Goal: Information Seeking & Learning: Learn about a topic

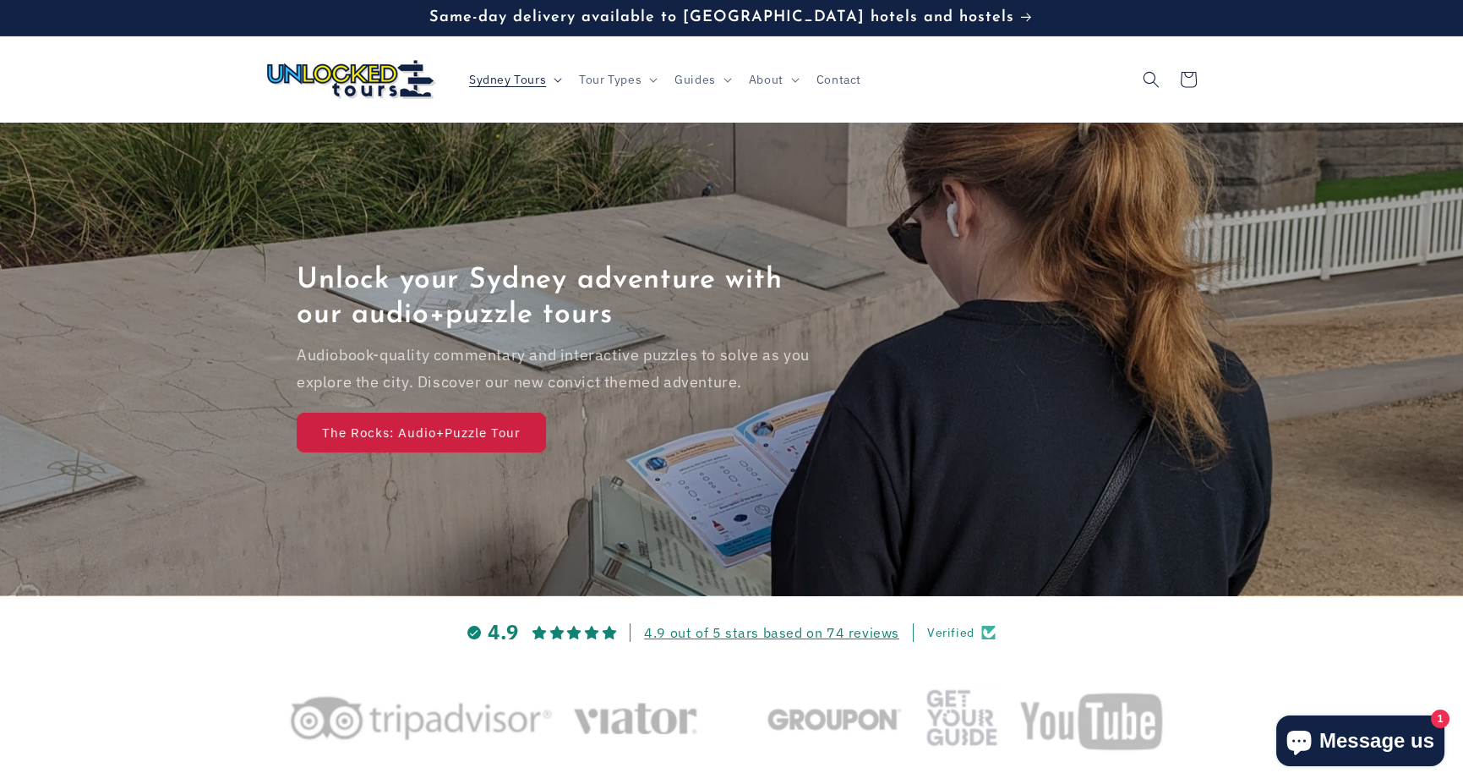
click at [558, 82] on icon at bounding box center [558, 80] width 8 height 5
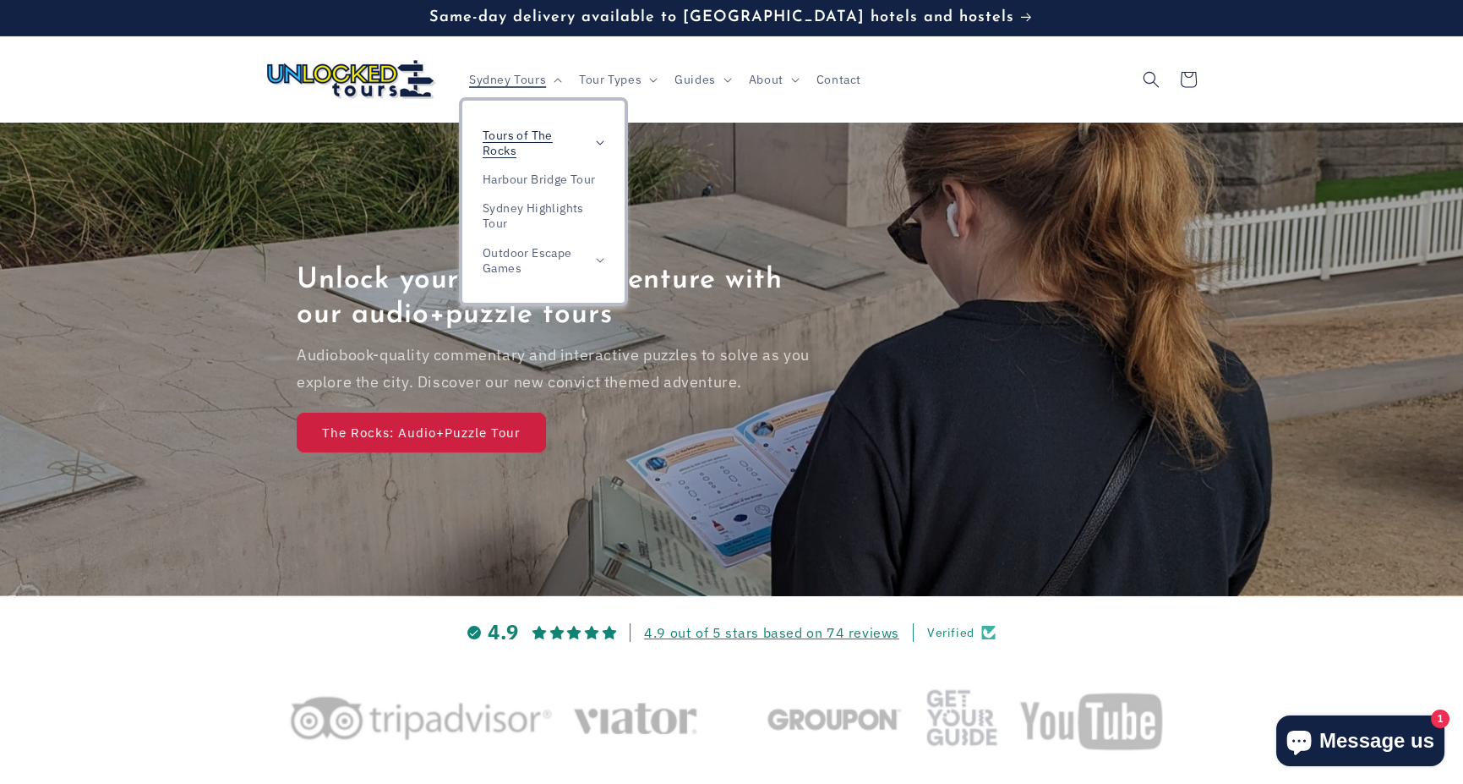
click at [599, 141] on icon at bounding box center [600, 142] width 8 height 5
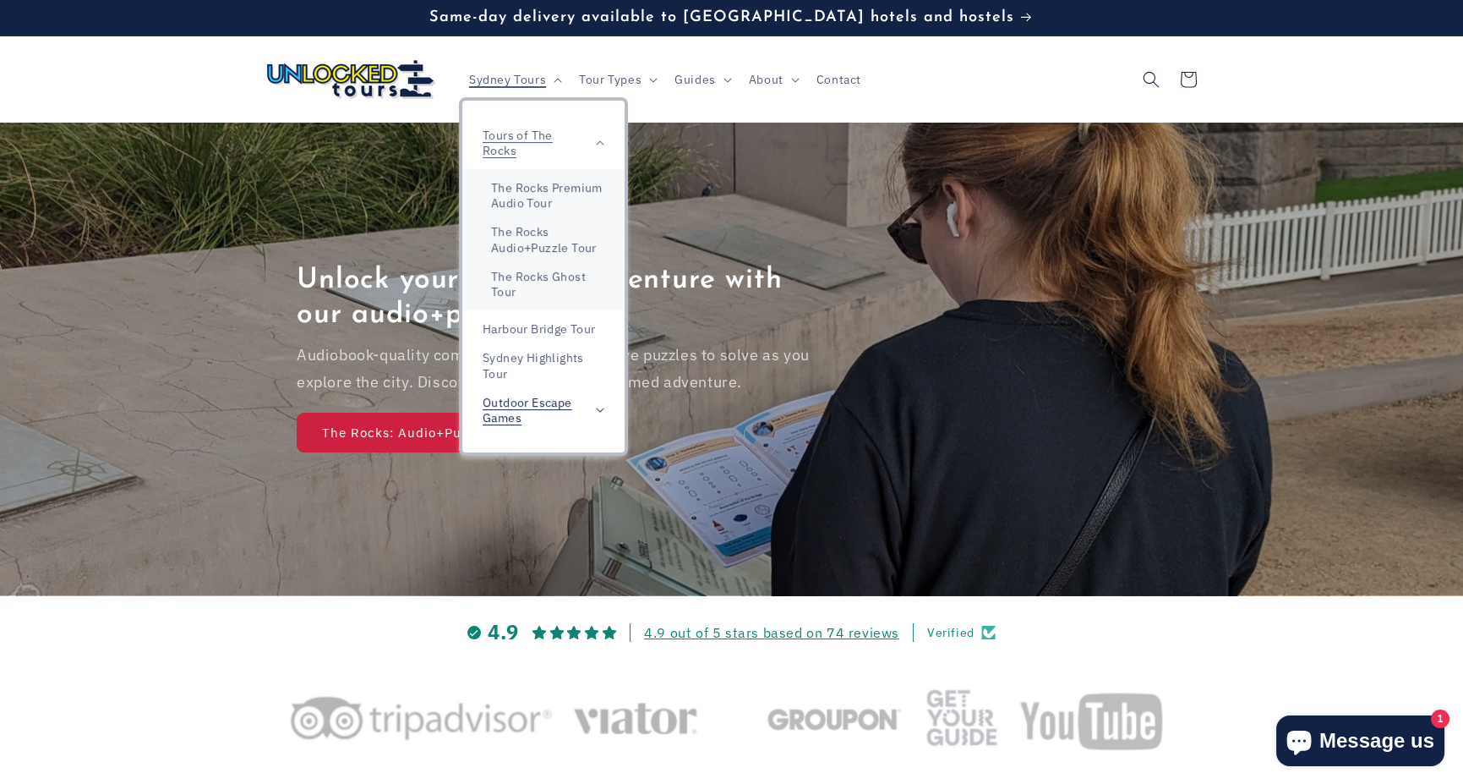
click at [598, 405] on summary "Outdoor Escape Games" at bounding box center [543, 410] width 162 height 44
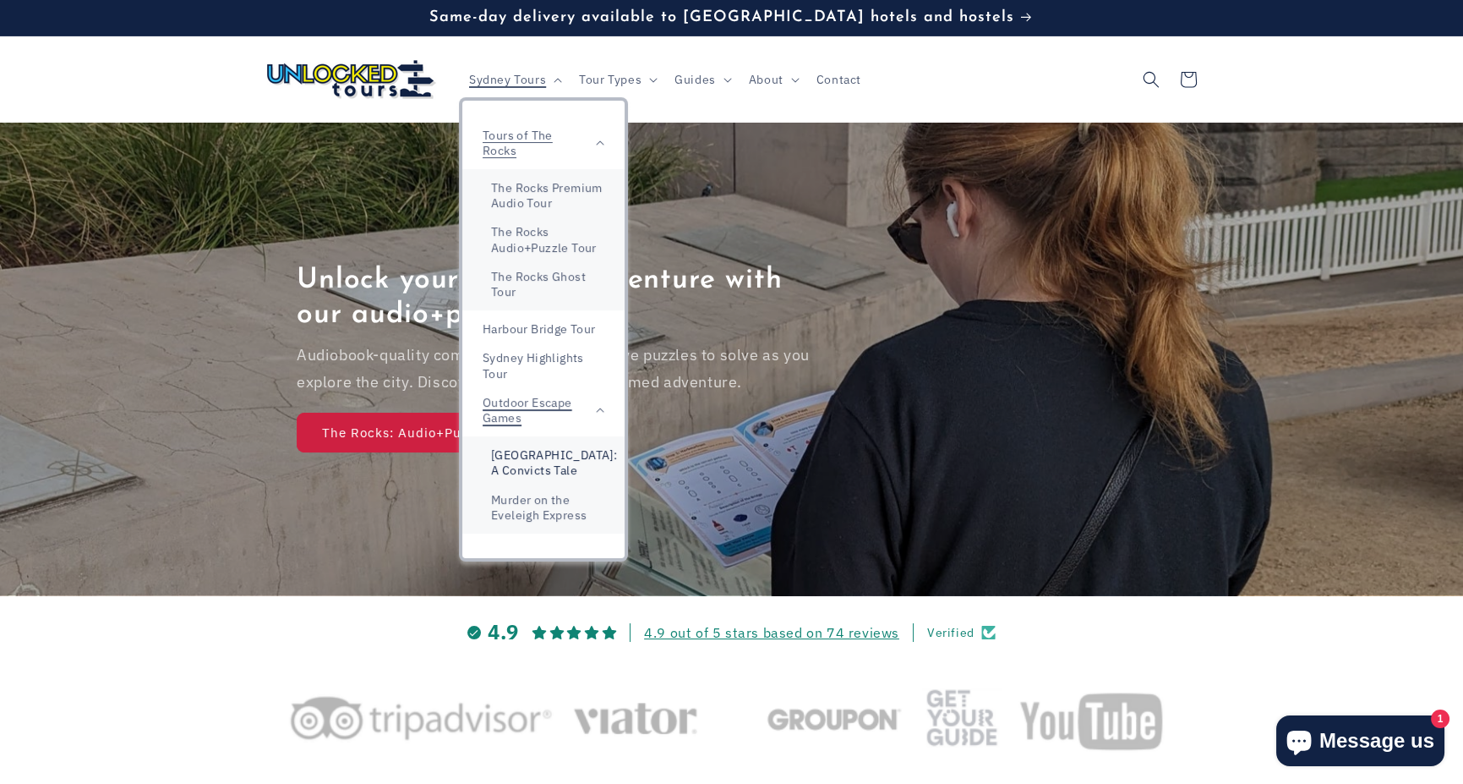
click at [558, 471] on link "[GEOGRAPHIC_DATA]: A Convicts Tale" at bounding box center [543, 462] width 162 height 44
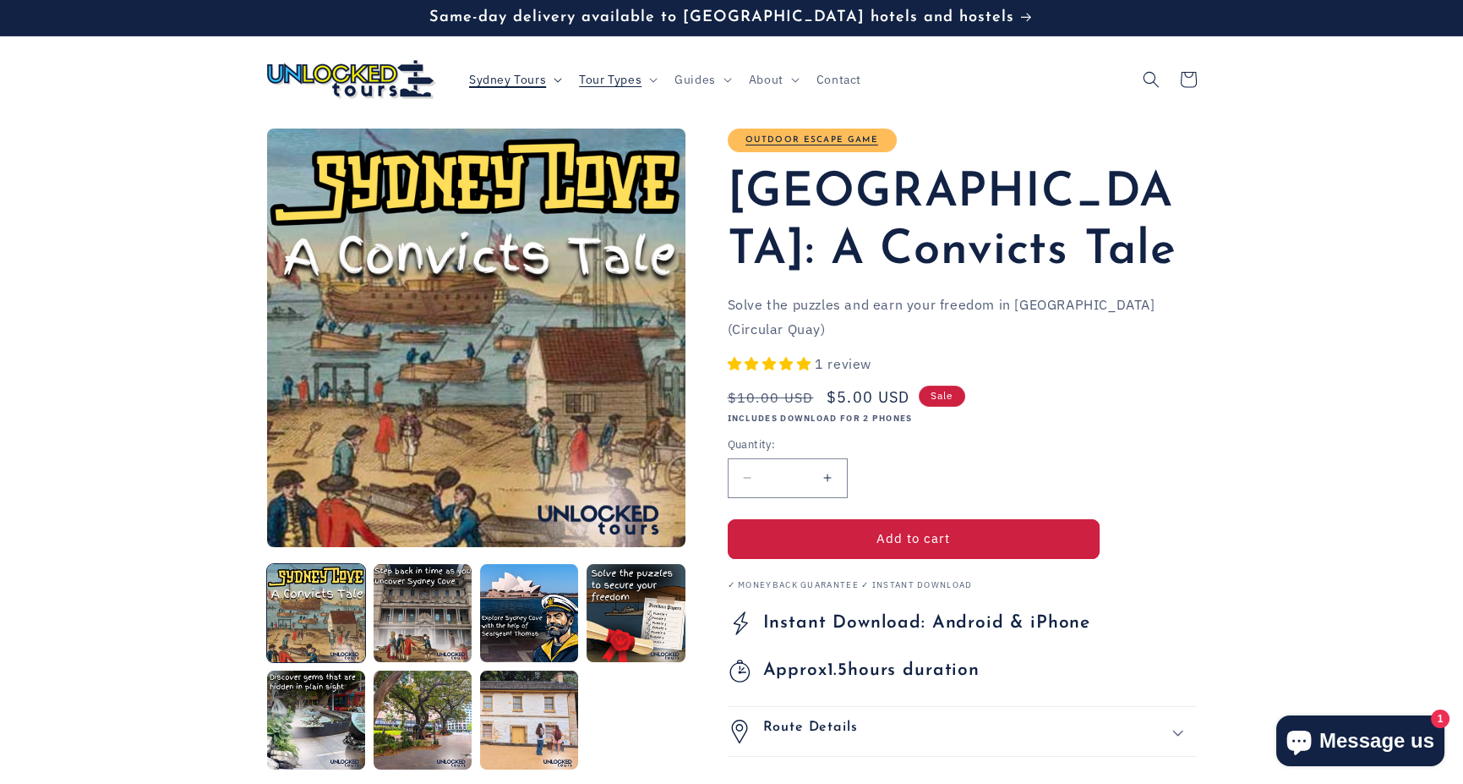
click at [528, 81] on span "Sydney Tours" at bounding box center [507, 79] width 77 height 15
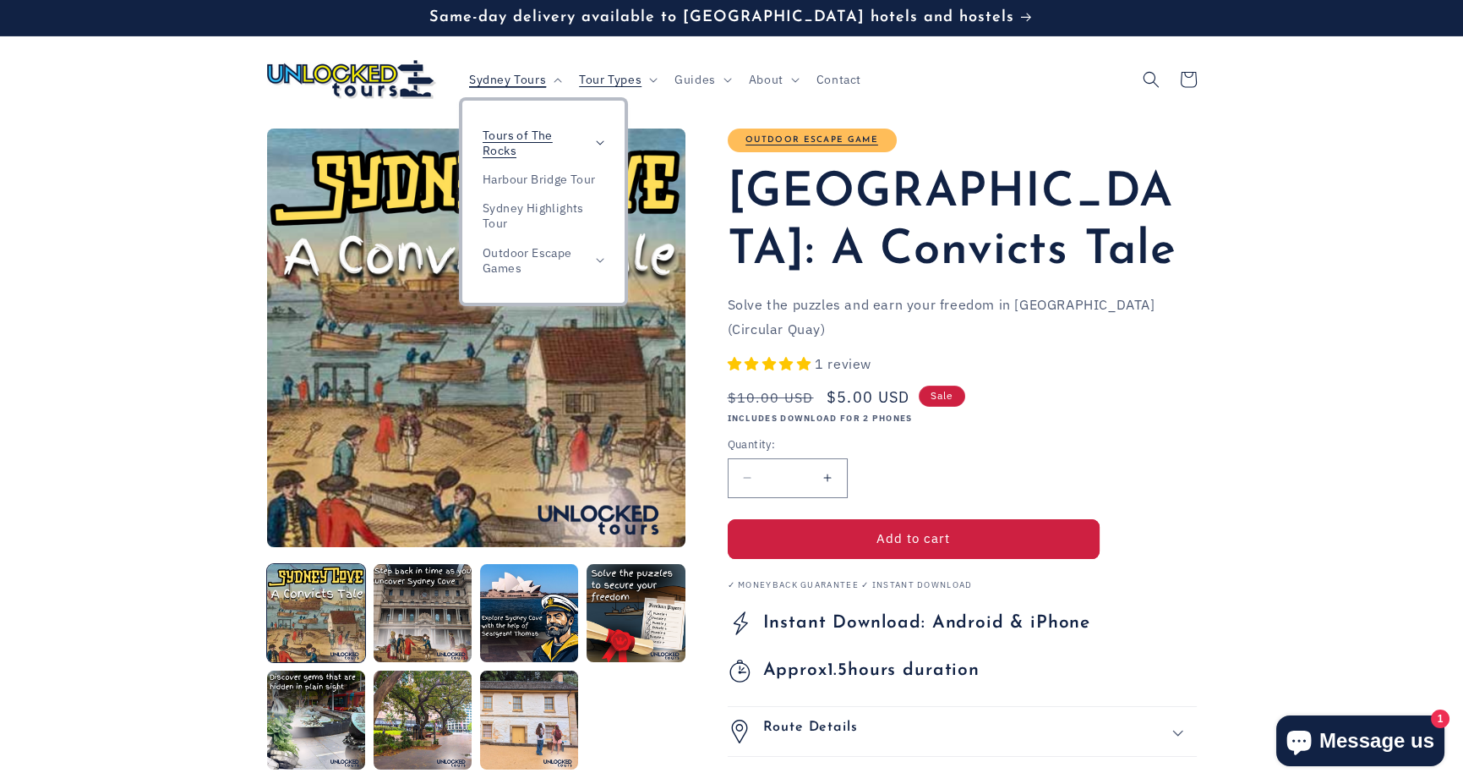
click at [530, 134] on span "Tours of The Rocks" at bounding box center [535, 143] width 105 height 30
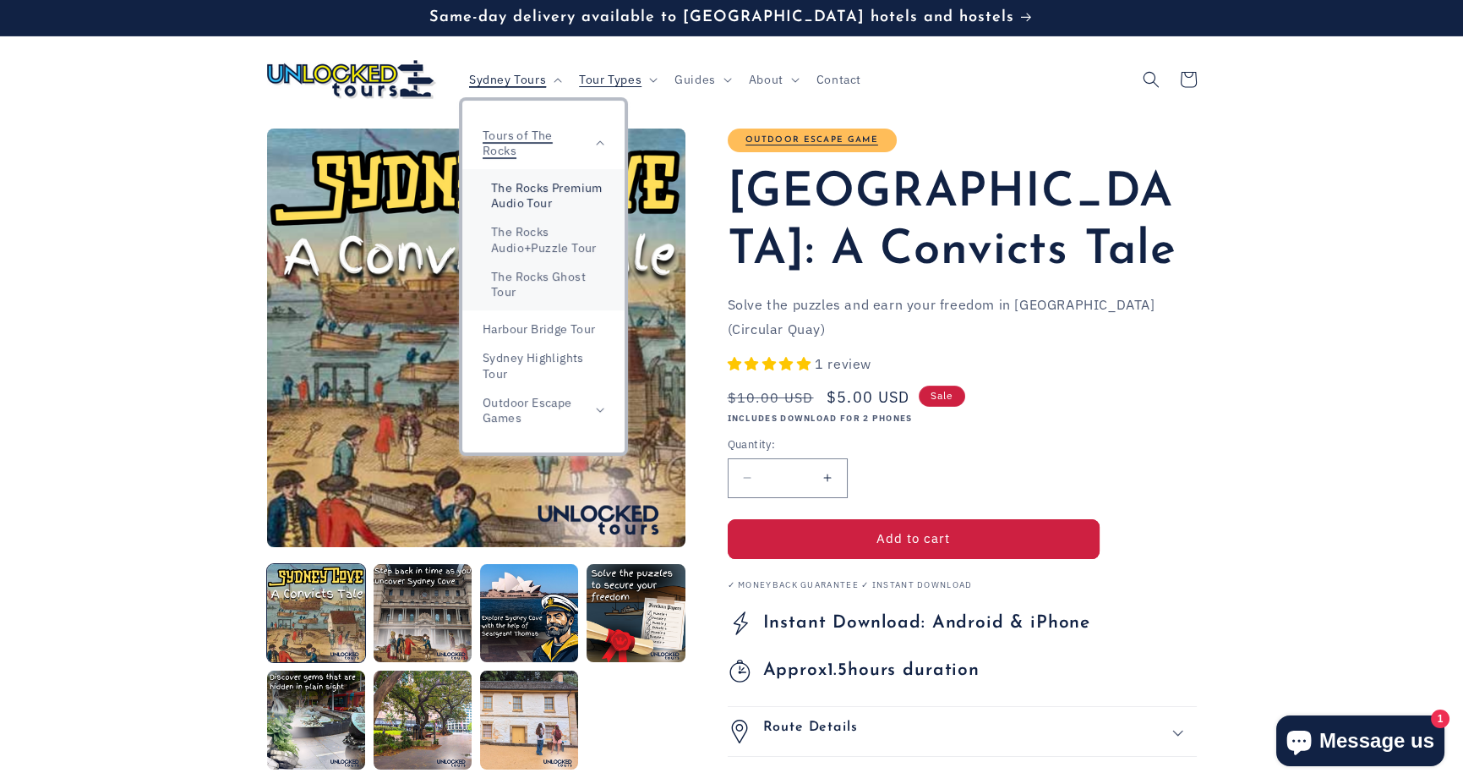
click at [533, 204] on link "The Rocks Premium Audio Tour" at bounding box center [543, 195] width 162 height 44
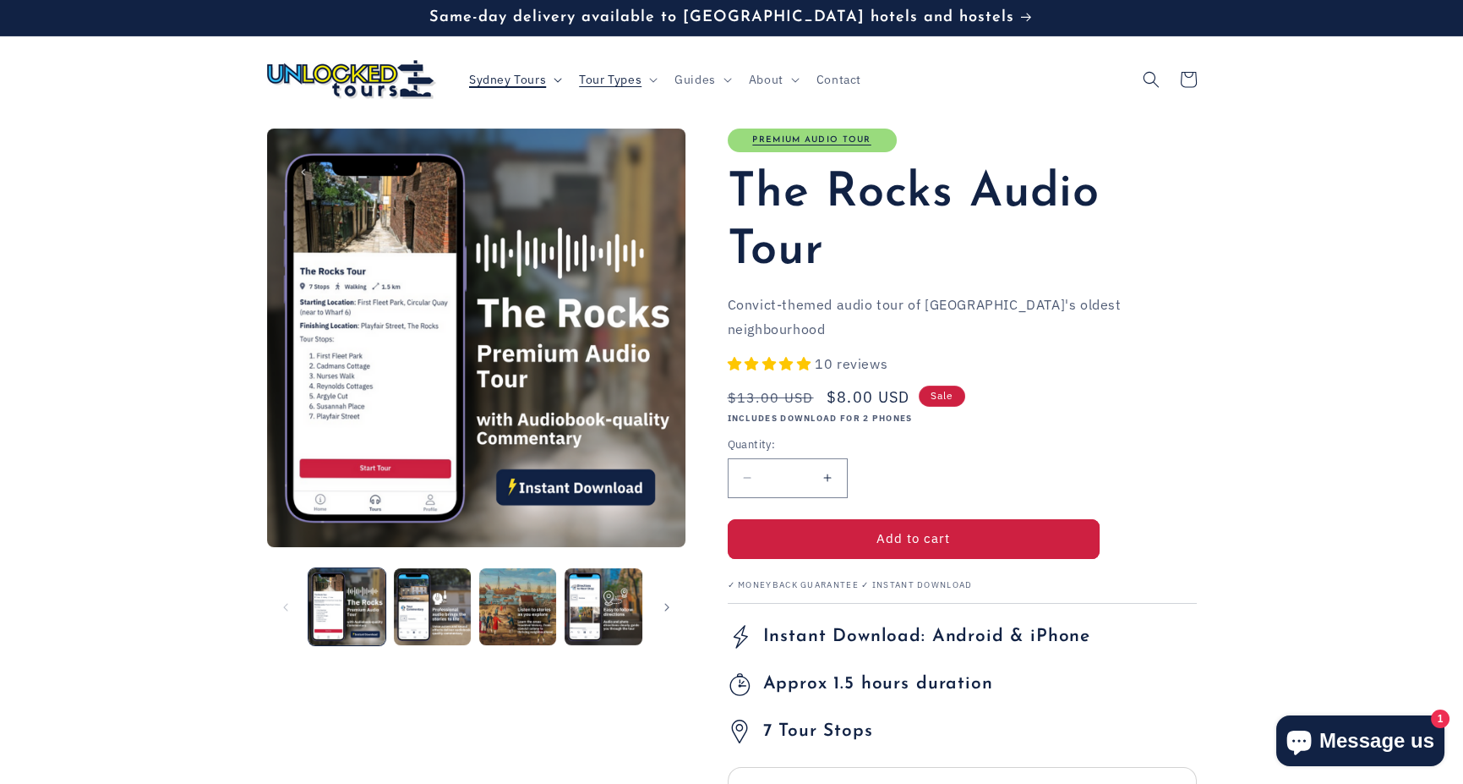
click at [528, 89] on summary "Sydney Tours" at bounding box center [514, 80] width 110 height 36
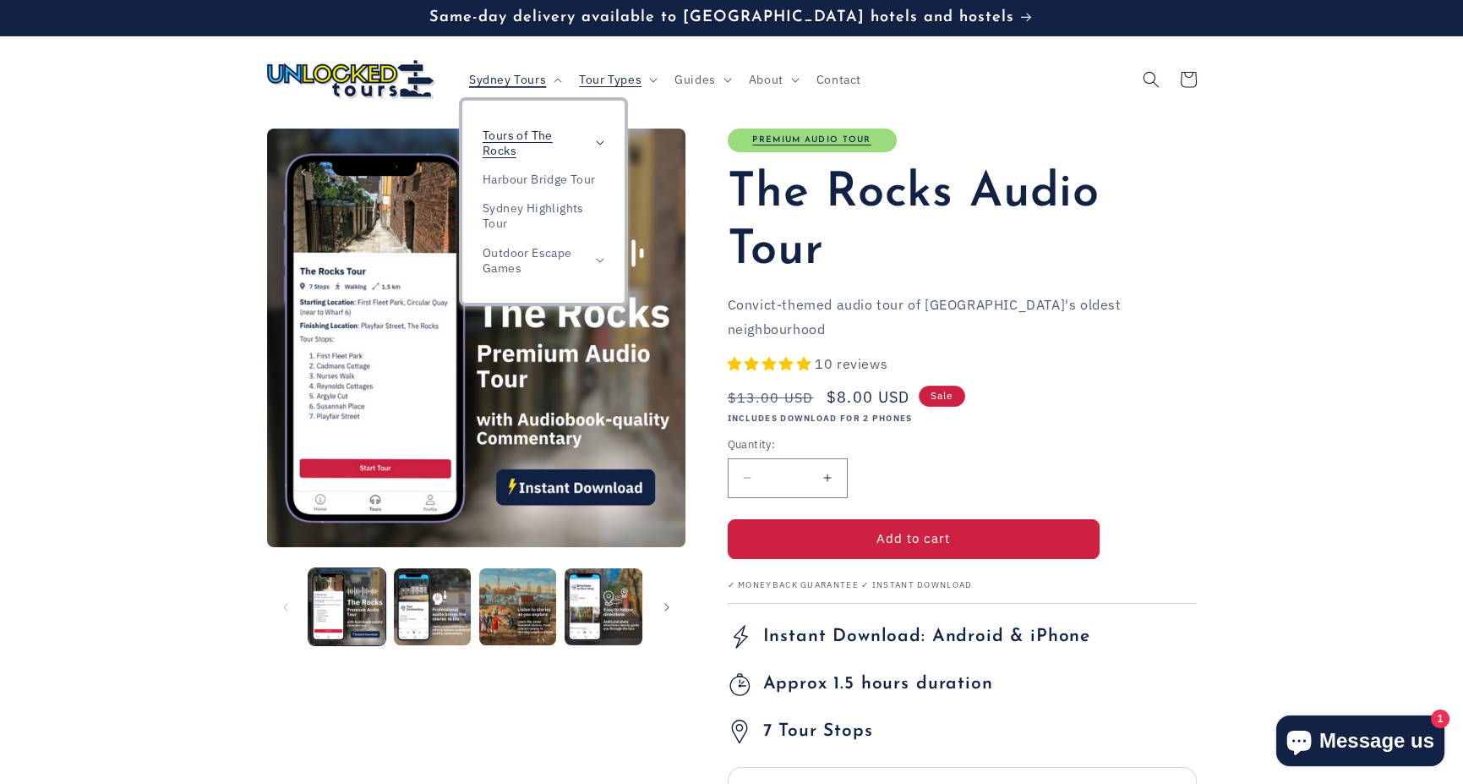
click at [527, 143] on span "Tours of The Rocks" at bounding box center [535, 143] width 105 height 30
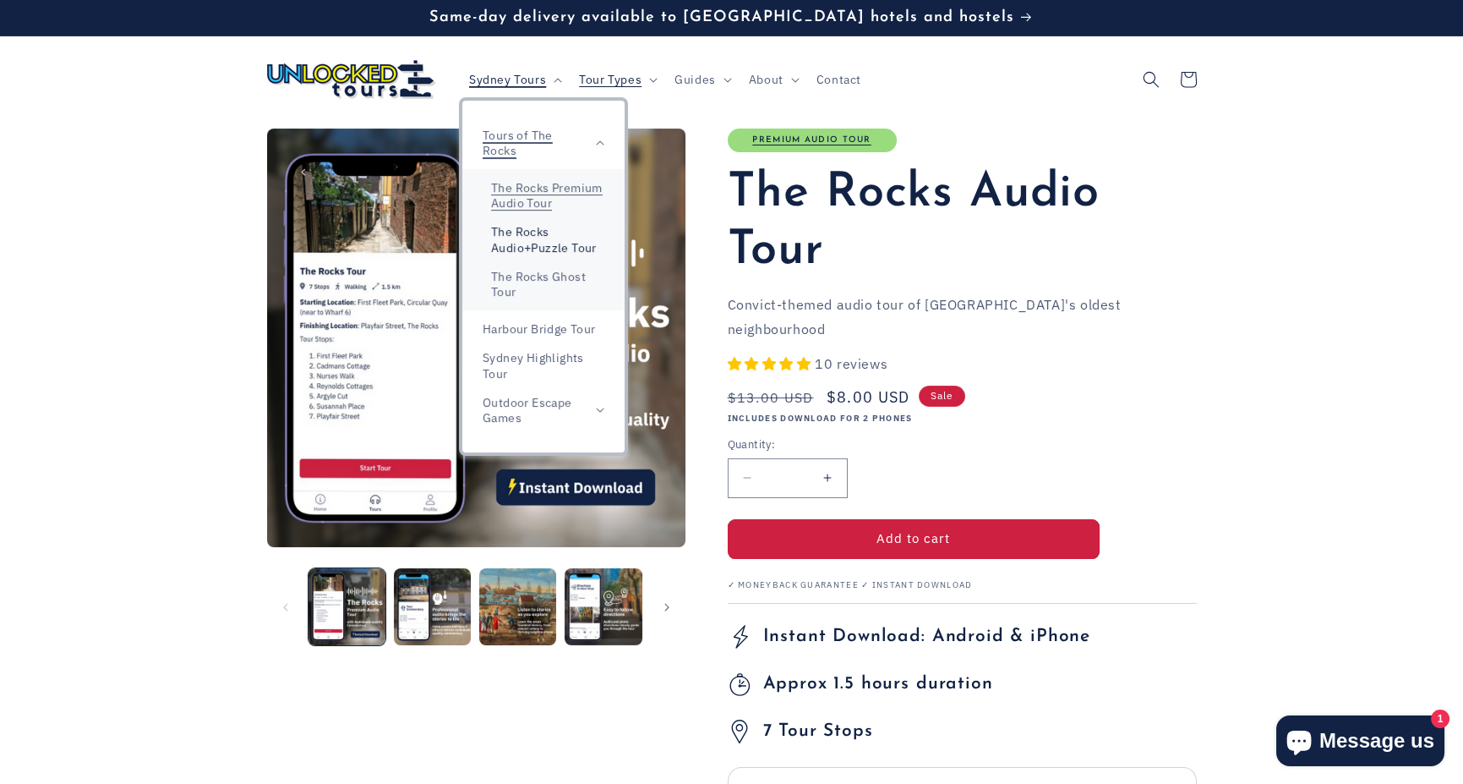
click at [541, 247] on link "The Rocks Audio+Puzzle Tour" at bounding box center [543, 239] width 162 height 44
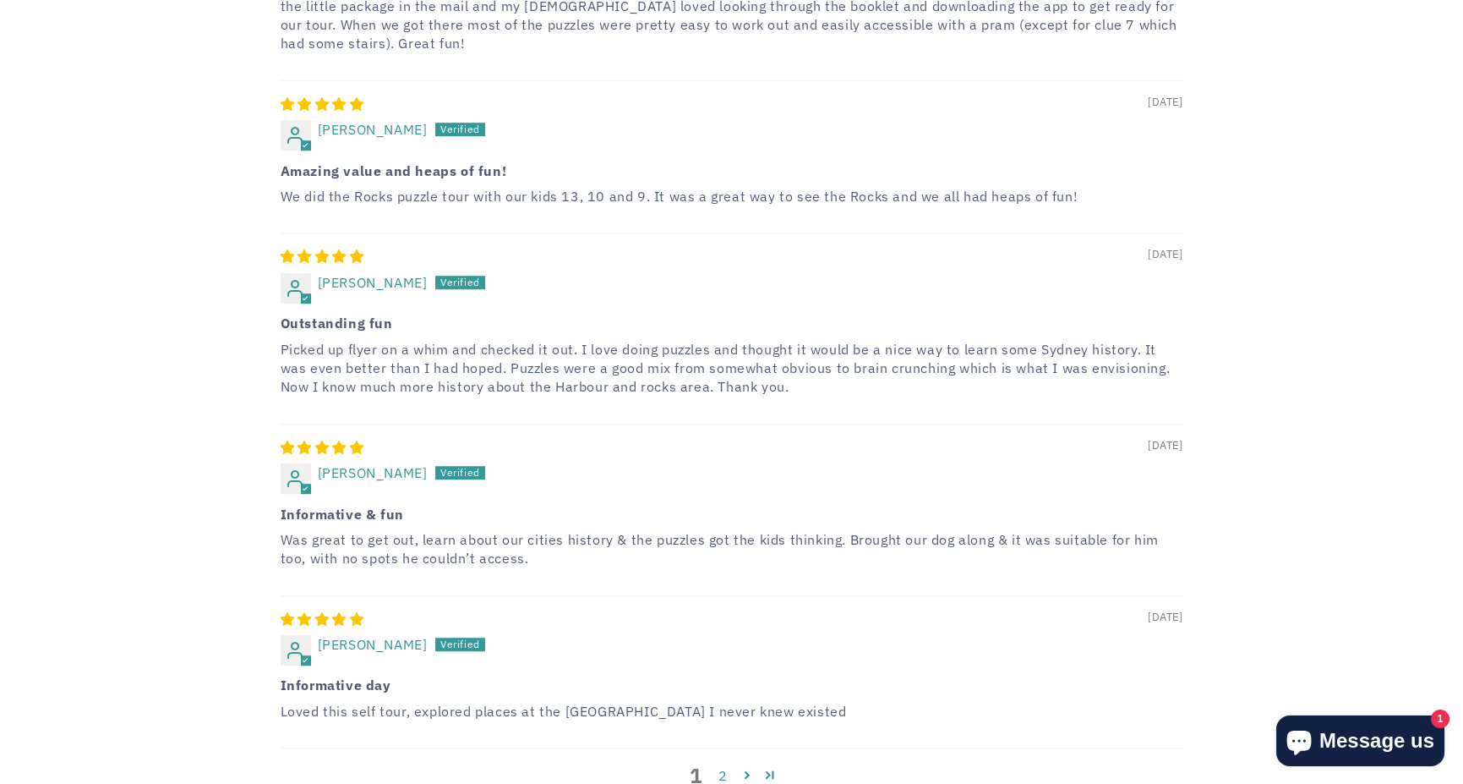
scroll to position [3022, 0]
click at [719, 763] on link "2" at bounding box center [722, 773] width 27 height 20
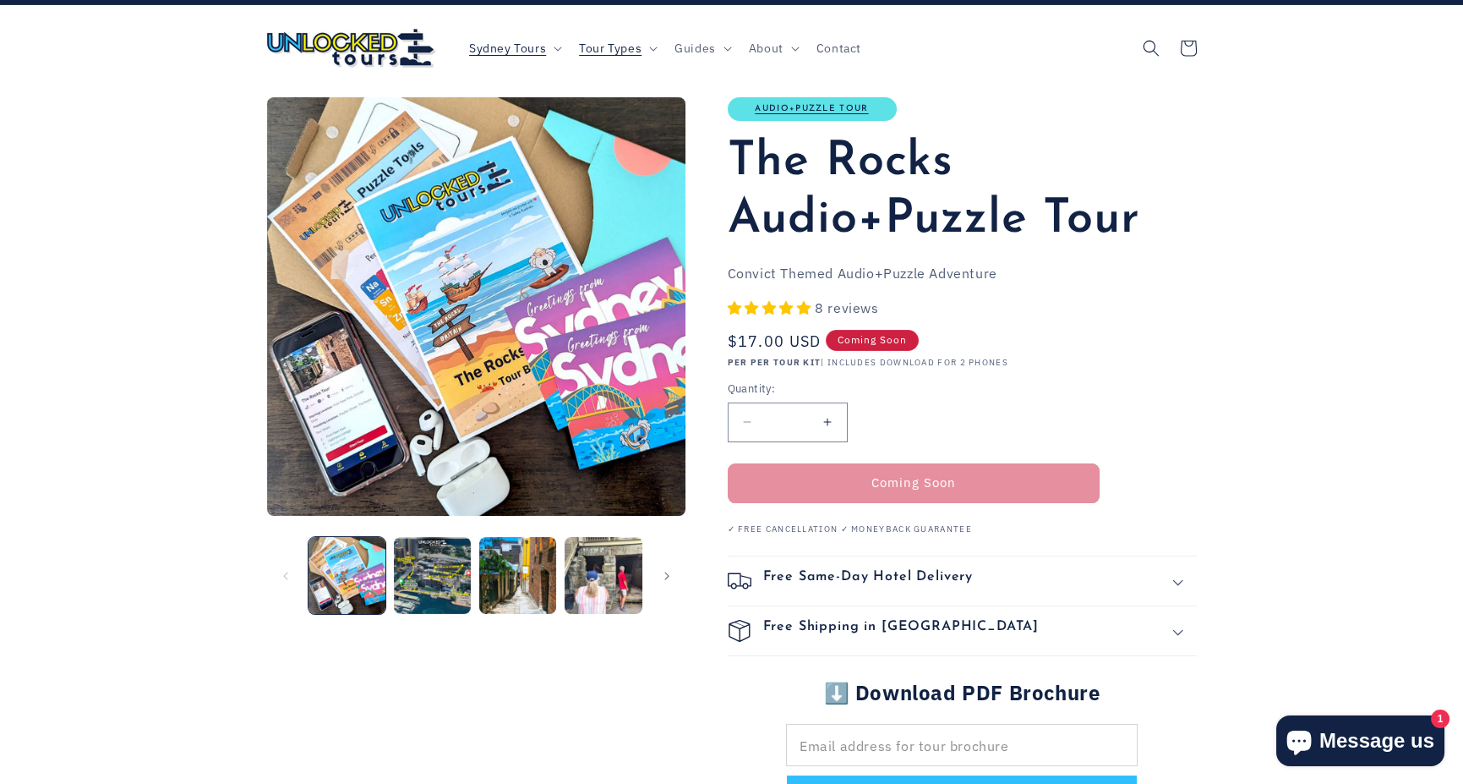
scroll to position [0, 0]
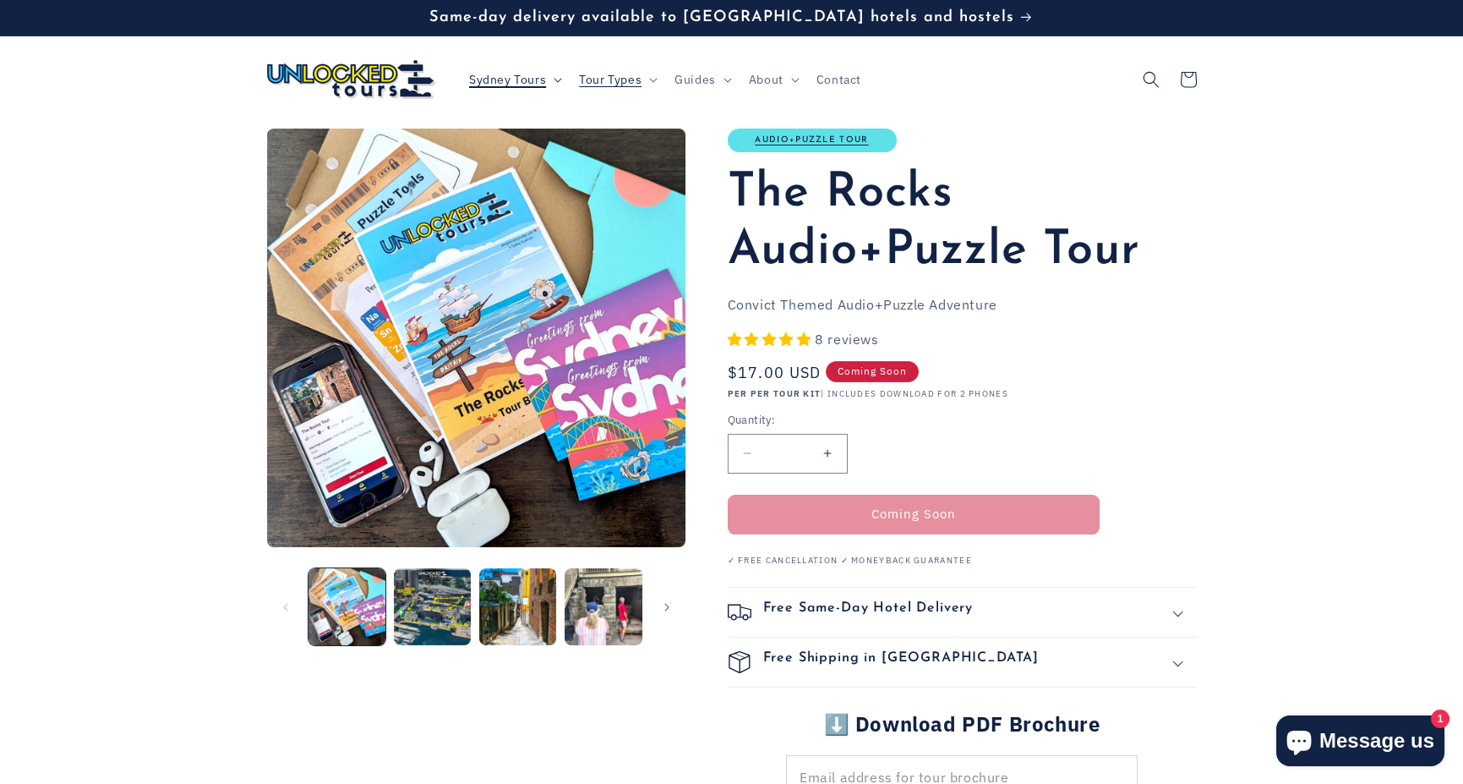
click at [542, 75] on span "Sydney Tours" at bounding box center [507, 79] width 77 height 15
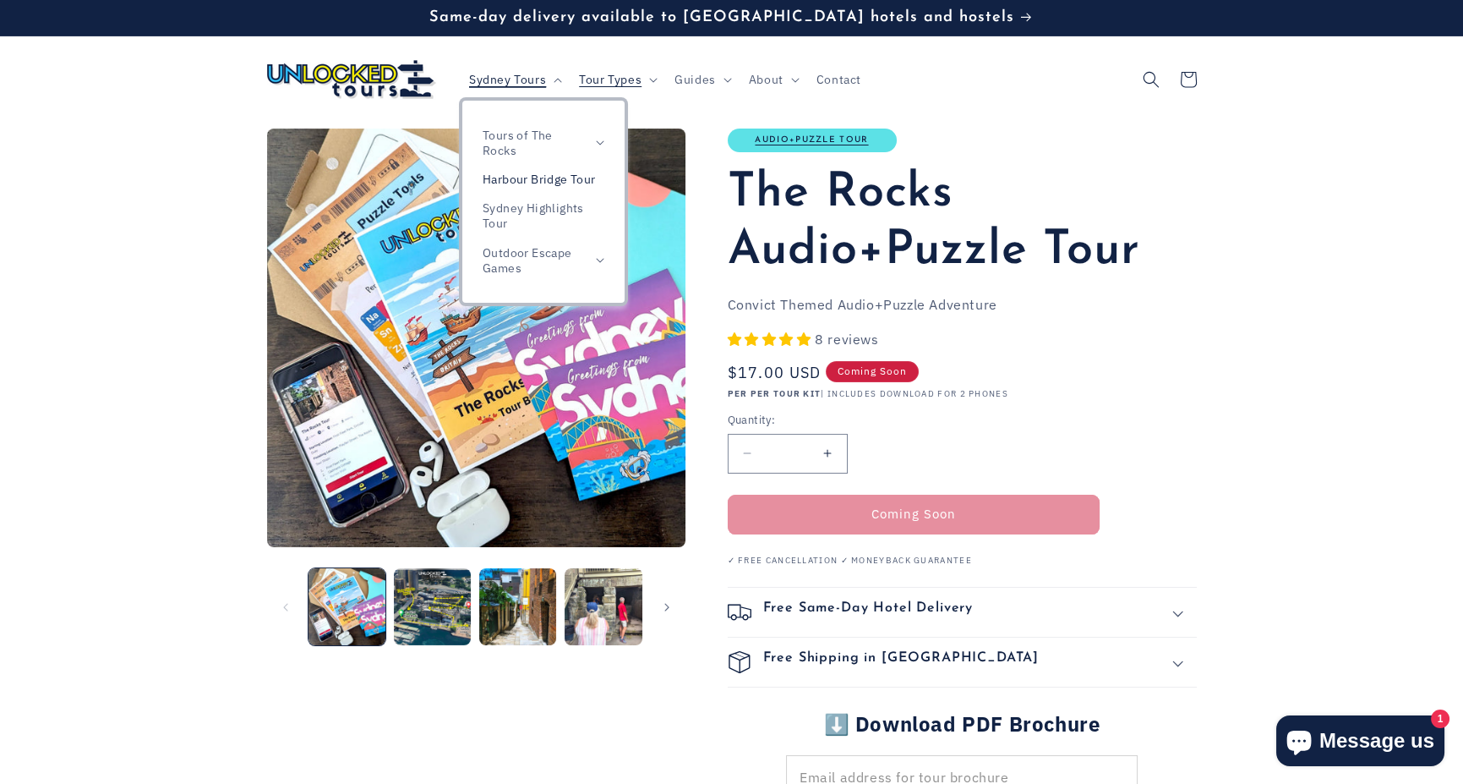
click at [539, 187] on link "Harbour Bridge Tour" at bounding box center [543, 179] width 162 height 29
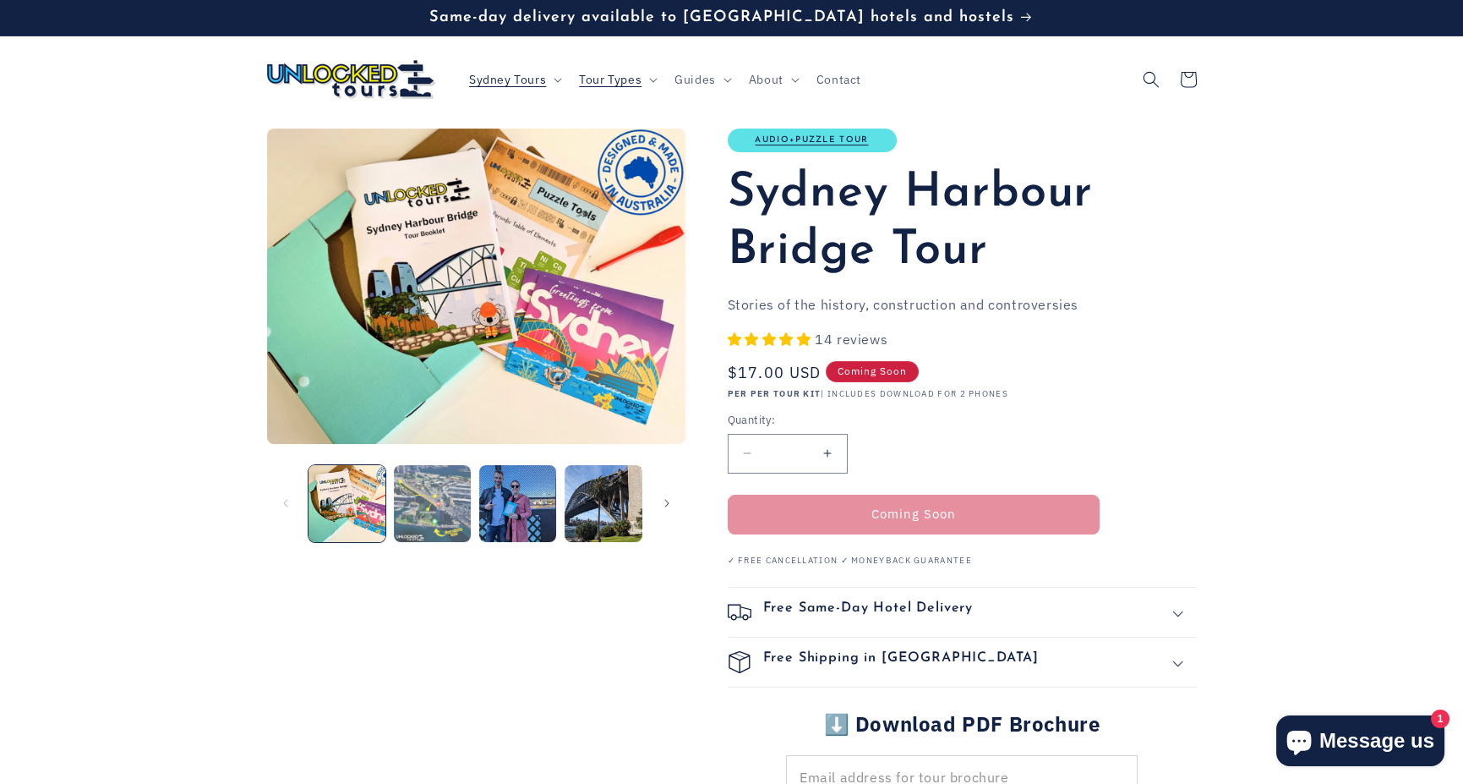
click at [424, 513] on button "Load image 2 in gallery view" at bounding box center [432, 503] width 77 height 77
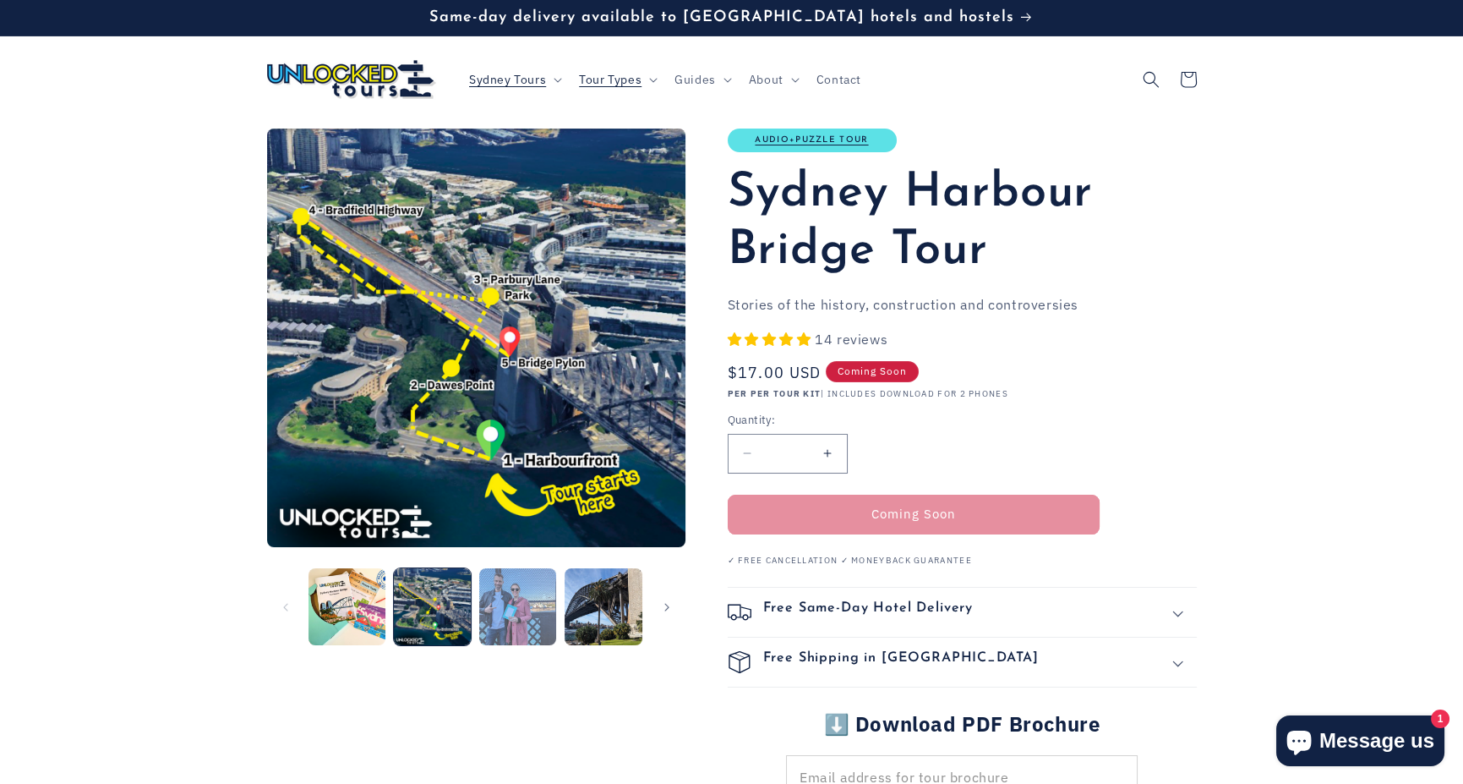
click at [517, 604] on button "Load image 3 in gallery view" at bounding box center [517, 606] width 77 height 77
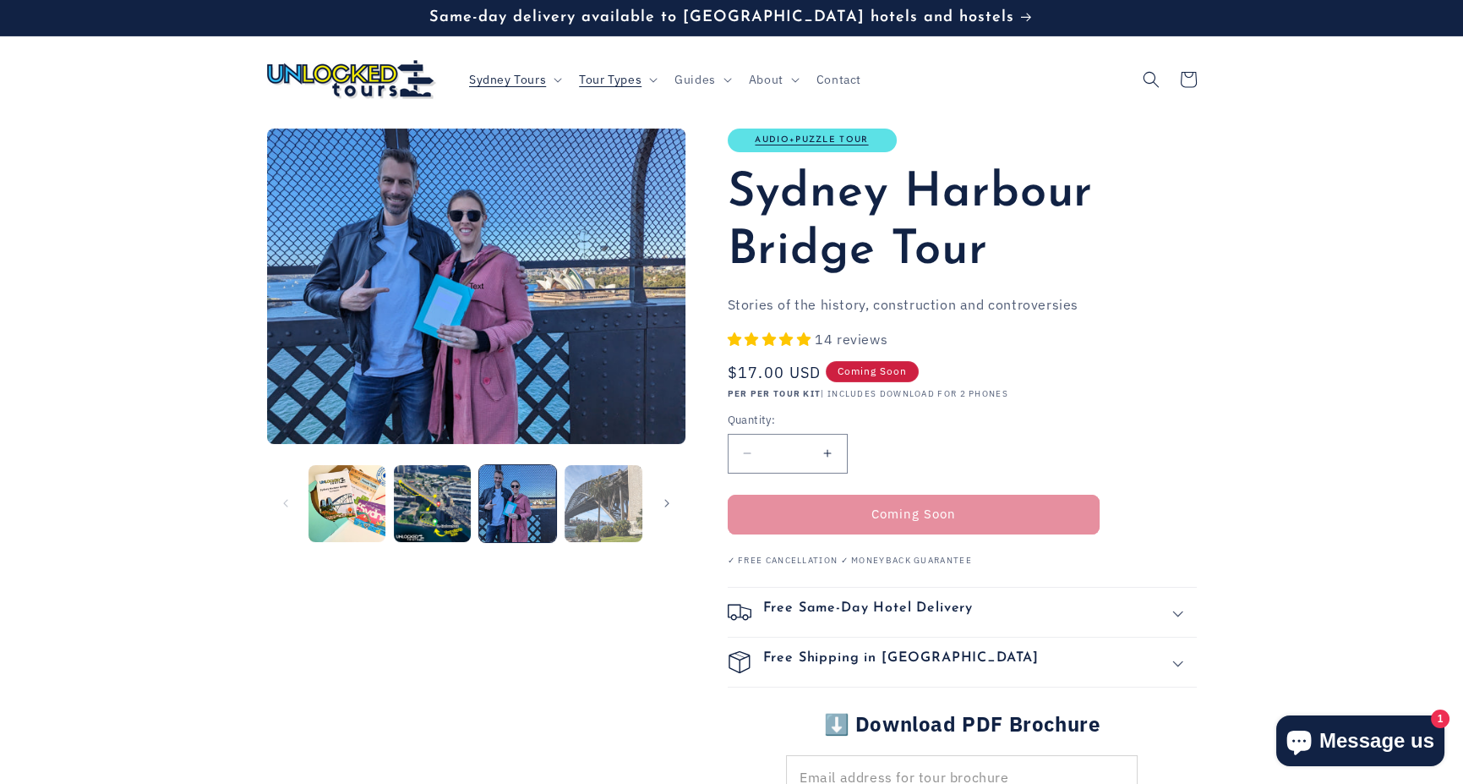
click at [594, 516] on button "Load image 4 in gallery view" at bounding box center [603, 503] width 77 height 77
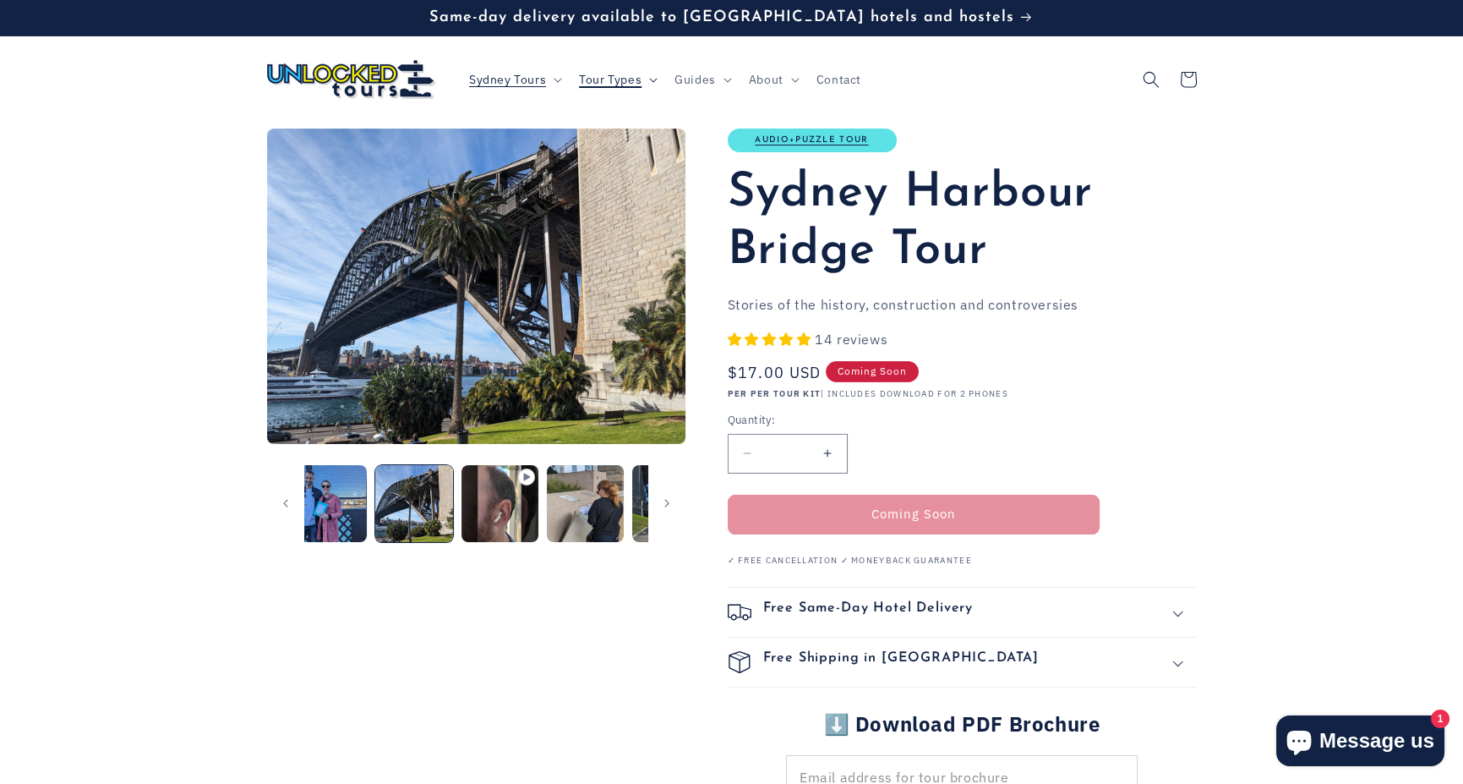
scroll to position [0, 256]
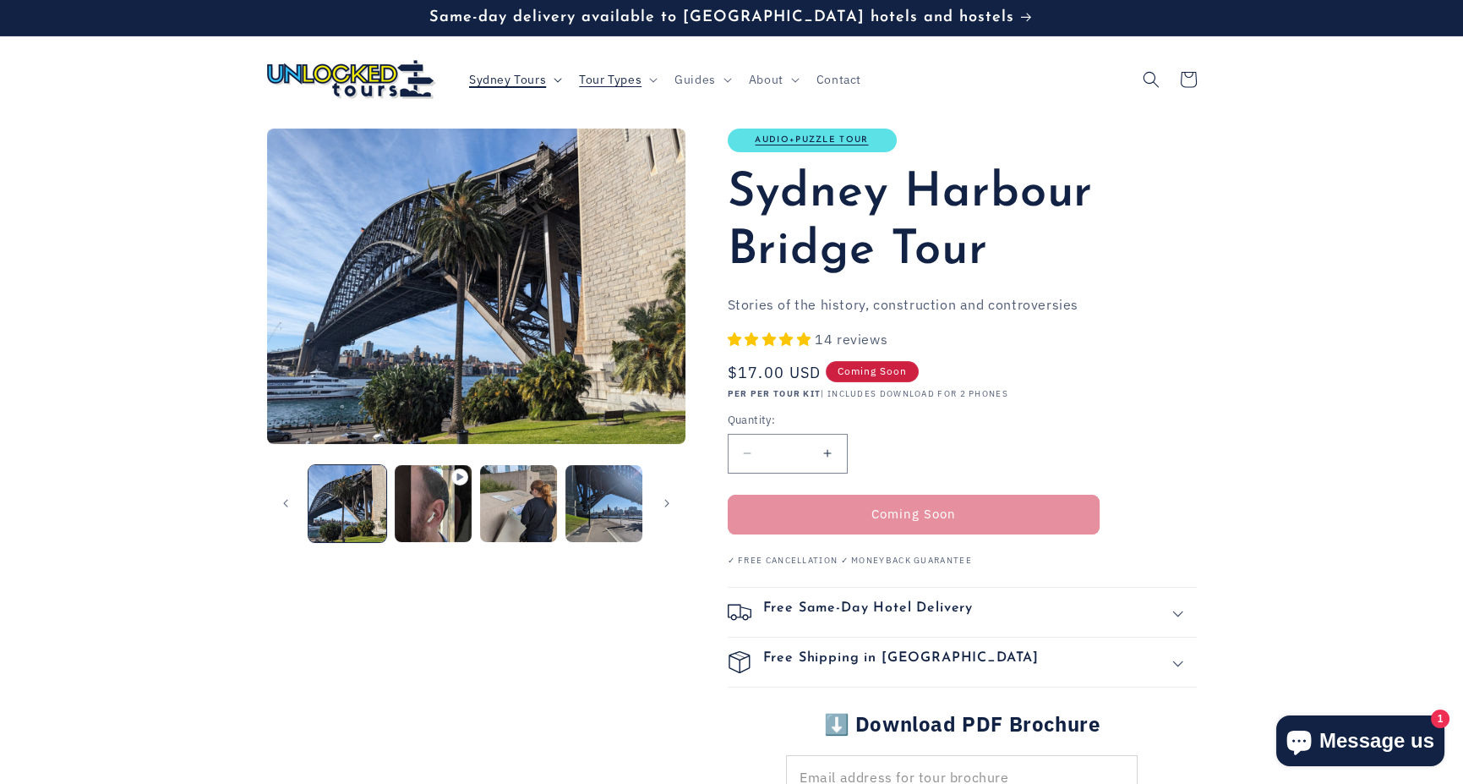
click at [545, 79] on span "Sydney Tours" at bounding box center [507, 79] width 77 height 15
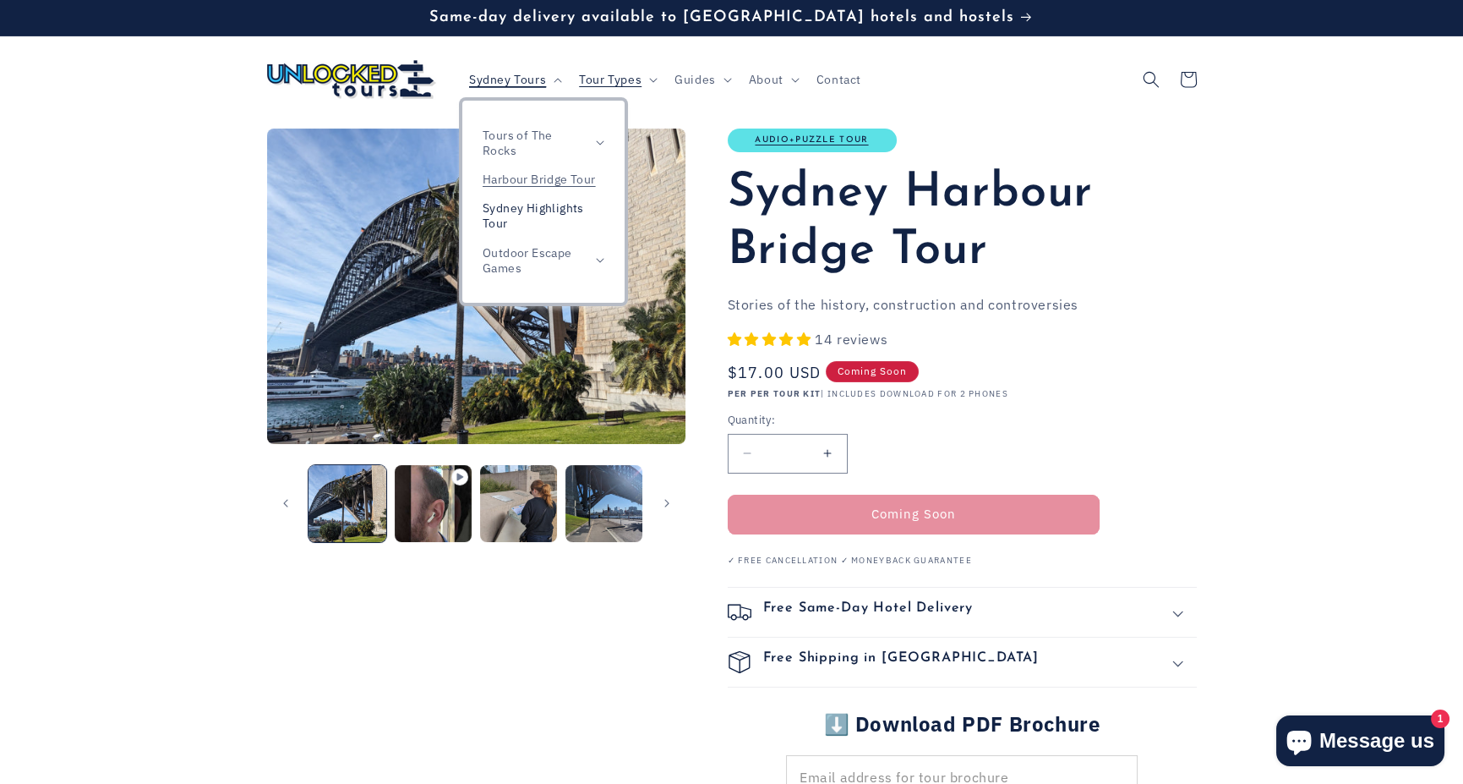
click at [550, 221] on link "Sydney Highlights Tour" at bounding box center [543, 216] width 162 height 44
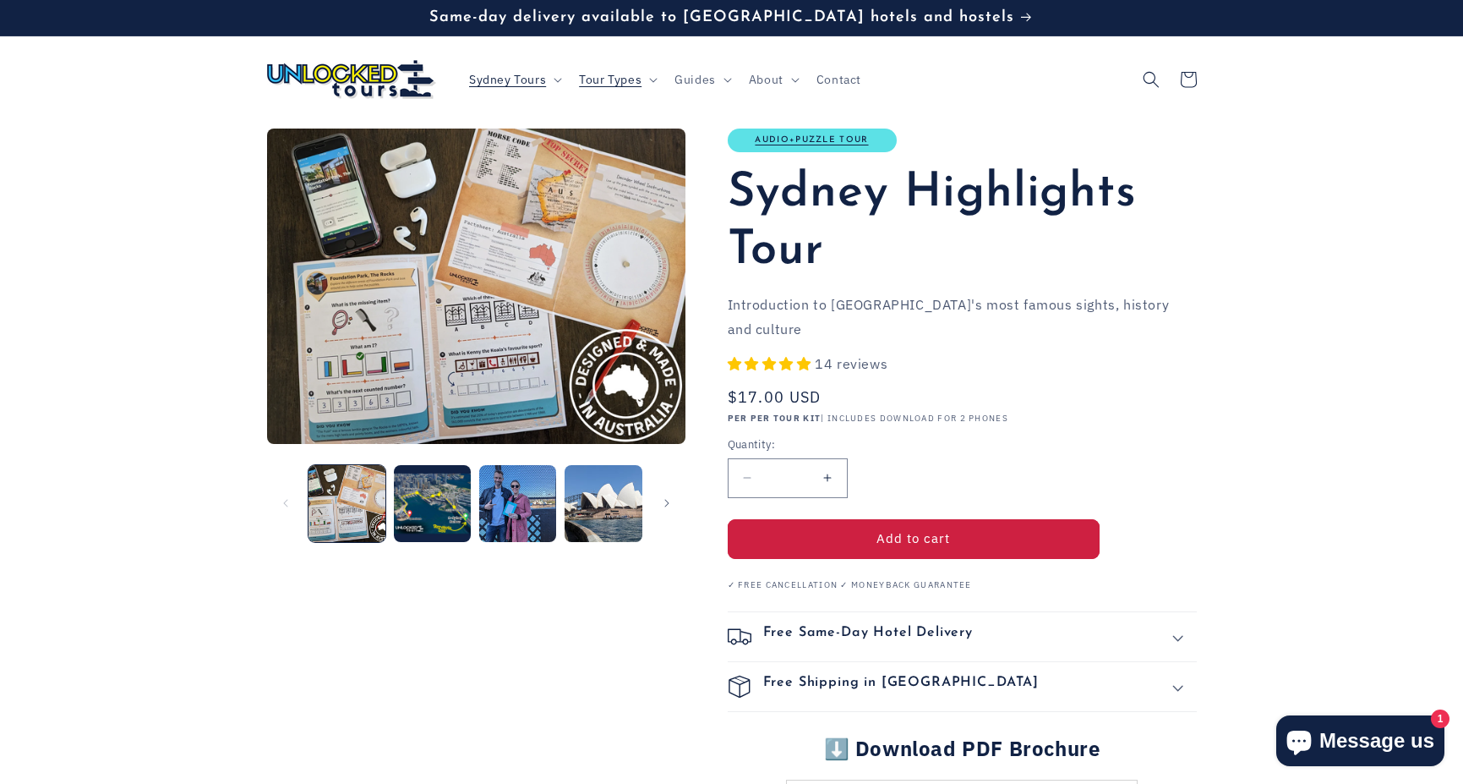
click at [429, 520] on button "Load image 2 in gallery view" at bounding box center [432, 503] width 77 height 77
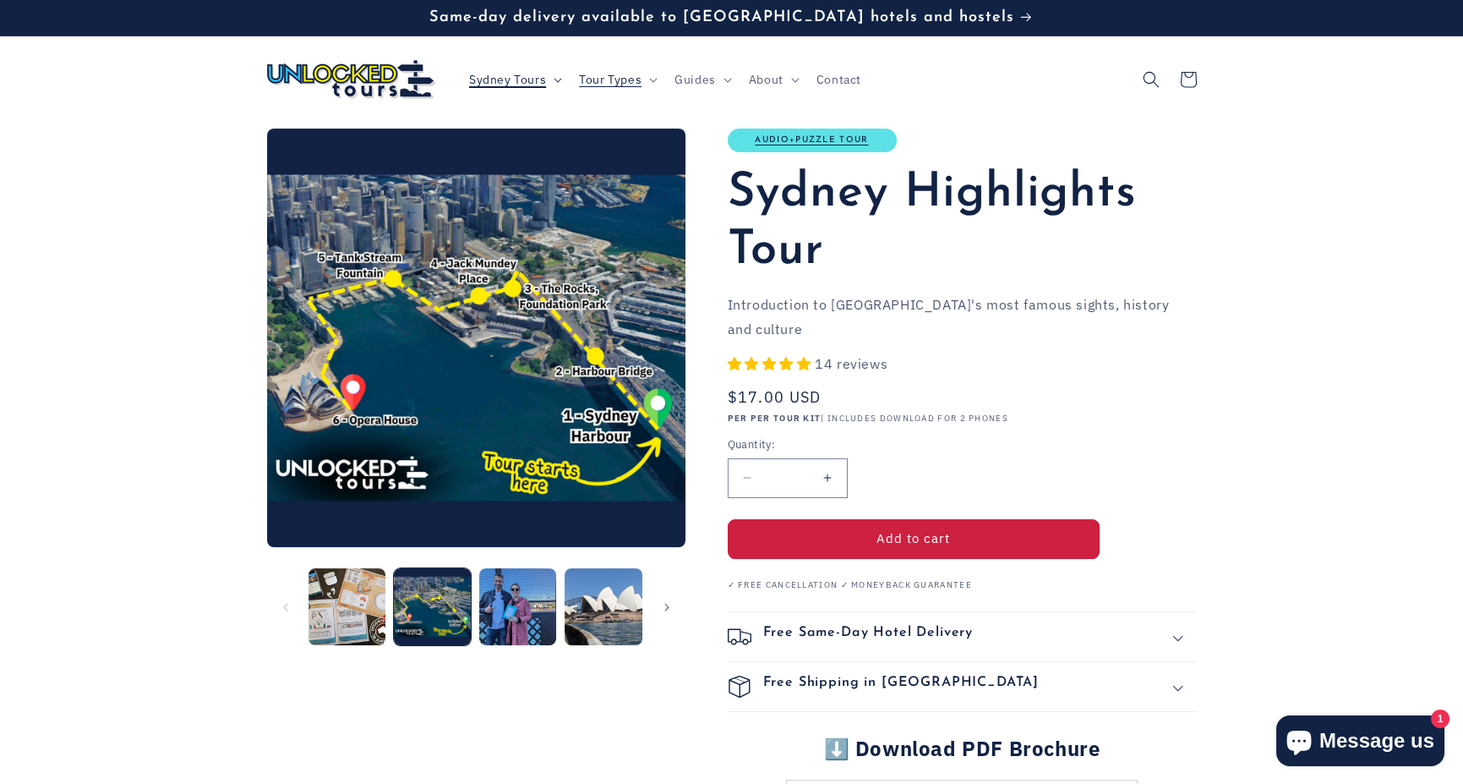
click at [495, 90] on summary "Sydney Tours" at bounding box center [514, 80] width 110 height 36
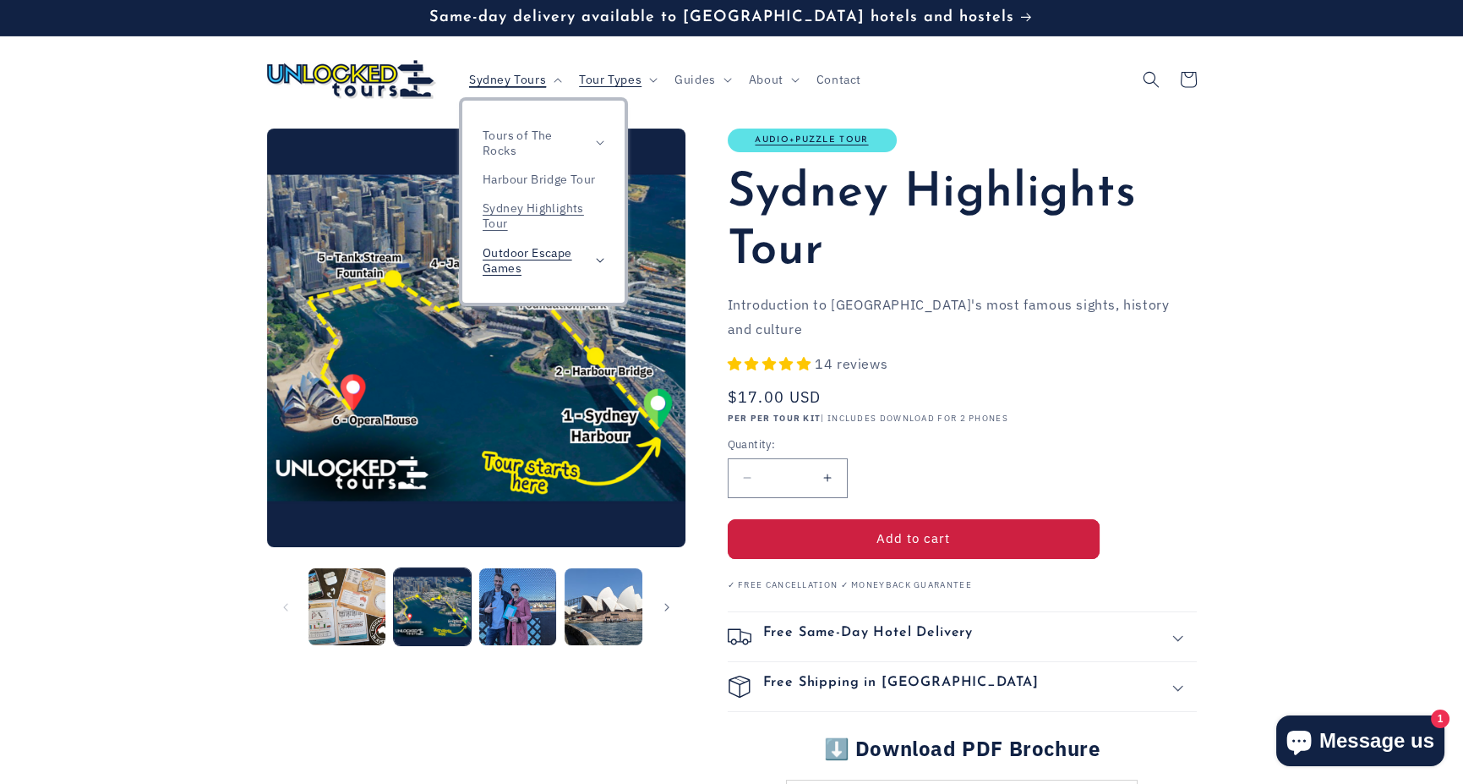
click at [541, 267] on span "Outdoor Escape Games" at bounding box center [535, 260] width 105 height 30
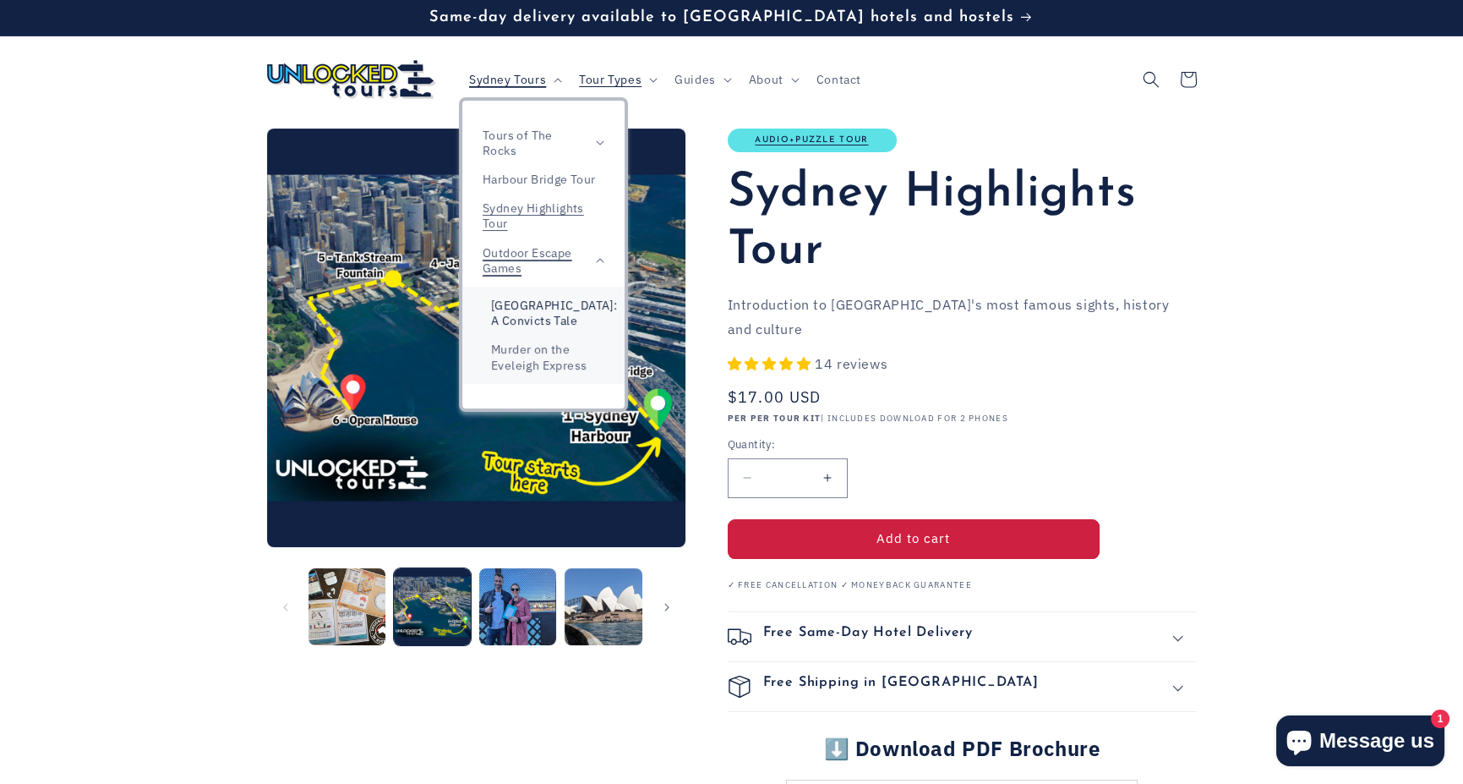
click at [551, 320] on link "[GEOGRAPHIC_DATA]: A Convicts Tale" at bounding box center [543, 313] width 162 height 44
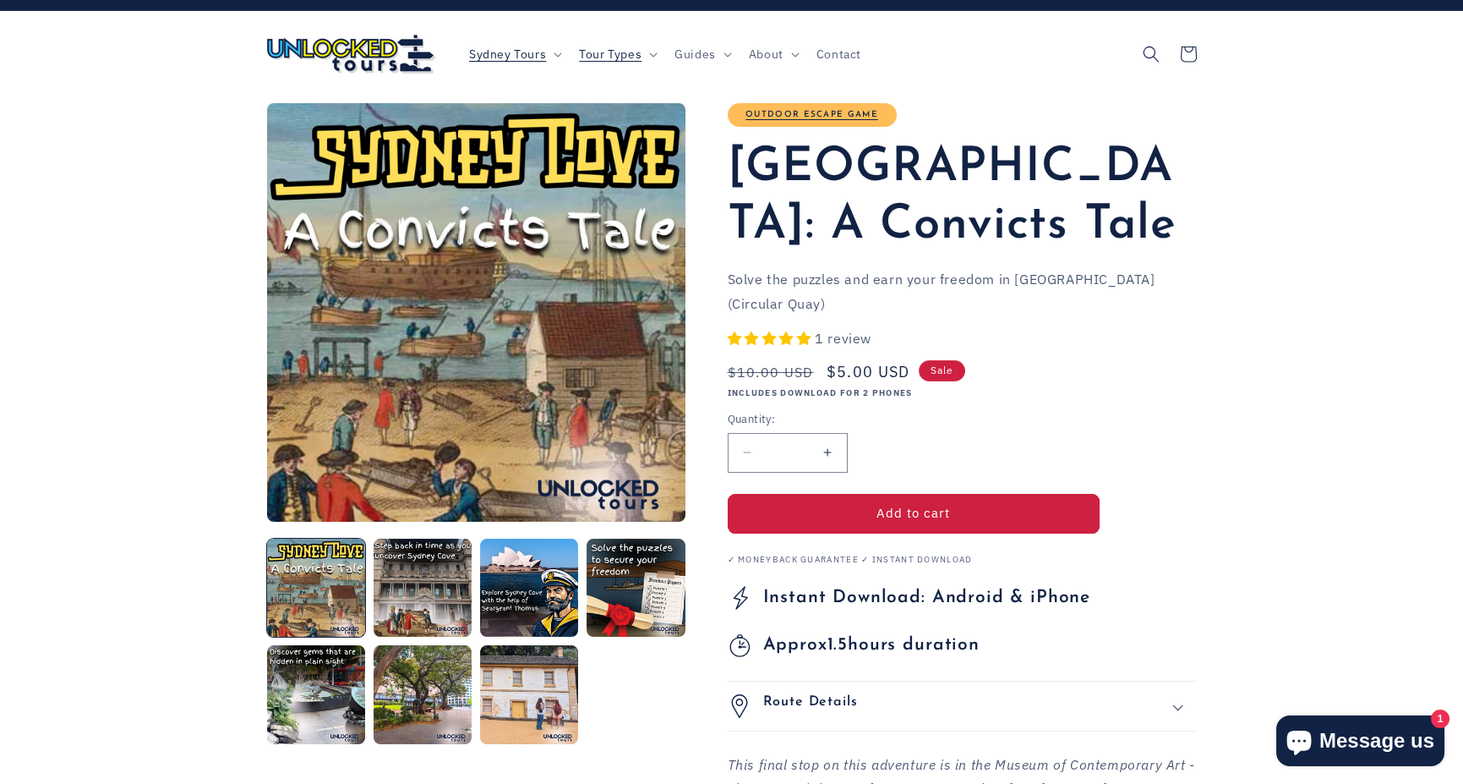
scroll to position [25, 0]
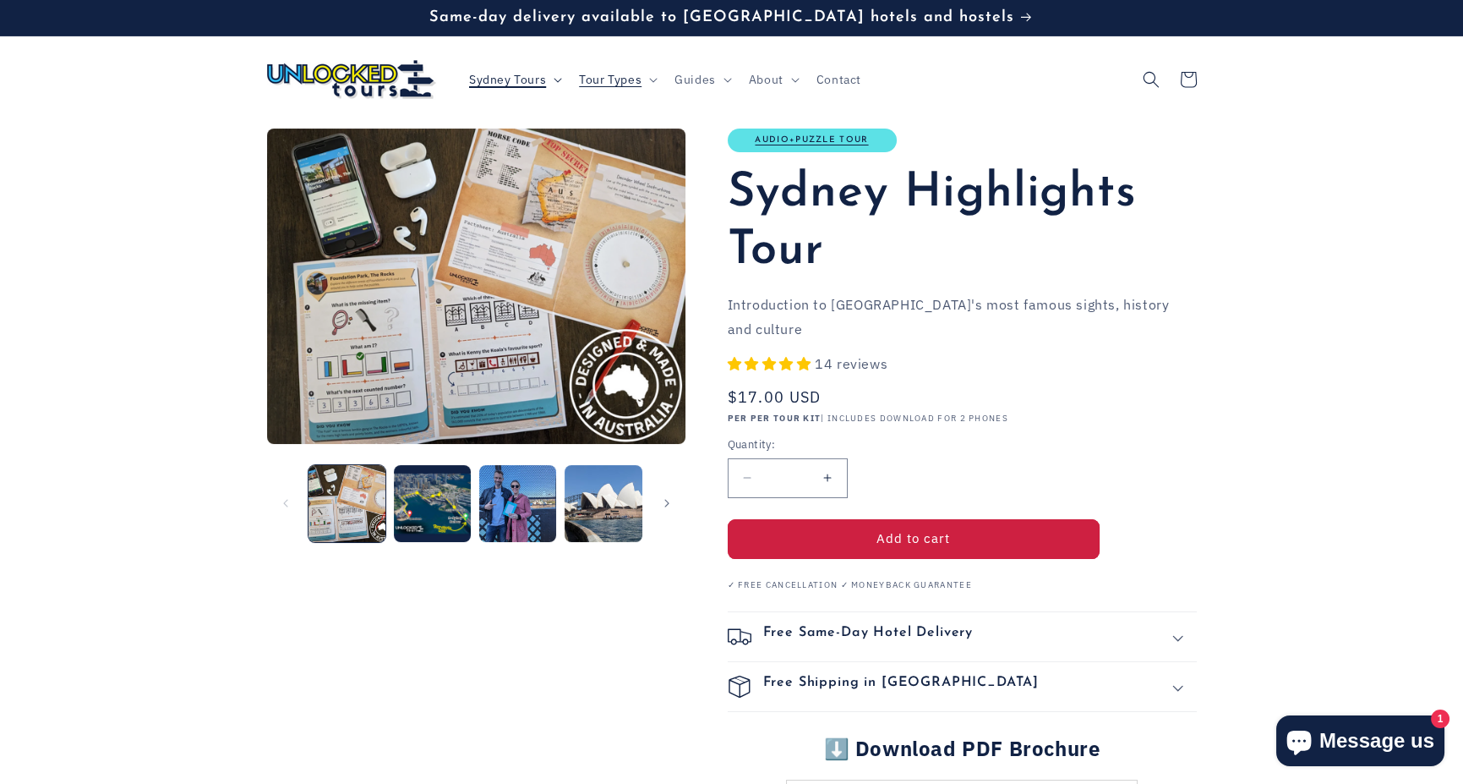
click at [513, 80] on span "Sydney Tours" at bounding box center [507, 79] width 77 height 15
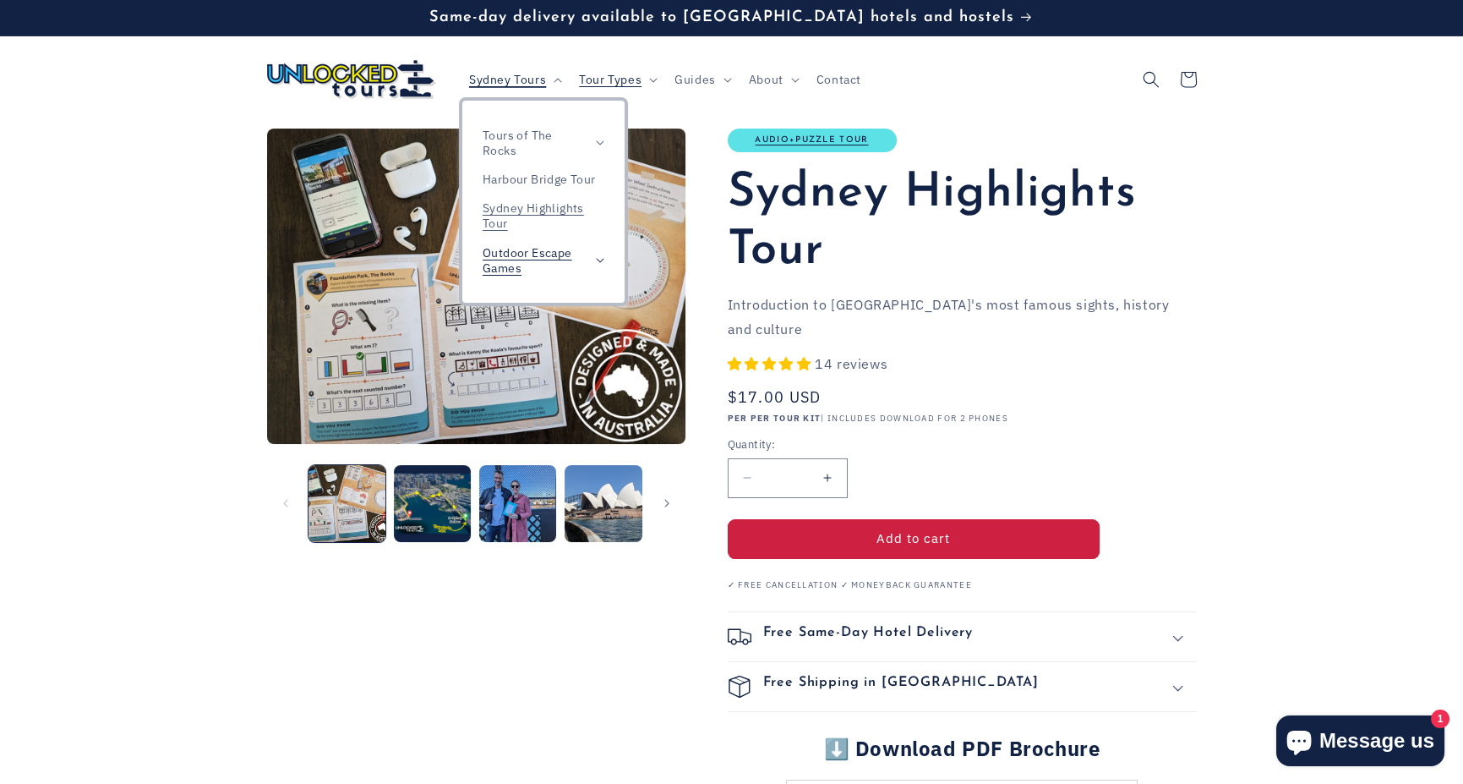
click at [511, 263] on span "Outdoor Escape Games" at bounding box center [535, 260] width 105 height 30
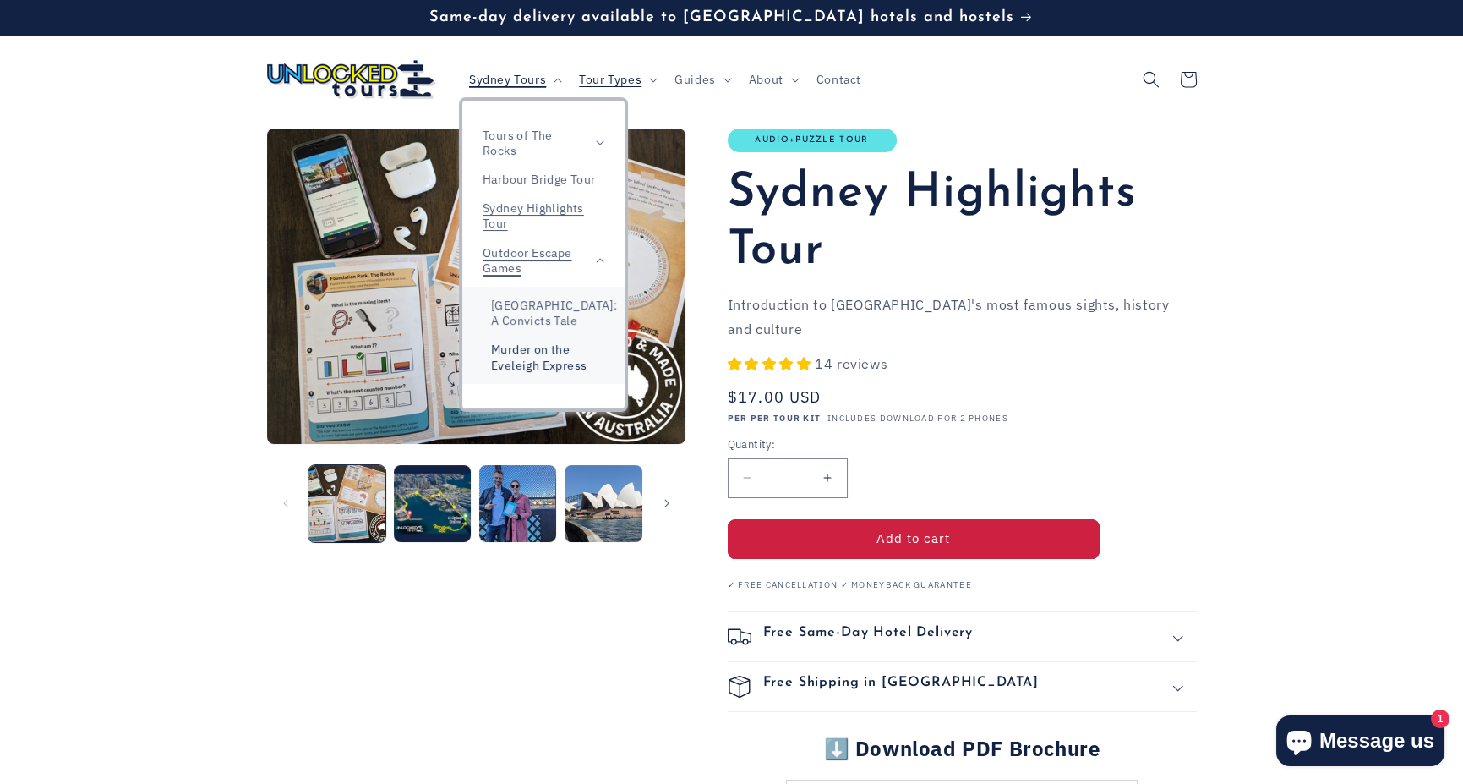
click at [524, 373] on link "Murder on the Eveleigh Express" at bounding box center [543, 357] width 162 height 44
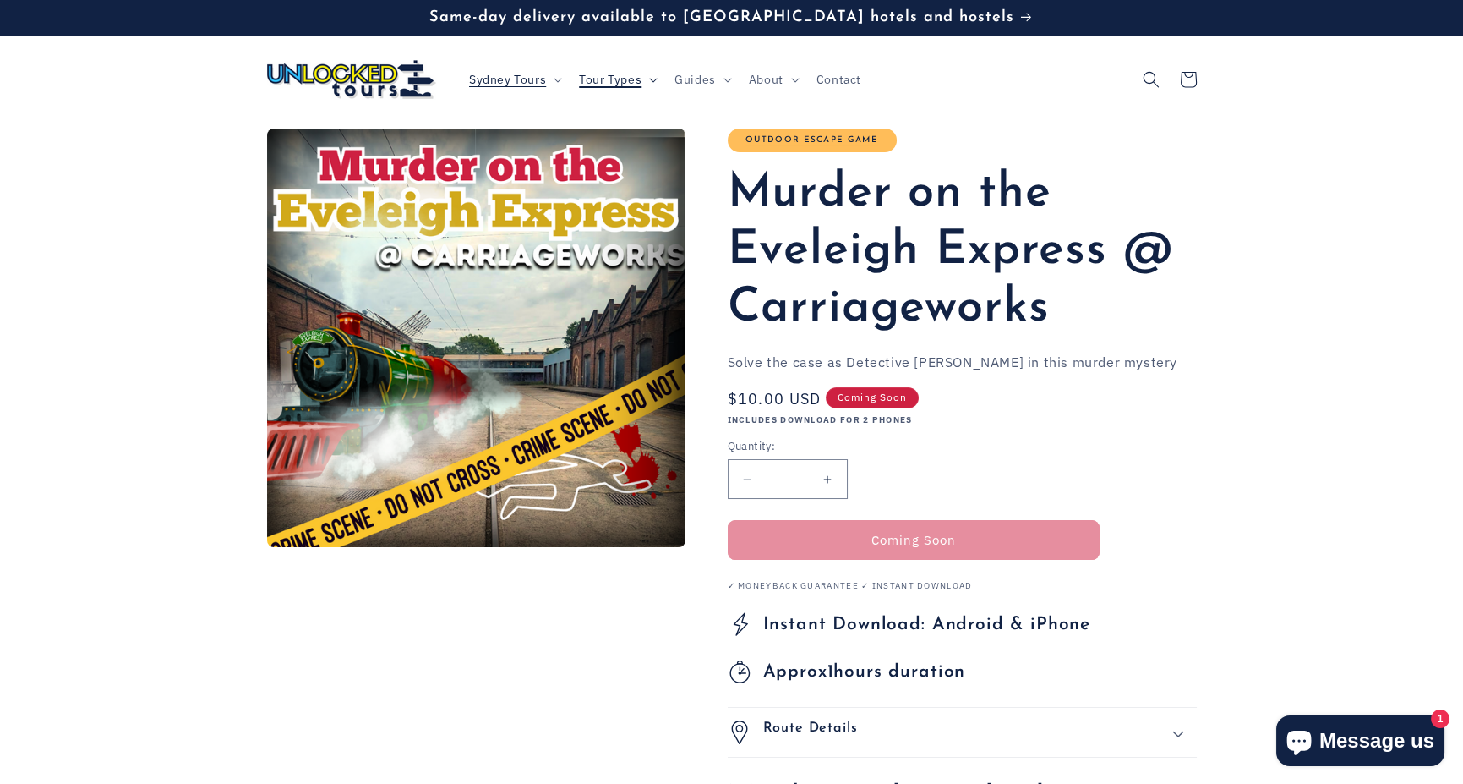
click at [610, 83] on span "Tour Types" at bounding box center [610, 79] width 63 height 15
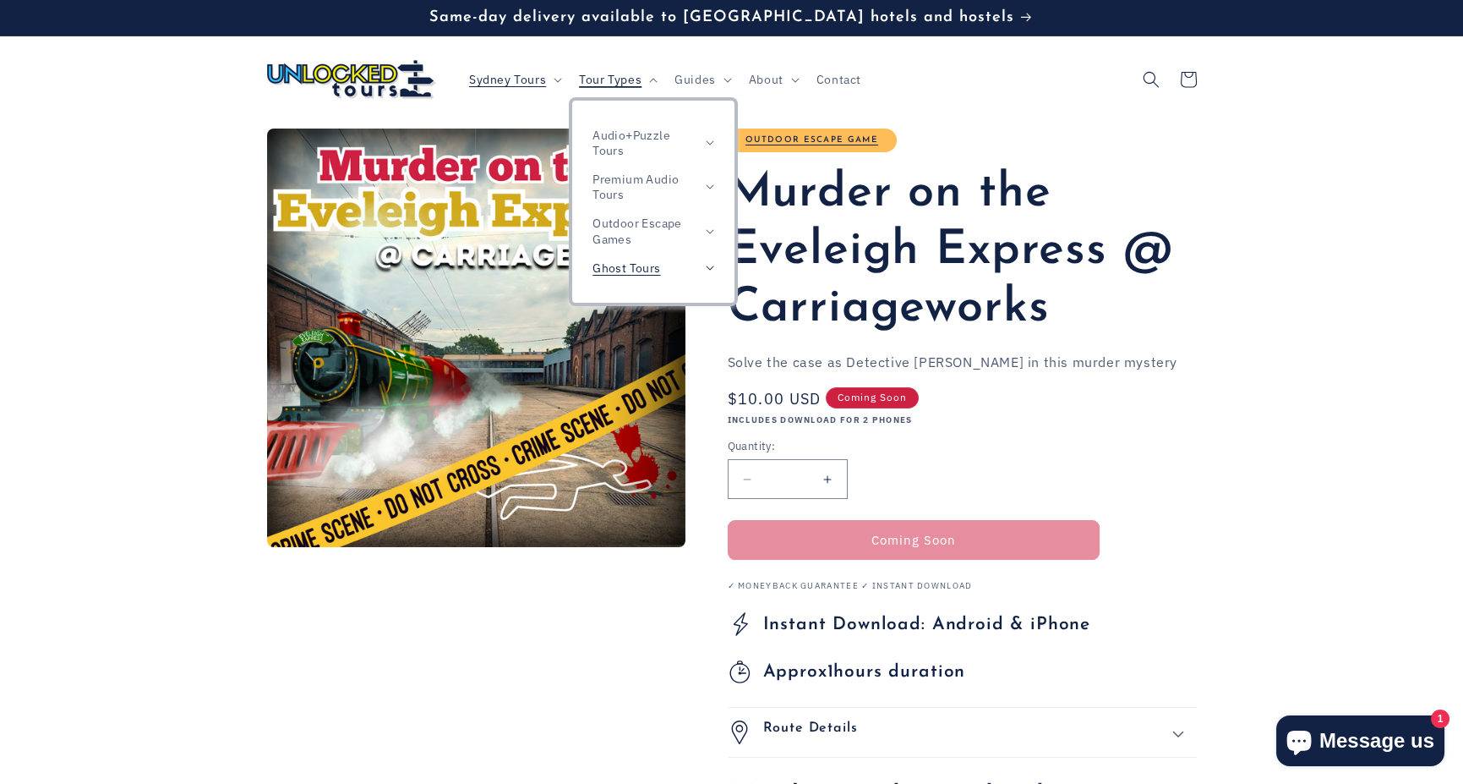
click at [716, 267] on summary "Ghost Tours" at bounding box center [653, 268] width 162 height 29
click at [714, 235] on summary "Outdoor Escape Games" at bounding box center [653, 231] width 162 height 44
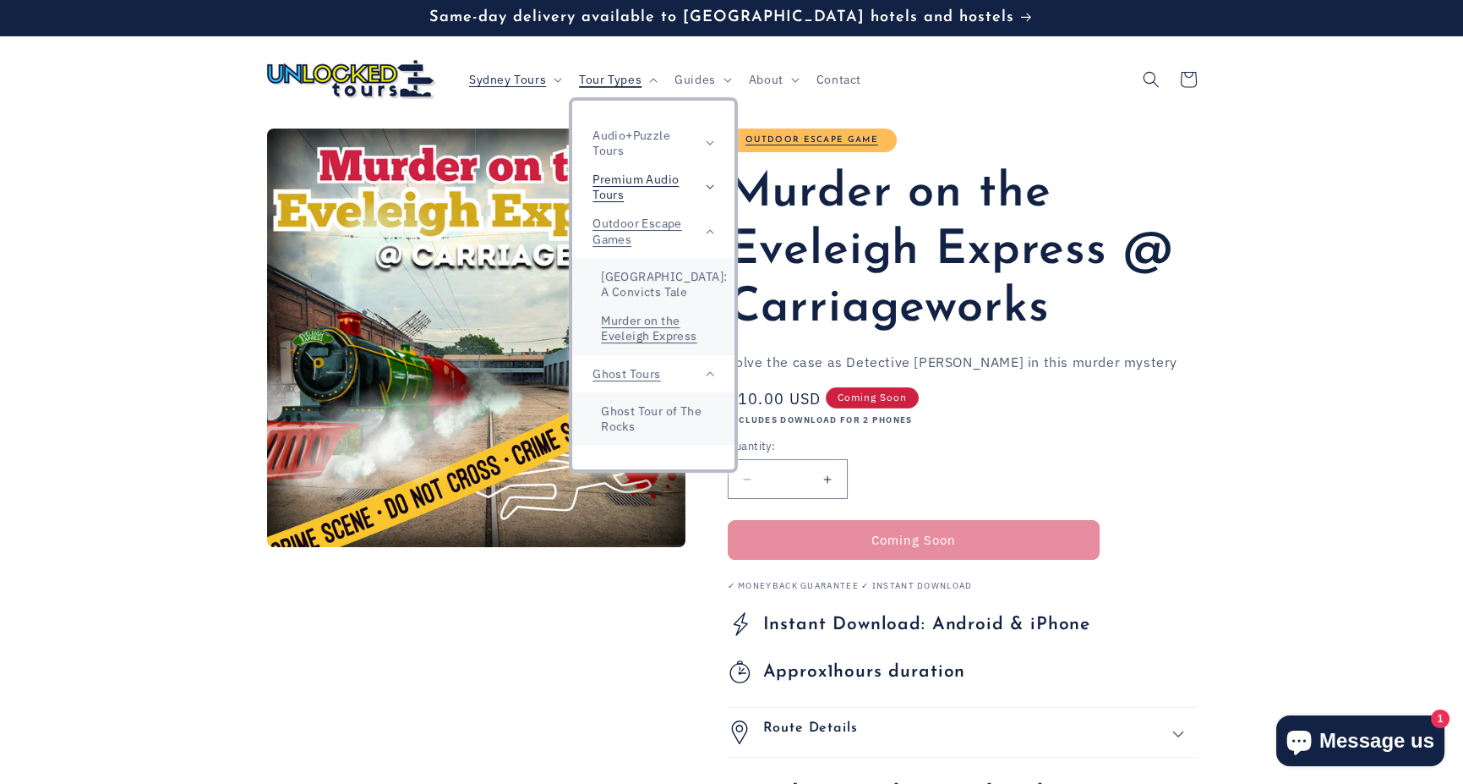
click at [701, 185] on summary "Premium Audio Tours" at bounding box center [653, 187] width 162 height 44
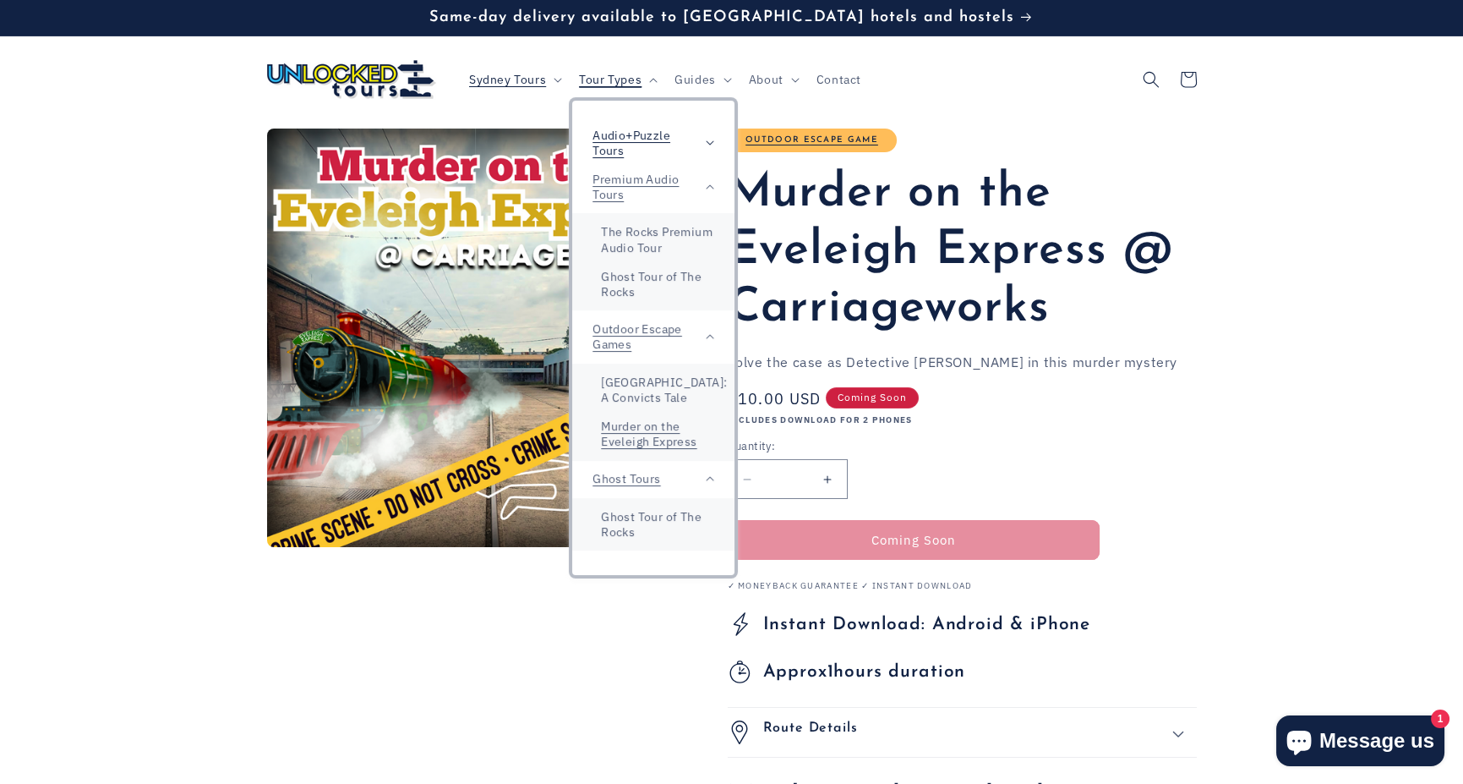
click at [704, 136] on summary "Audio+Puzzle Tours" at bounding box center [653, 143] width 162 height 44
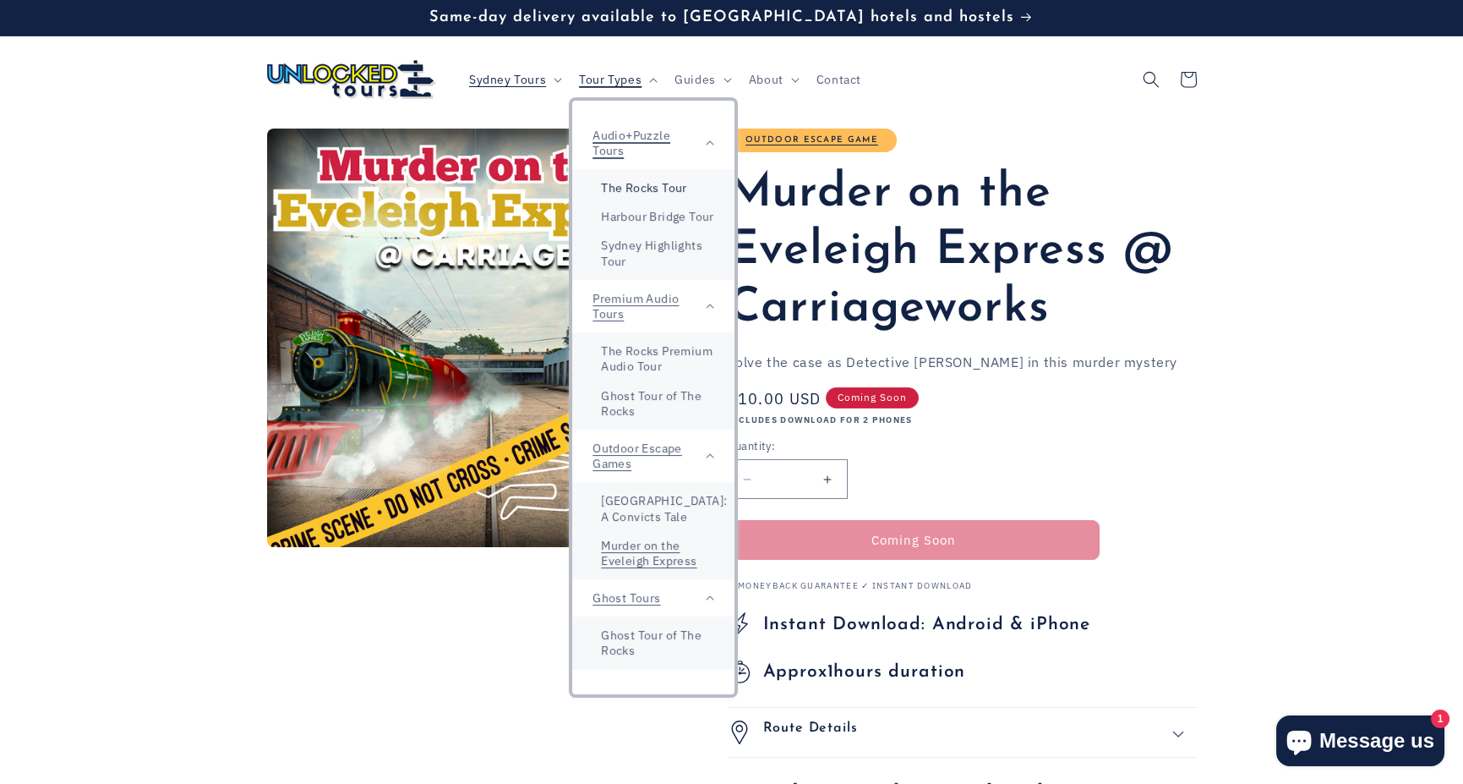
click at [671, 186] on link "The Rocks Tour" at bounding box center [653, 187] width 162 height 29
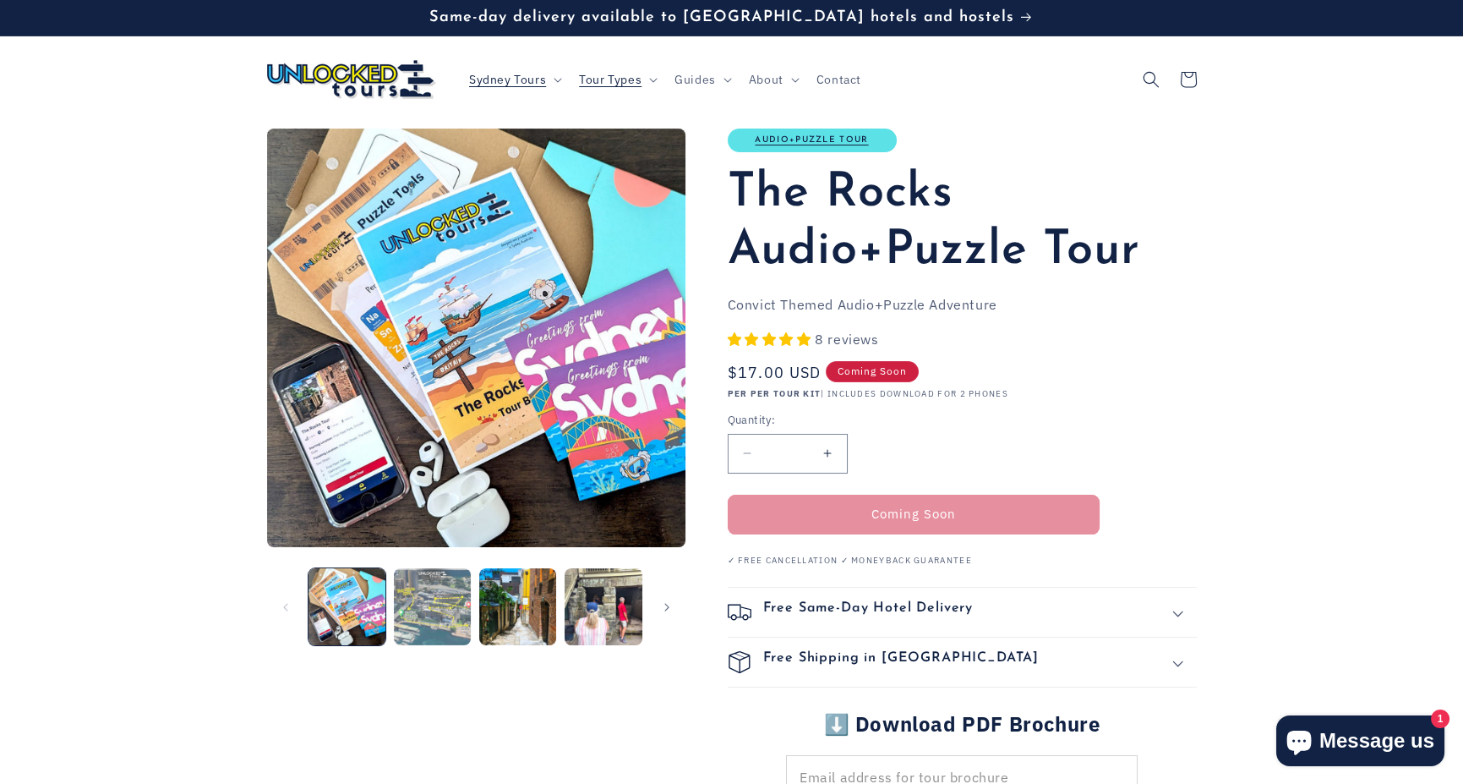
click at [443, 610] on button "Load image 2 in gallery view" at bounding box center [432, 606] width 77 height 77
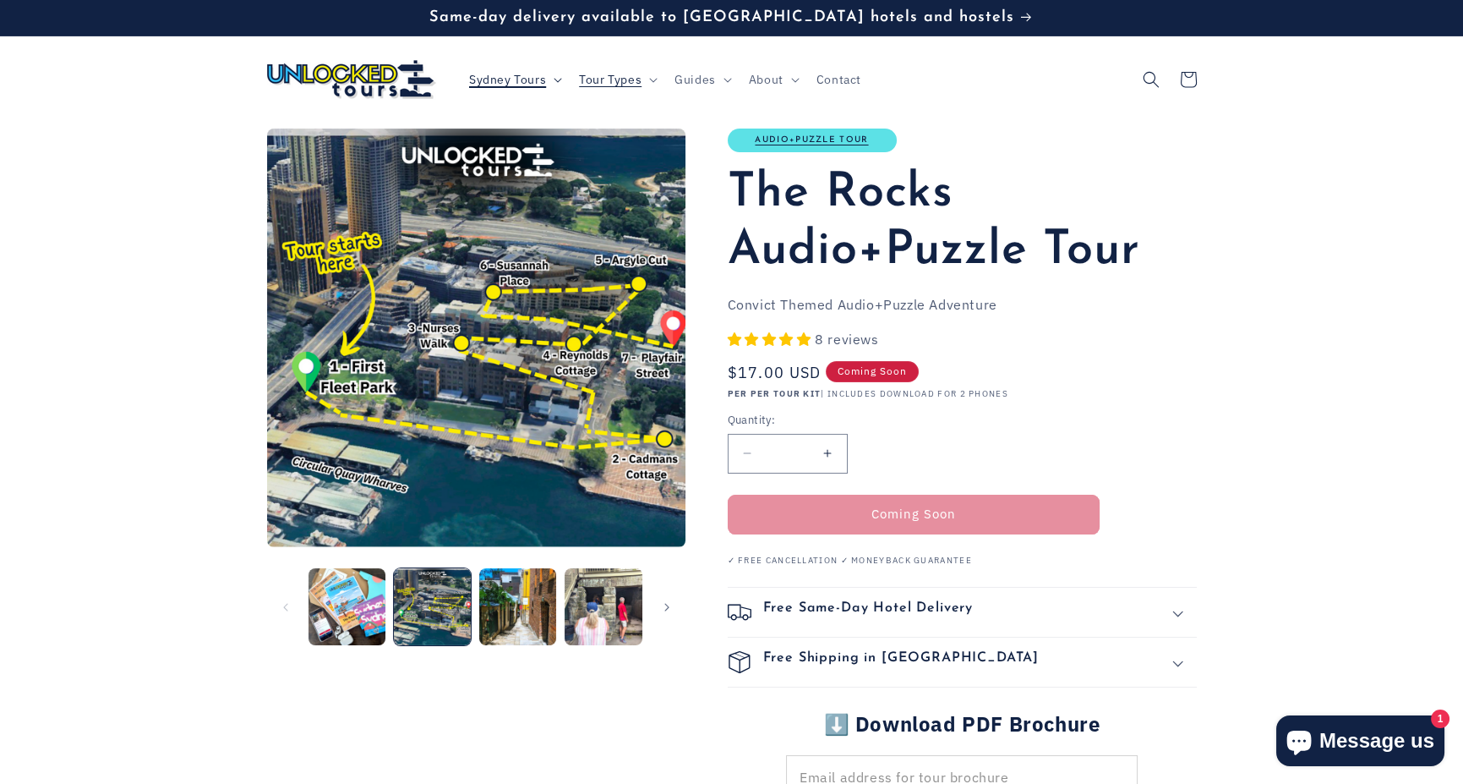
click at [504, 92] on summary "Sydney Tours" at bounding box center [514, 80] width 110 height 36
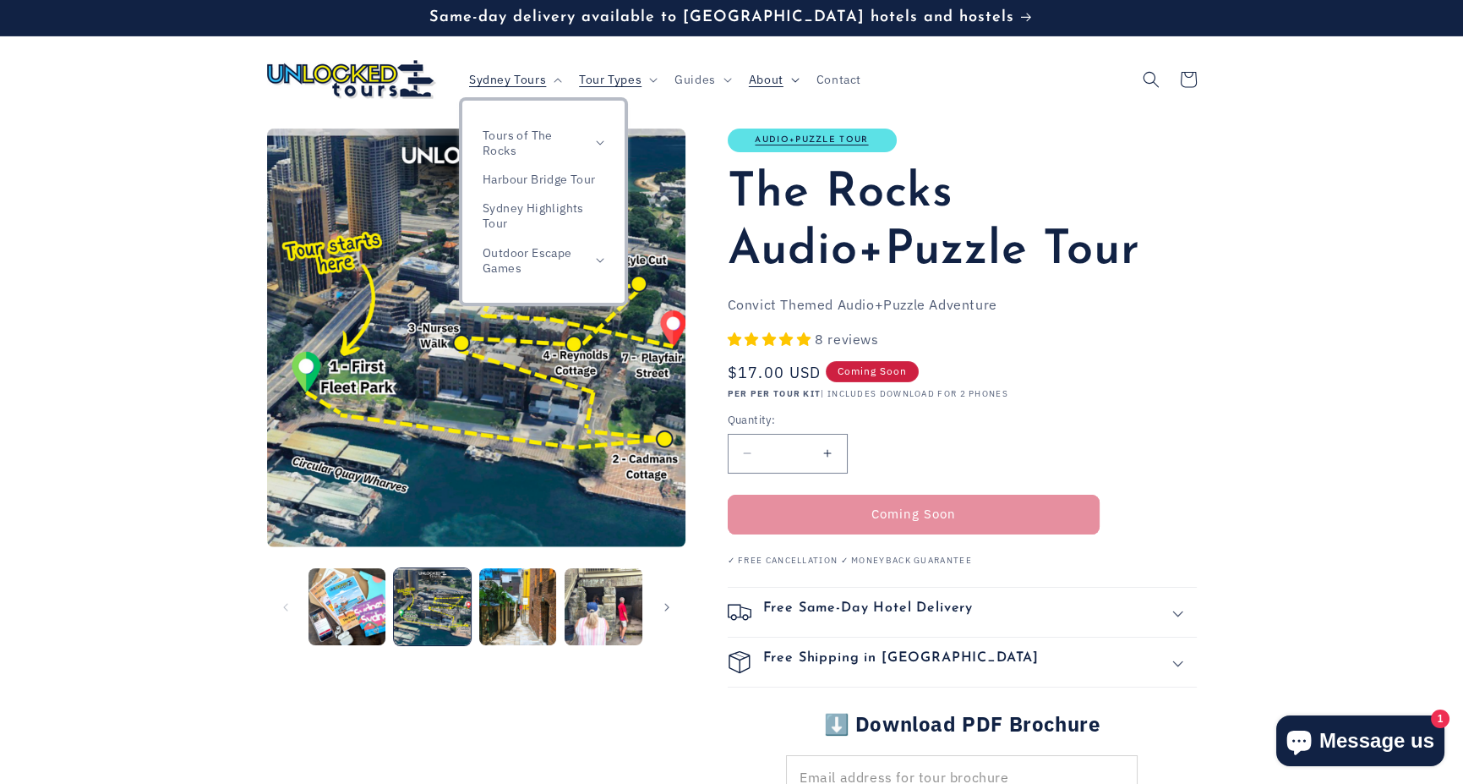
click at [739, 85] on summary "About" at bounding box center [773, 80] width 68 height 36
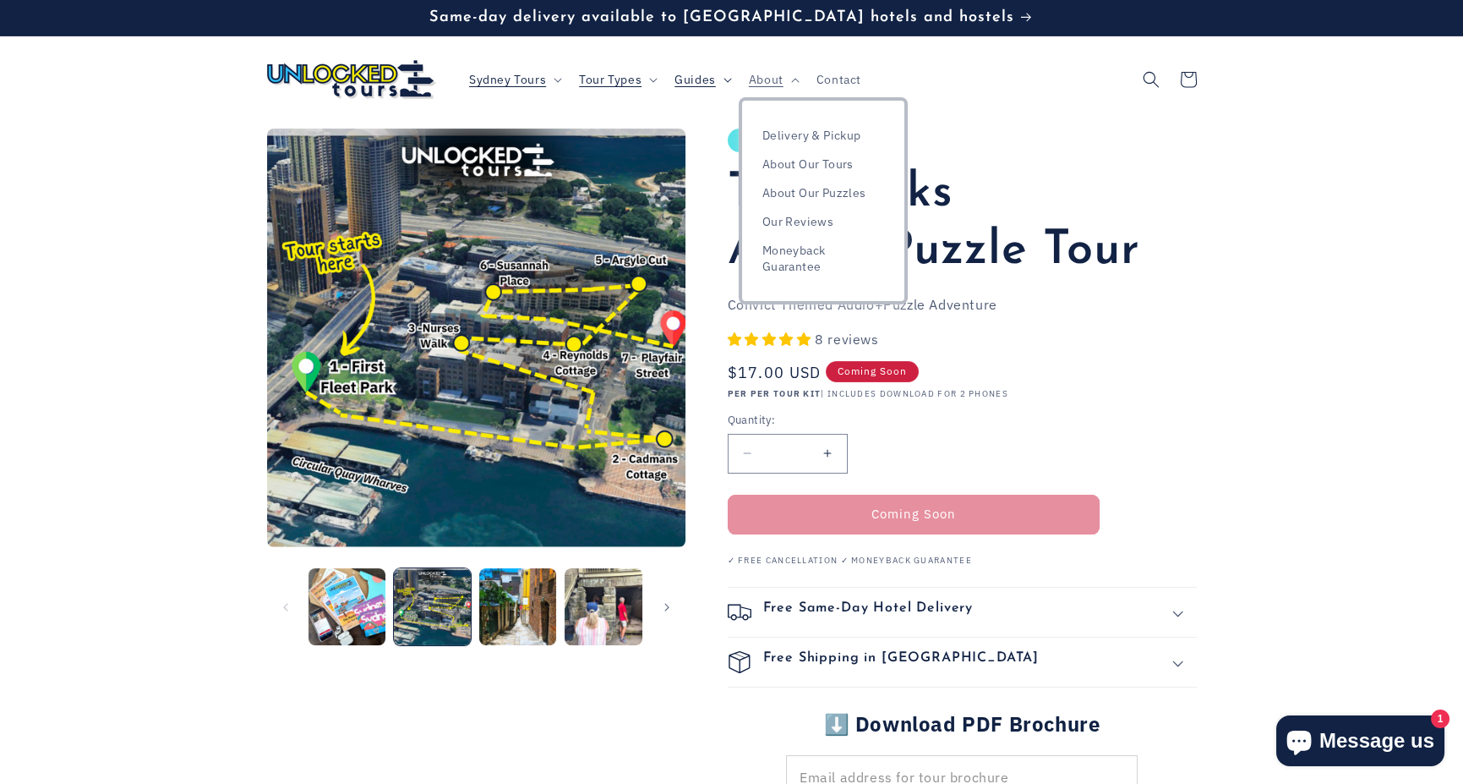
click at [708, 78] on span "Guides" at bounding box center [695, 79] width 41 height 15
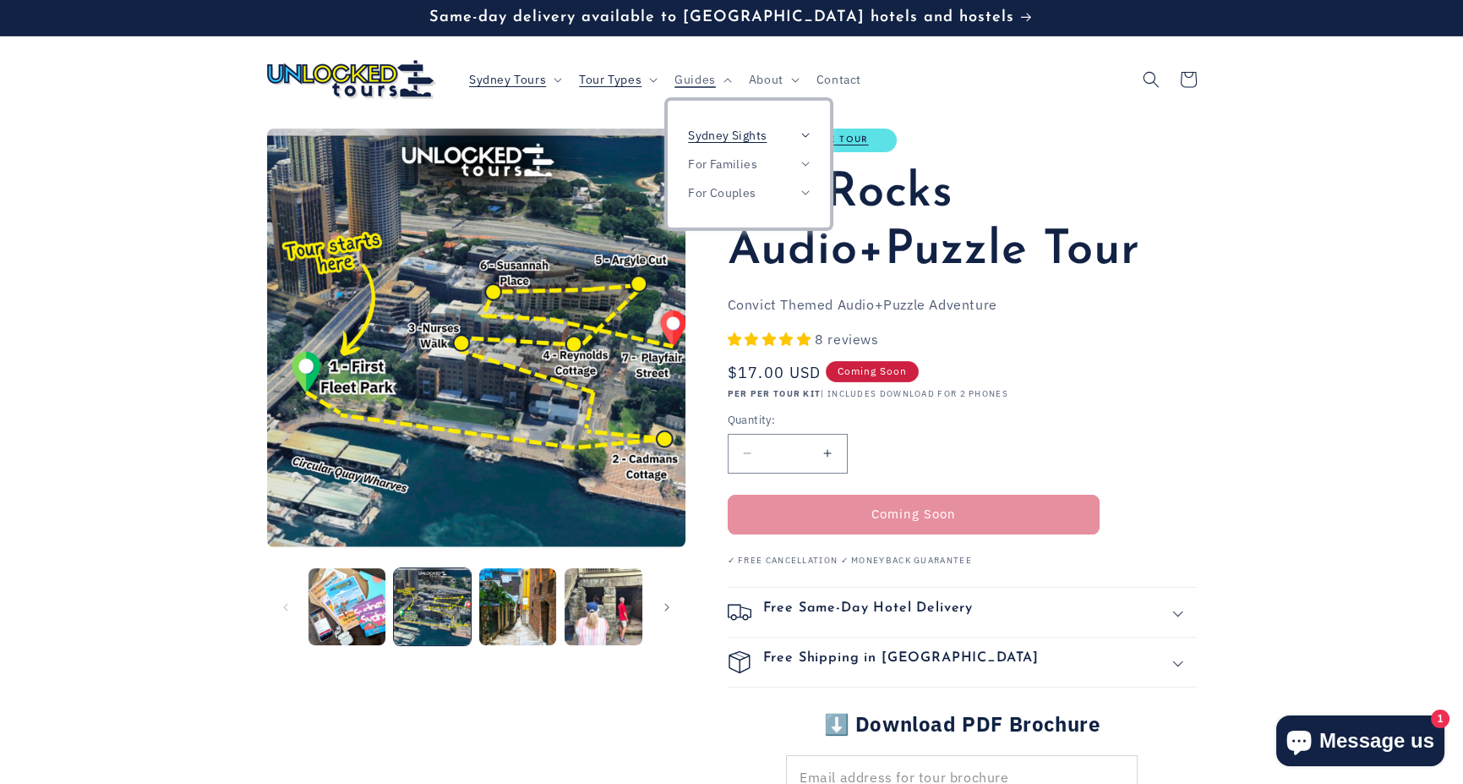
click at [719, 128] on span "Sydney Sights" at bounding box center [727, 135] width 79 height 15
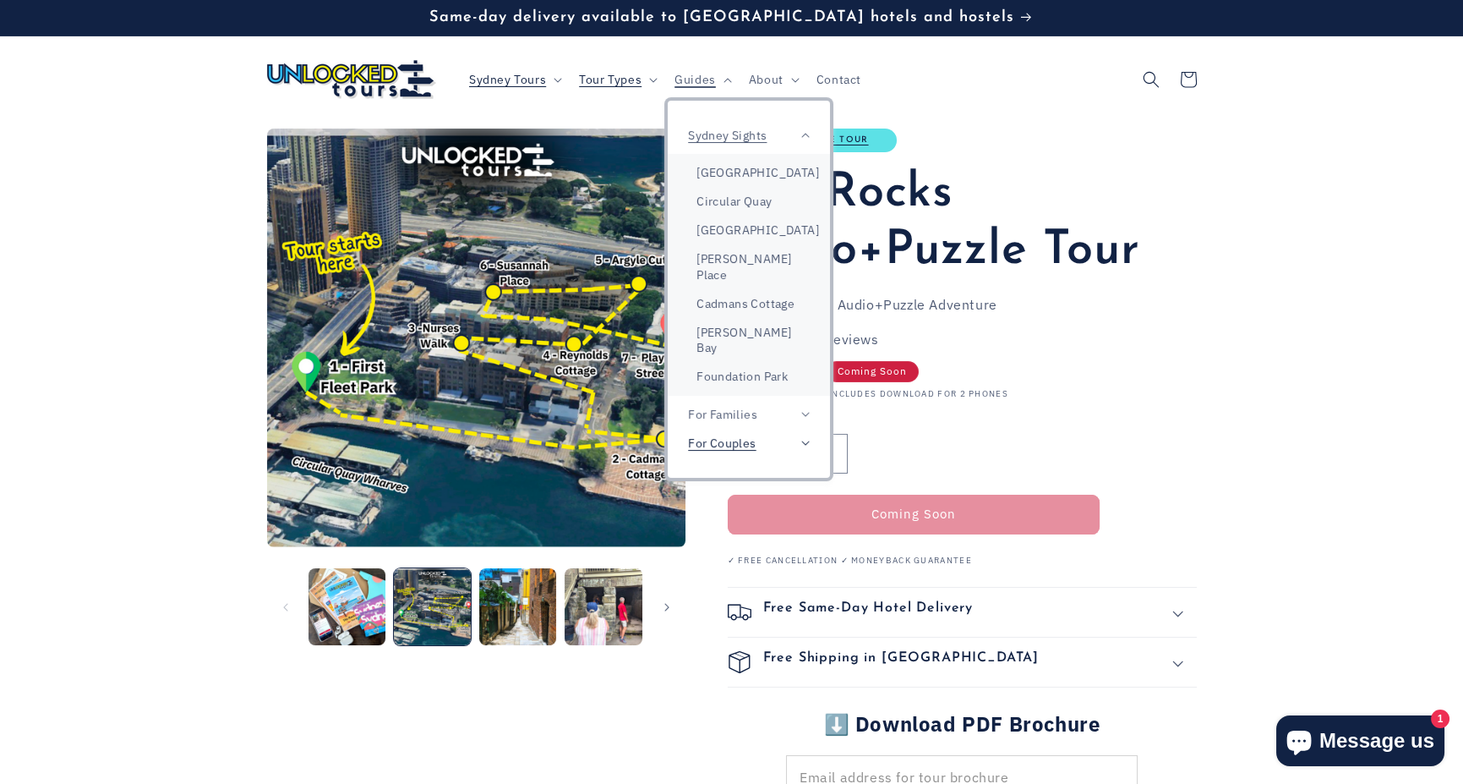
click at [753, 435] on span "For Couples" at bounding box center [722, 442] width 68 height 15
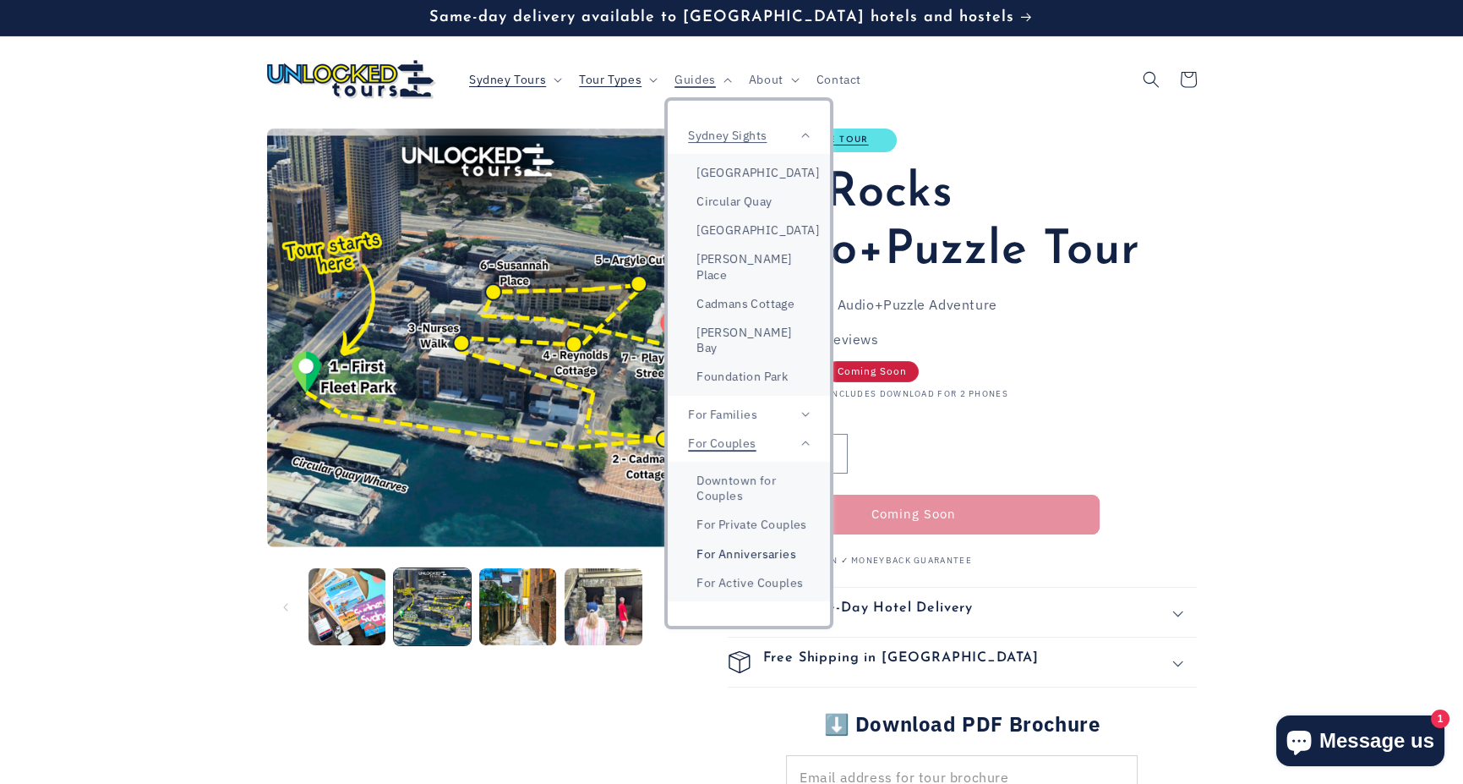
click at [768, 539] on link "For Anniversaries" at bounding box center [749, 553] width 162 height 29
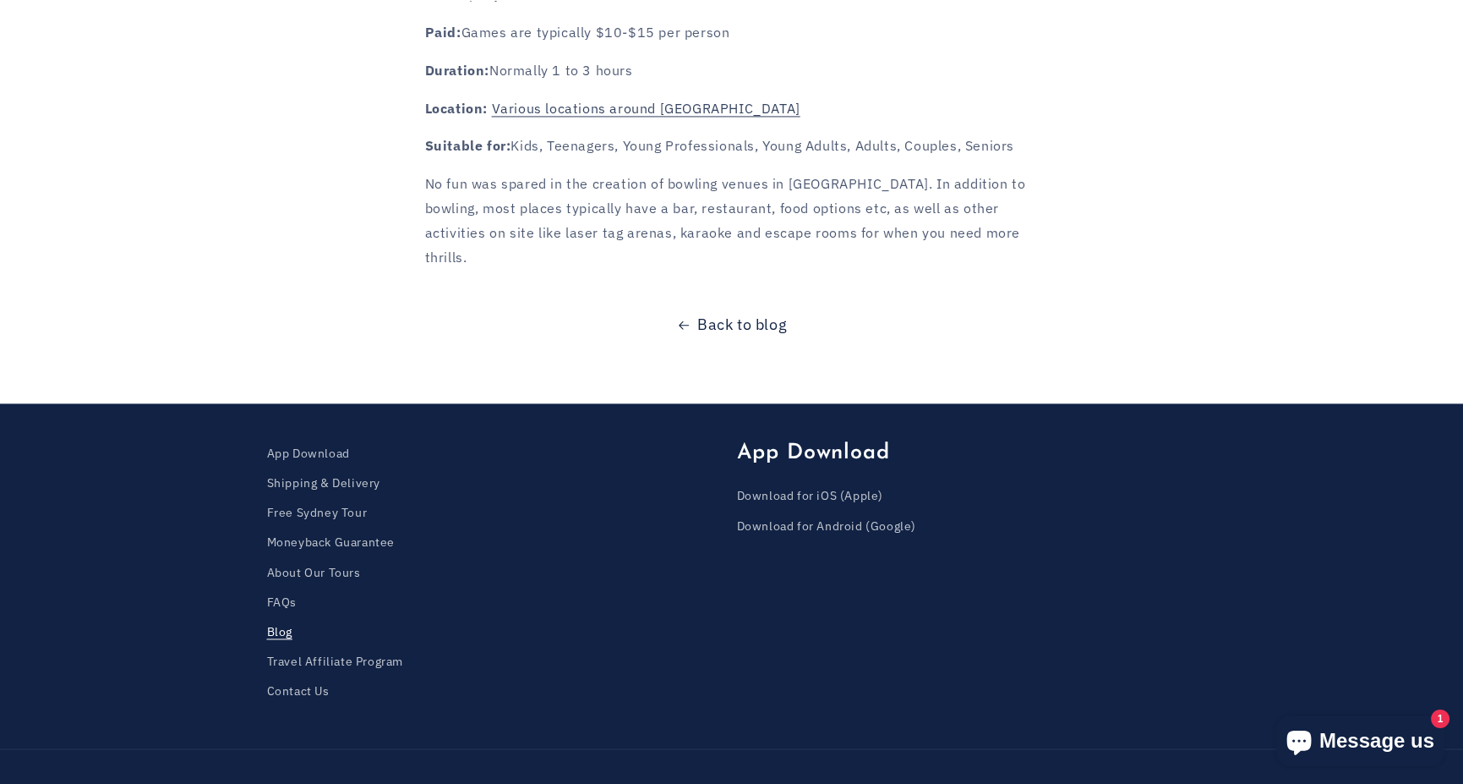
scroll to position [6384, 0]
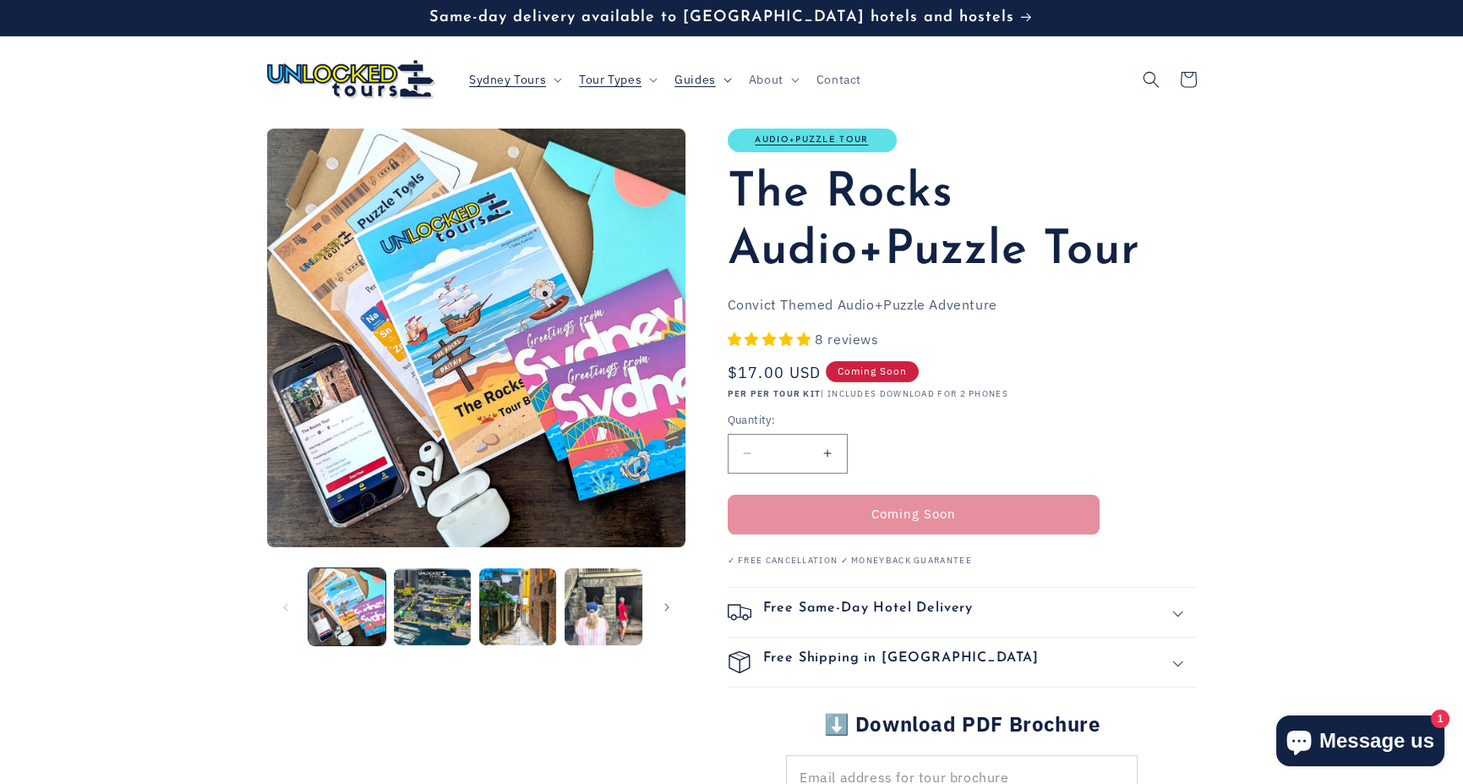
click at [695, 78] on span "Guides" at bounding box center [695, 79] width 41 height 15
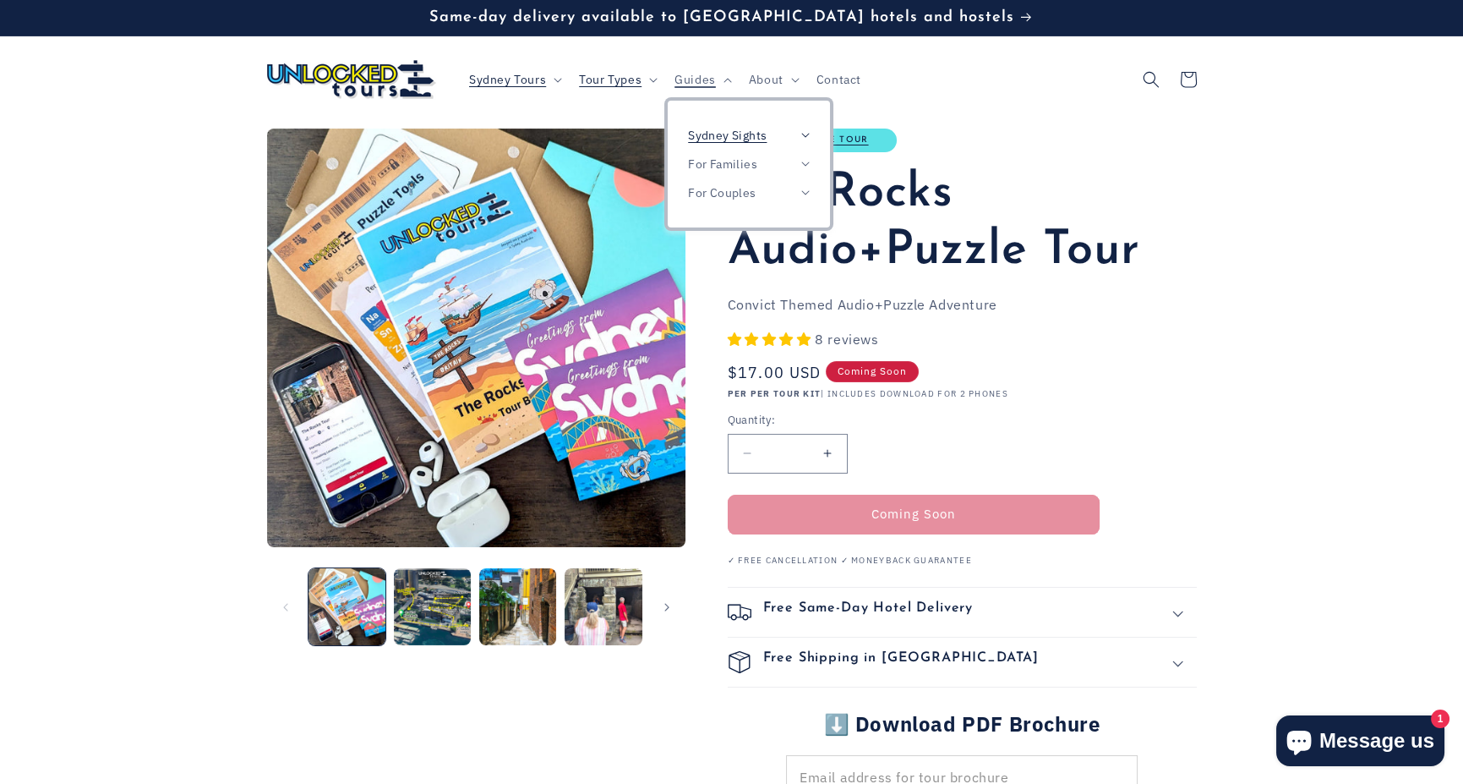
click at [735, 129] on span "Sydney Sights" at bounding box center [727, 135] width 79 height 15
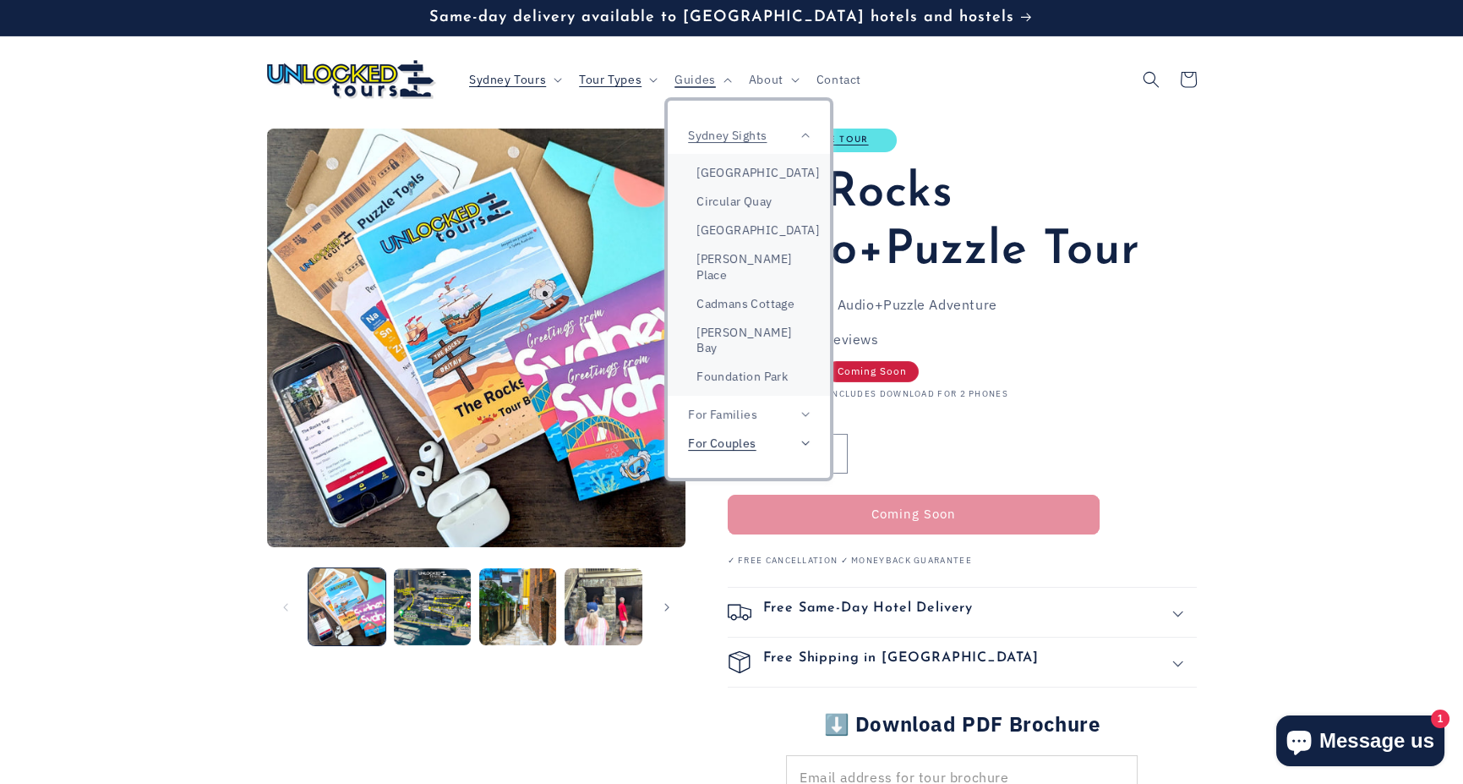
click at [777, 436] on summary "For Couples" at bounding box center [749, 443] width 162 height 29
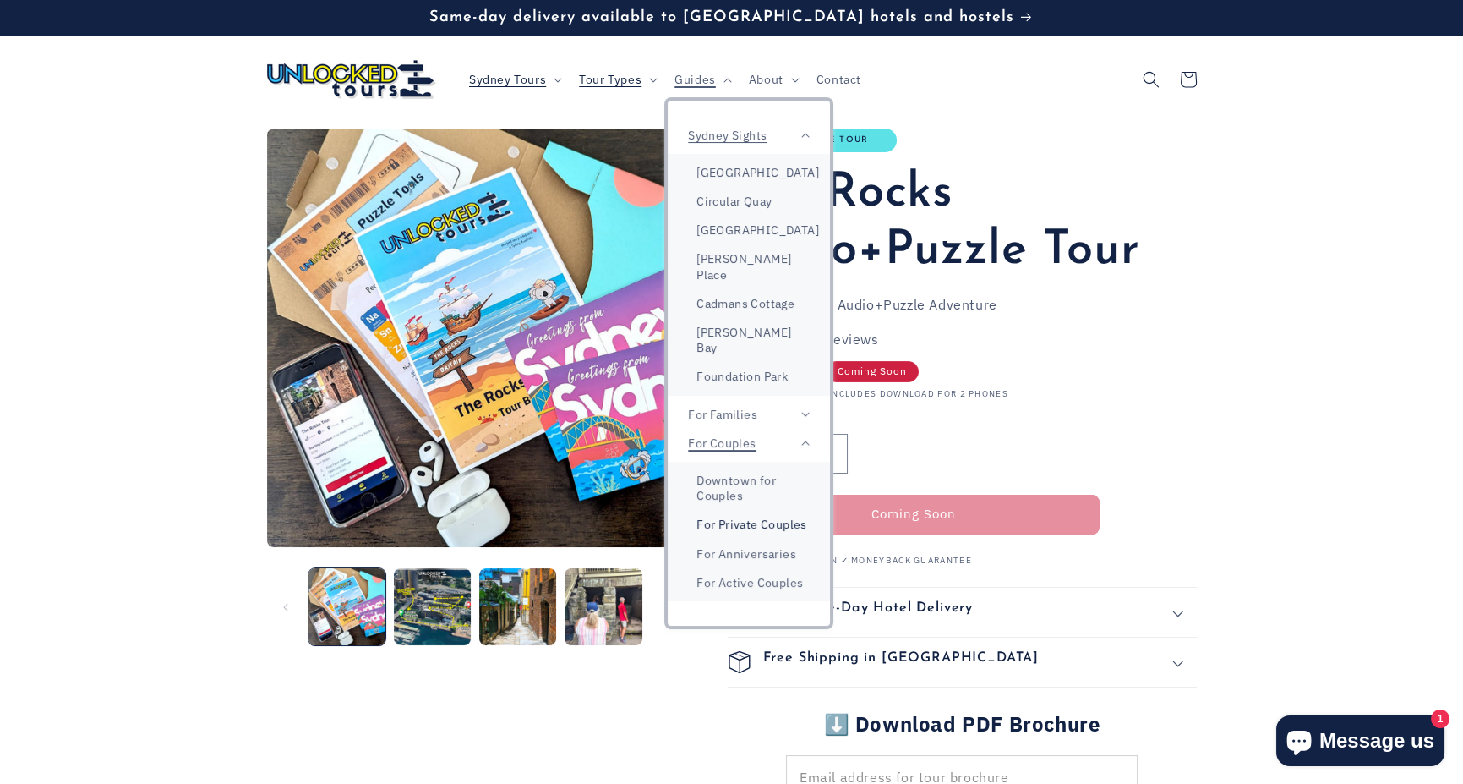
click at [774, 514] on link "For Private Couples" at bounding box center [749, 524] width 162 height 29
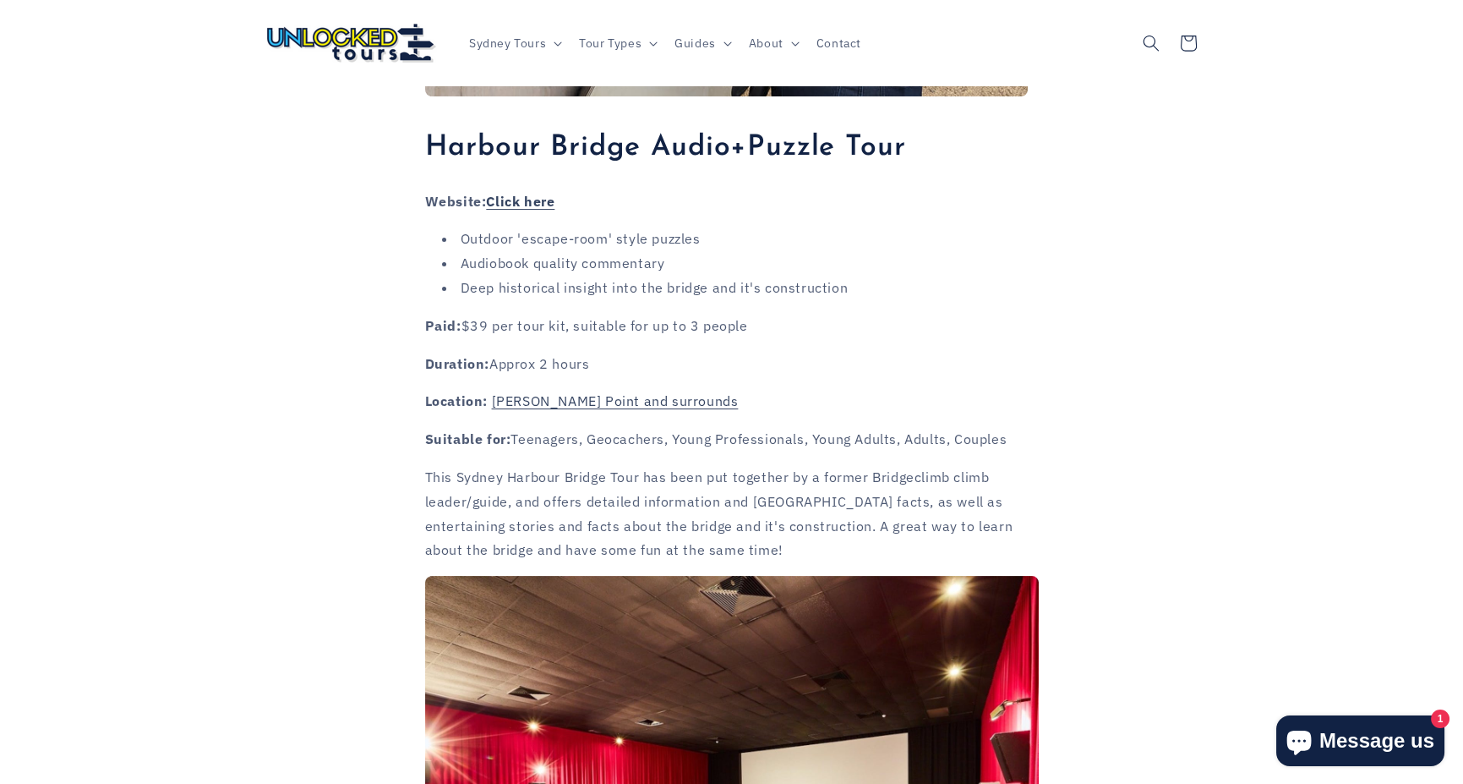
scroll to position [609, 0]
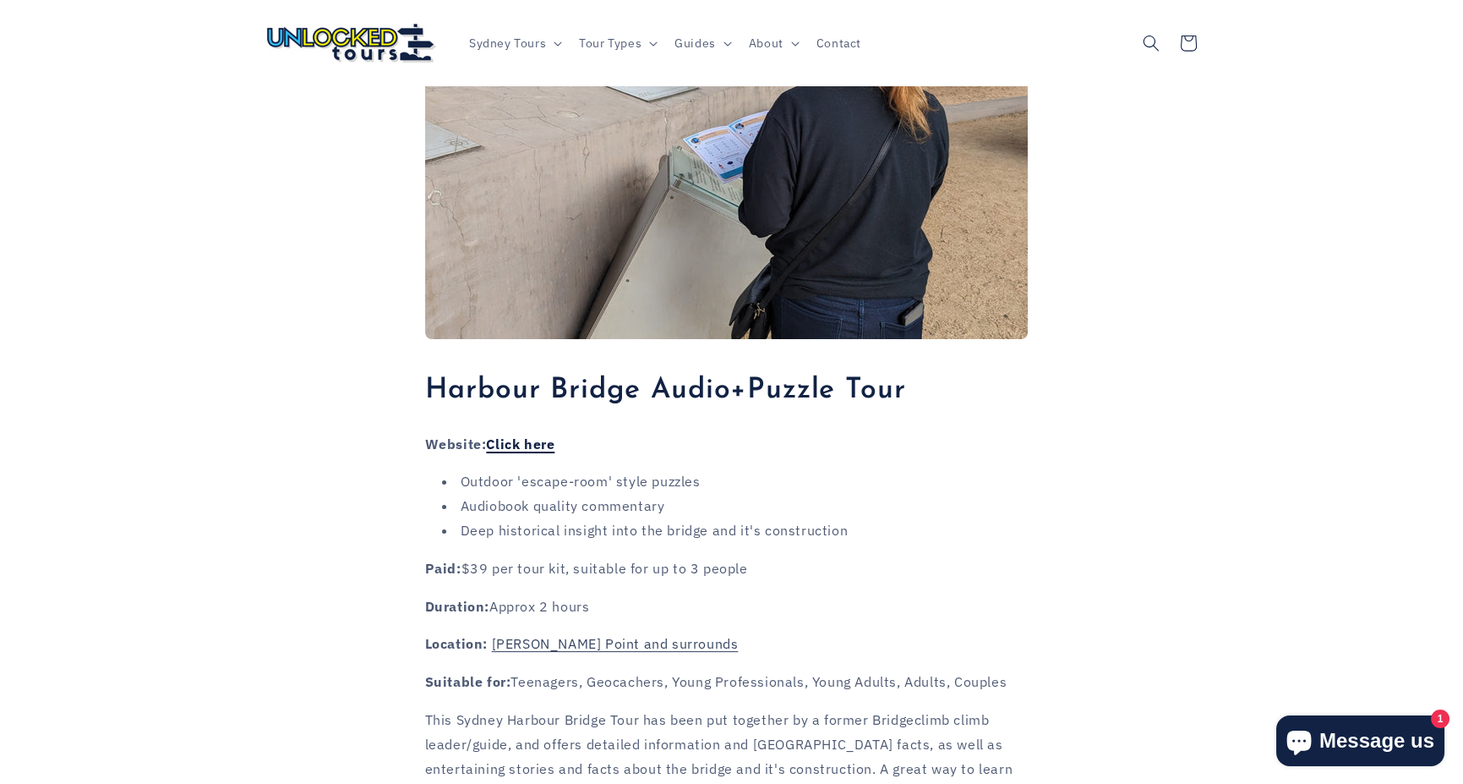
click at [539, 435] on link "Click here" at bounding box center [520, 443] width 68 height 17
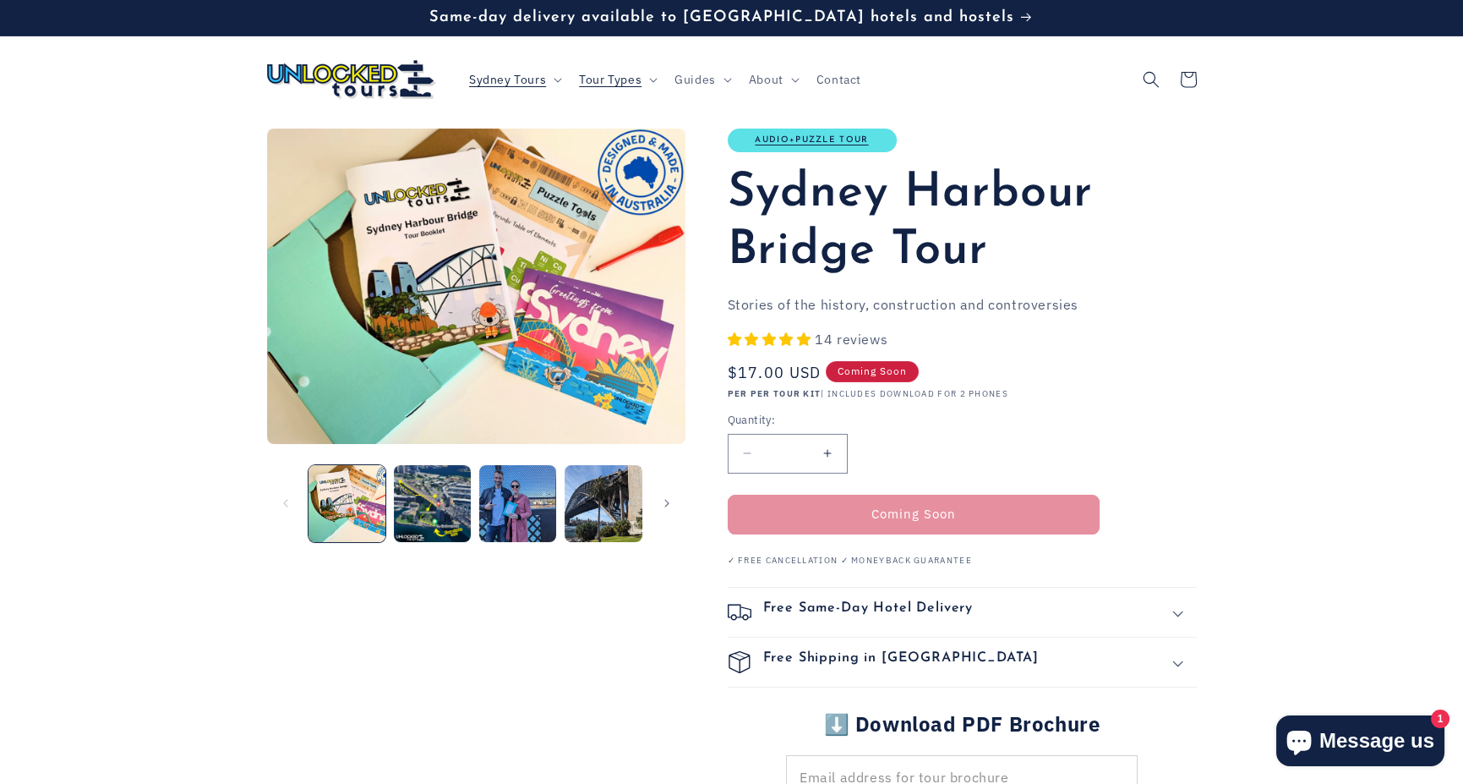
click at [879, 366] on span "Coming Soon" at bounding box center [872, 371] width 93 height 21
click at [531, 87] on summary "Sydney Tours" at bounding box center [514, 80] width 110 height 36
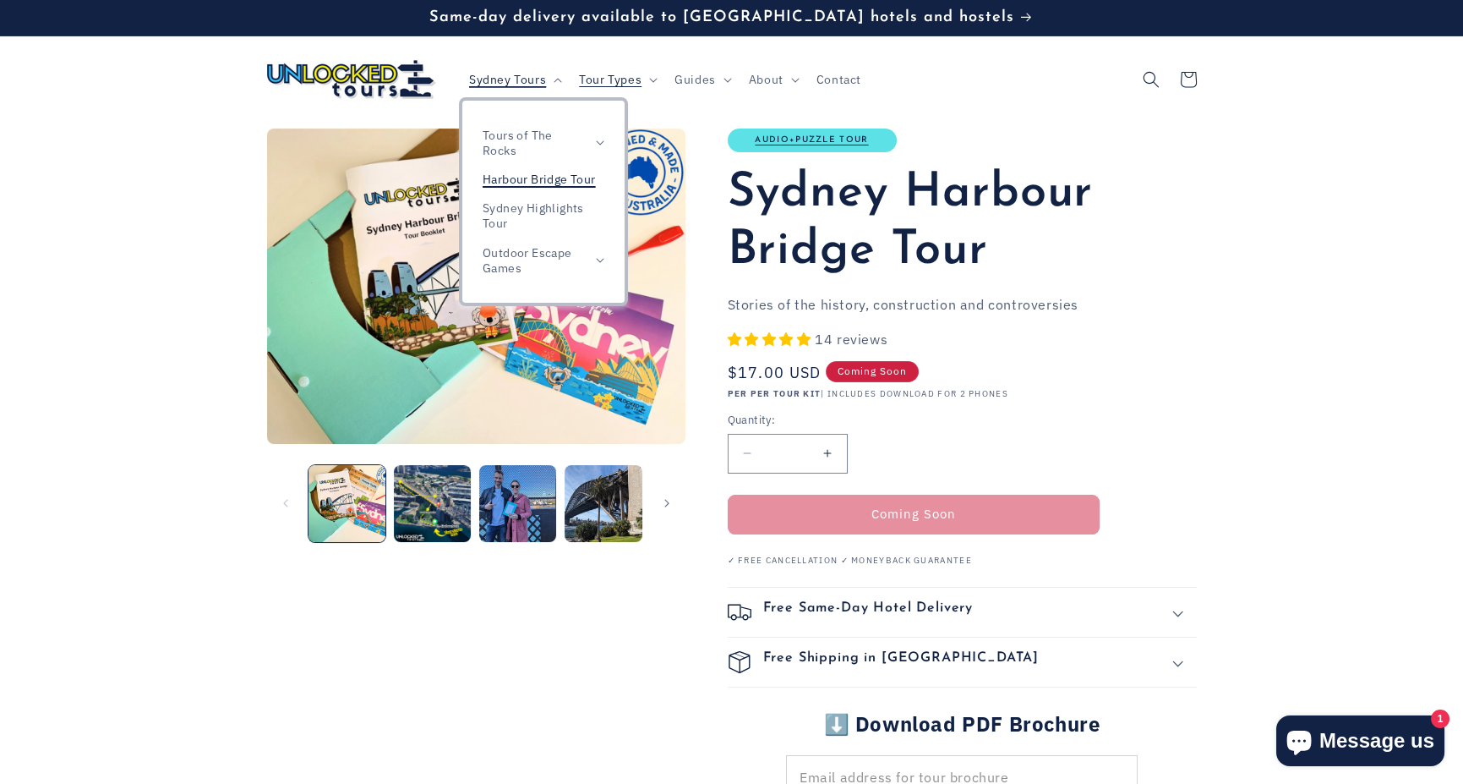
click at [537, 186] on link "Harbour Bridge Tour" at bounding box center [543, 179] width 162 height 29
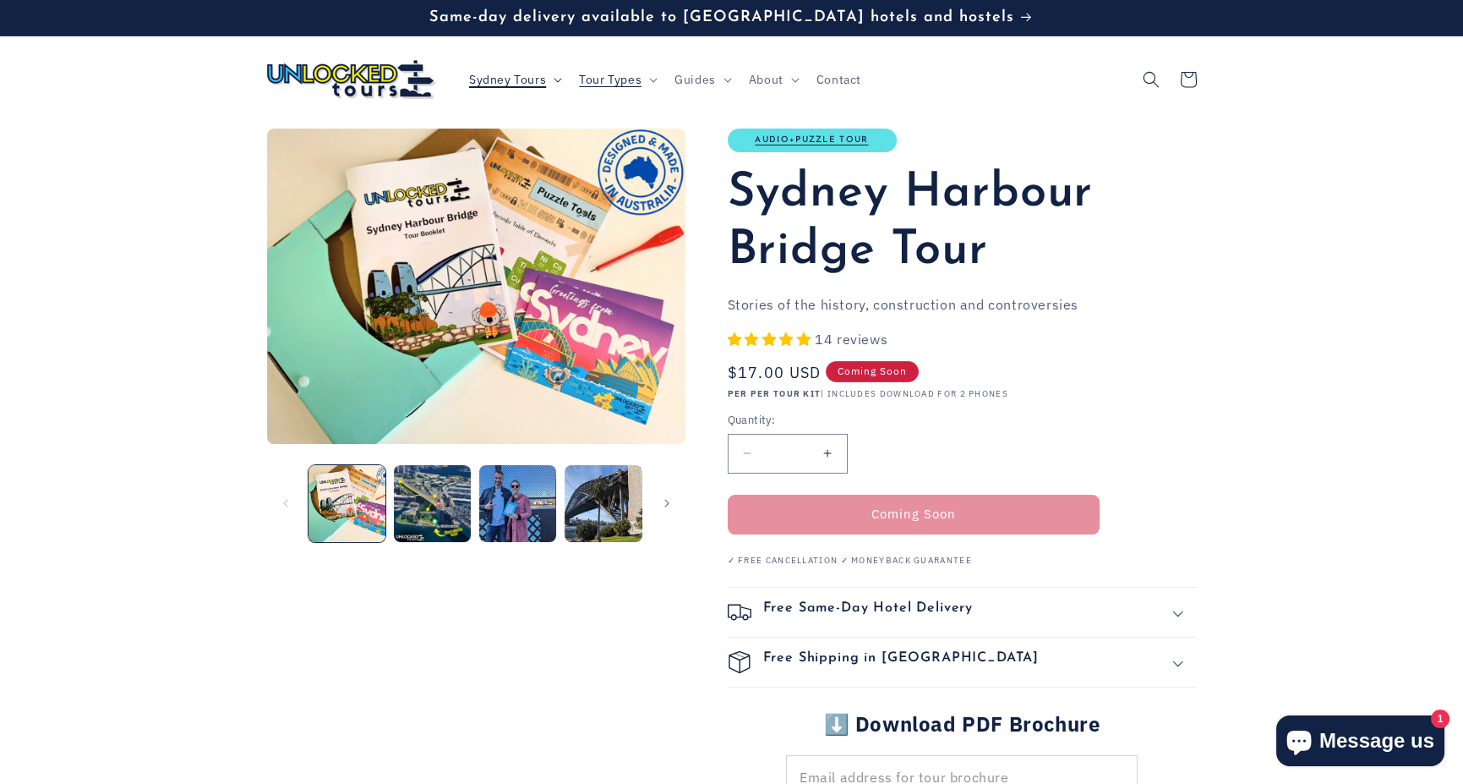
click at [528, 74] on span "Sydney Tours" at bounding box center [507, 79] width 77 height 15
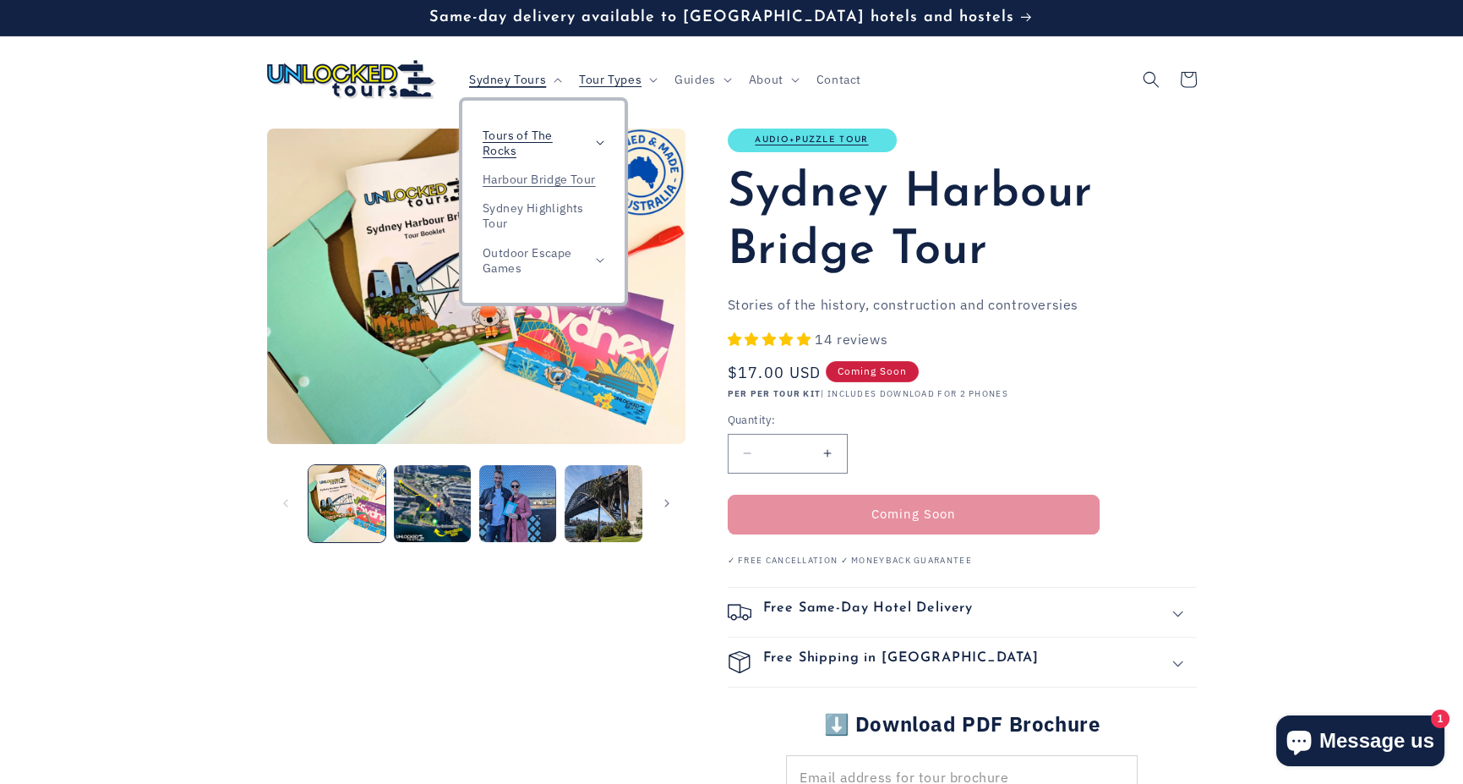
click at [539, 142] on span "Tours of The Rocks" at bounding box center [535, 143] width 105 height 30
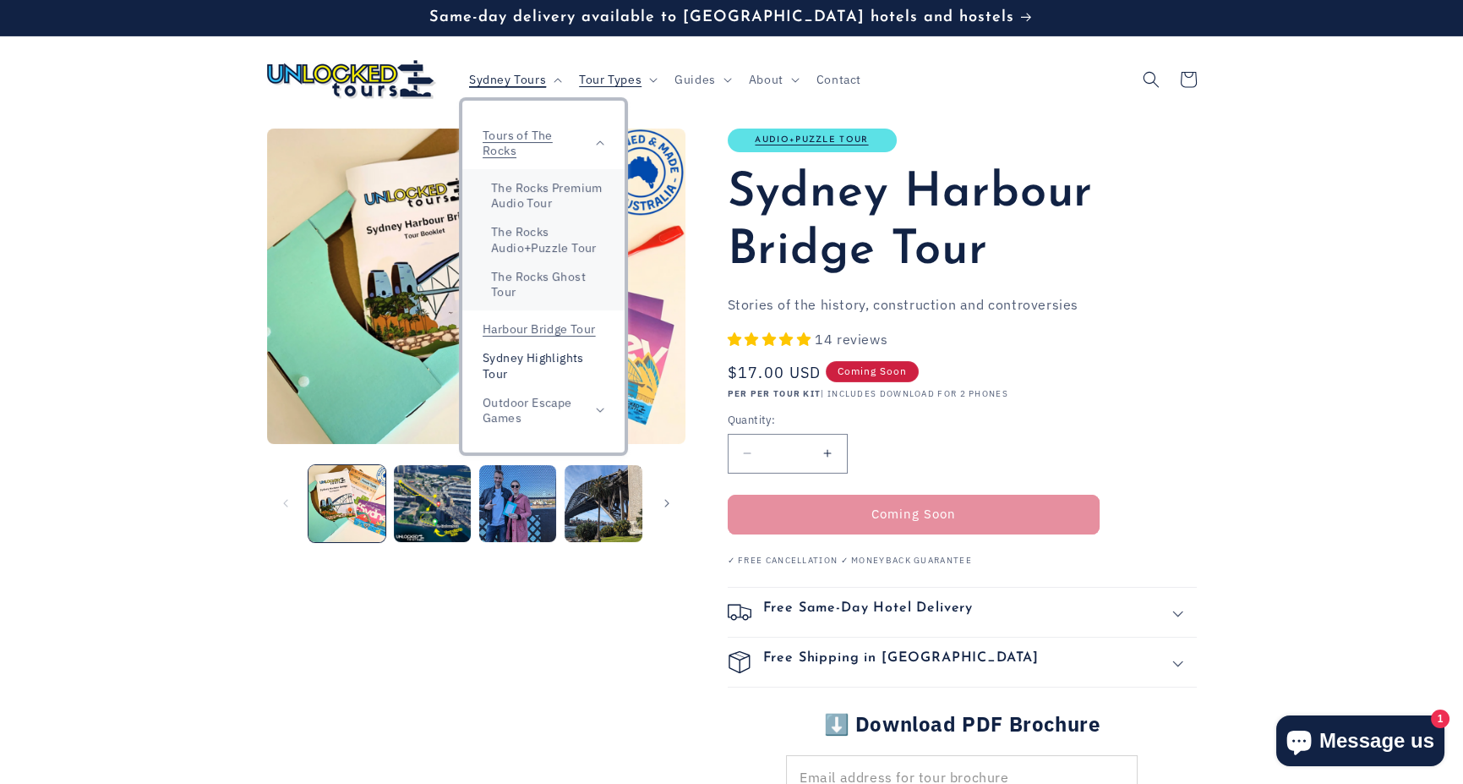
click at [553, 353] on link "Sydney Highlights Tour" at bounding box center [543, 365] width 162 height 44
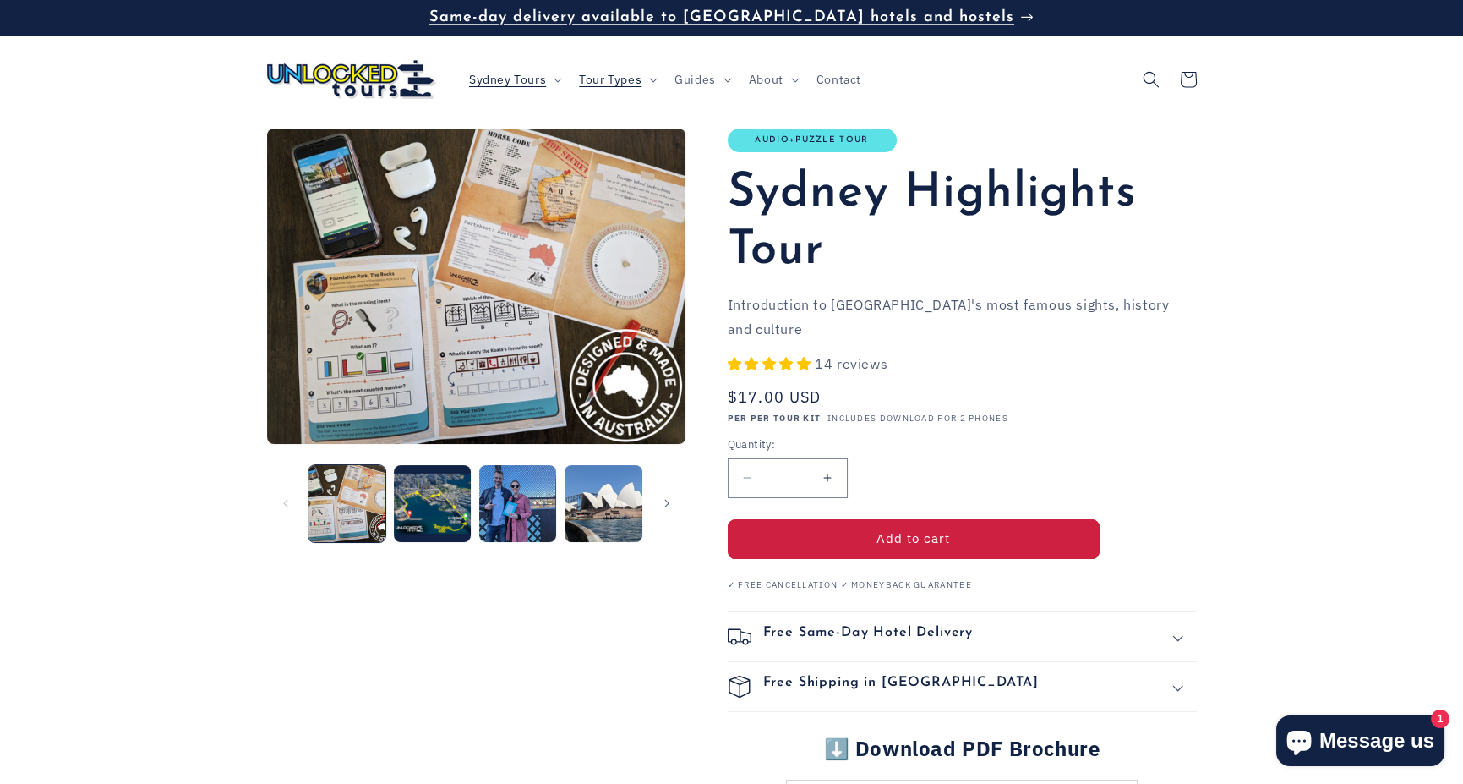
click at [907, 26] on p "Same-day delivery available to [GEOGRAPHIC_DATA] hotels and hostels" at bounding box center [731, 17] width 604 height 19
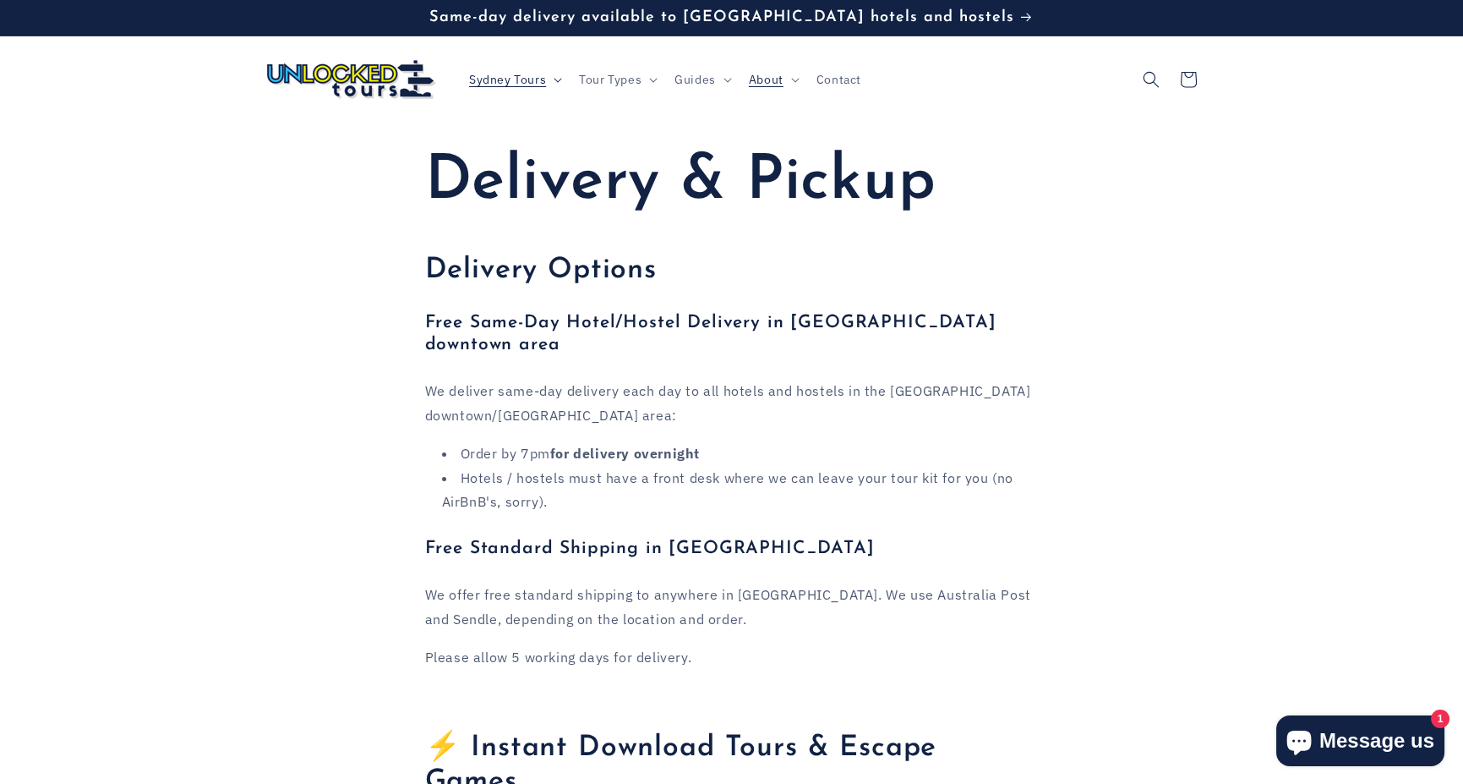
click at [548, 72] on summary "Sydney Tours" at bounding box center [514, 80] width 110 height 36
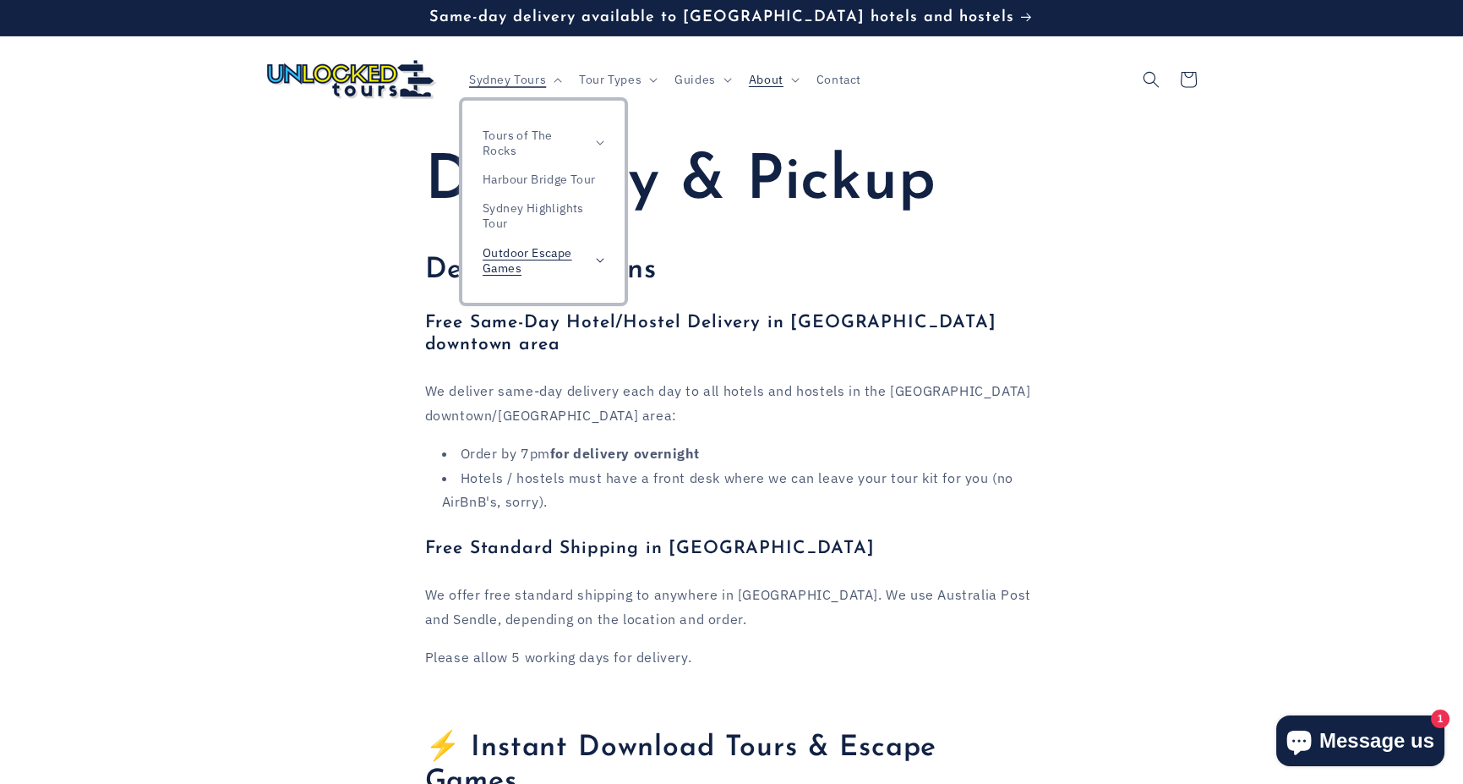
click at [615, 262] on summary "Outdoor Escape Games" at bounding box center [543, 260] width 162 height 44
click at [558, 309] on link "[GEOGRAPHIC_DATA]: A Convicts Tale" at bounding box center [543, 313] width 162 height 44
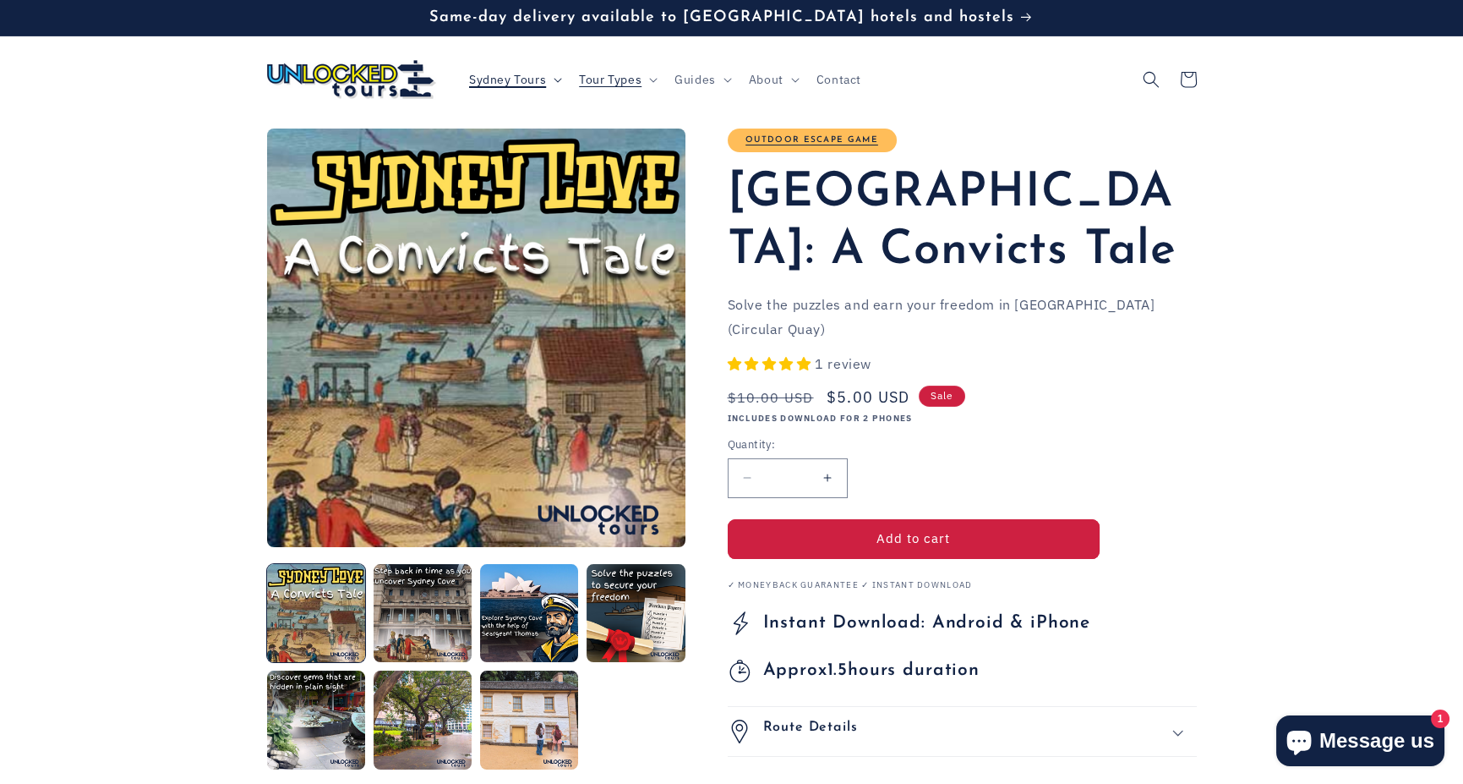
click at [510, 79] on span "Sydney Tours" at bounding box center [507, 79] width 77 height 15
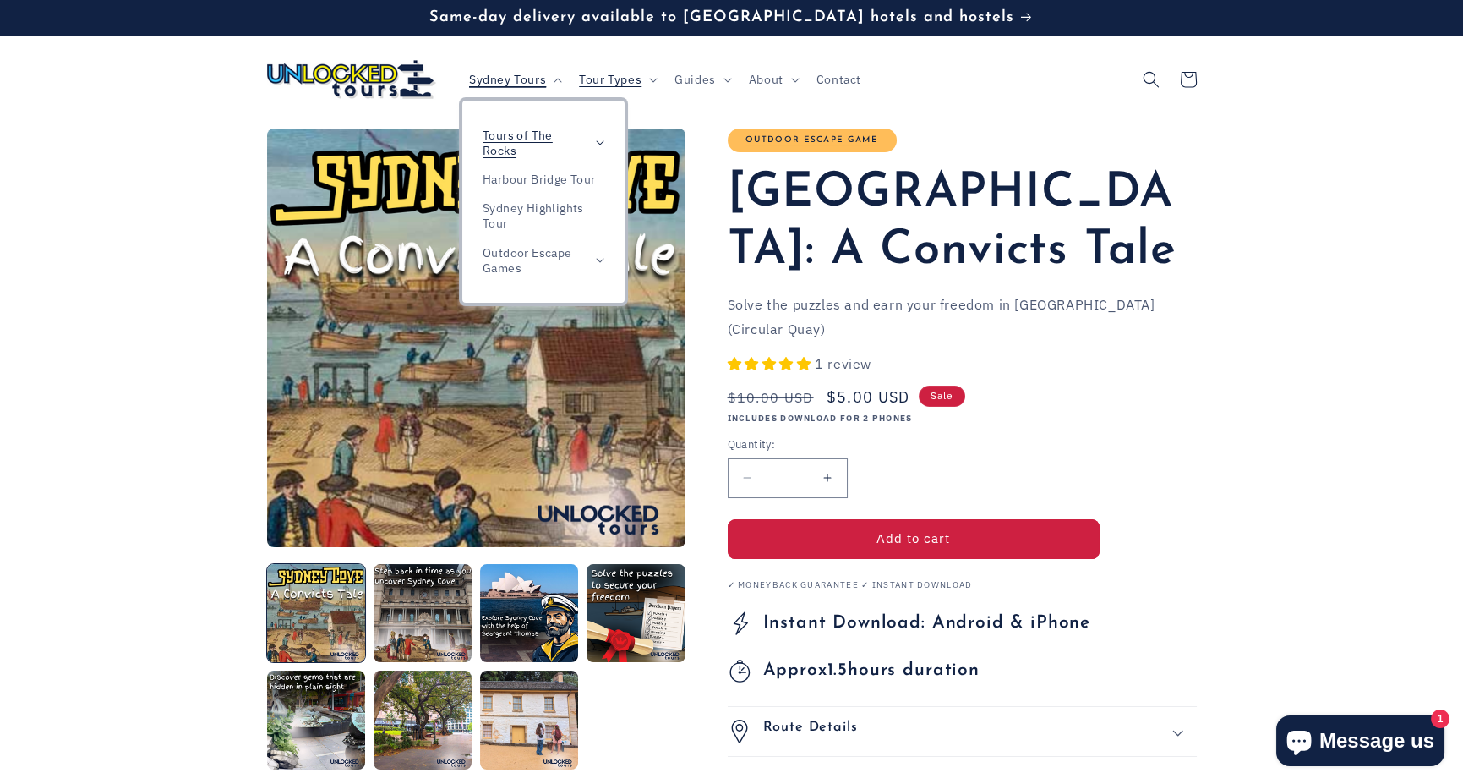
click at [604, 137] on summary "Tours of The Rocks" at bounding box center [543, 143] width 162 height 44
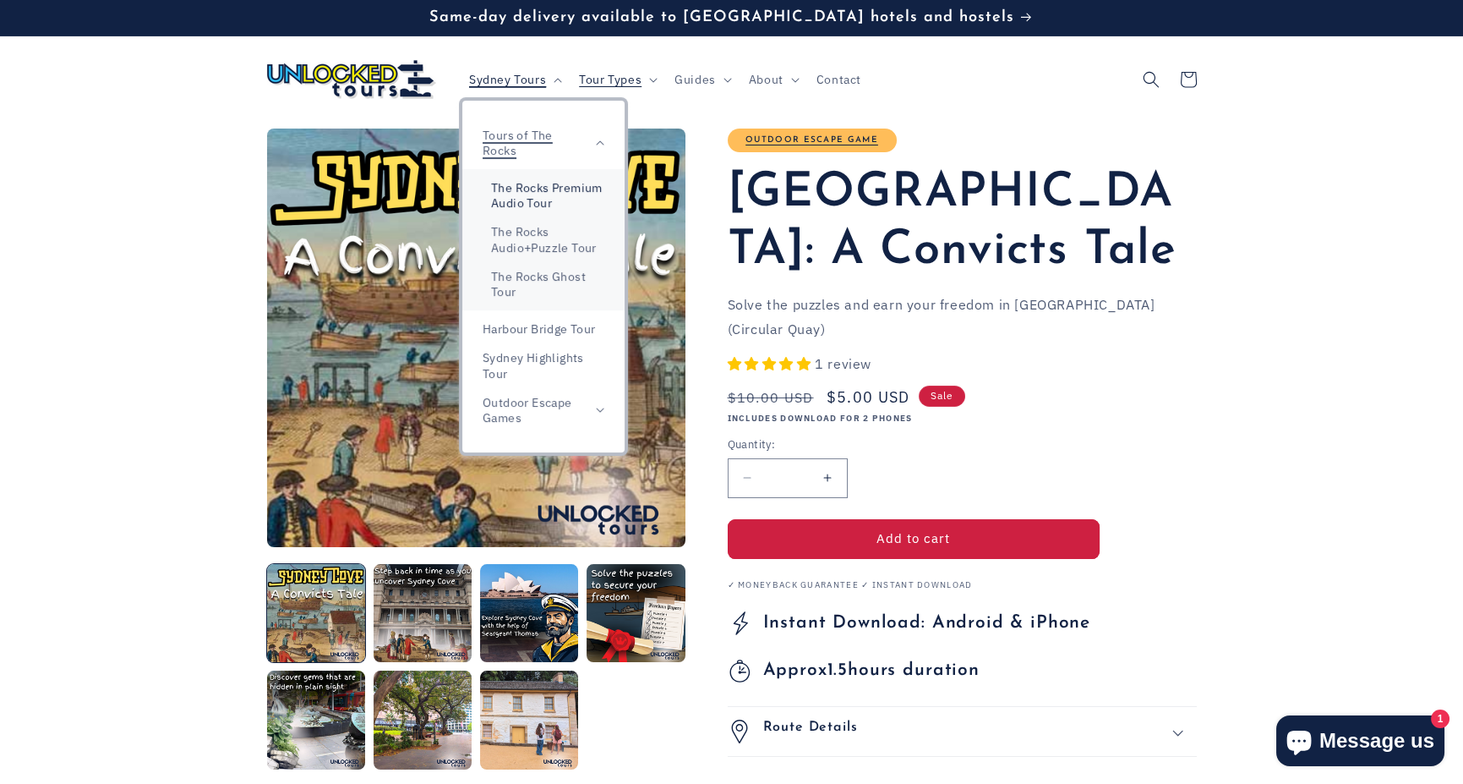
click at [571, 200] on link "The Rocks Premium Audio Tour" at bounding box center [543, 195] width 162 height 44
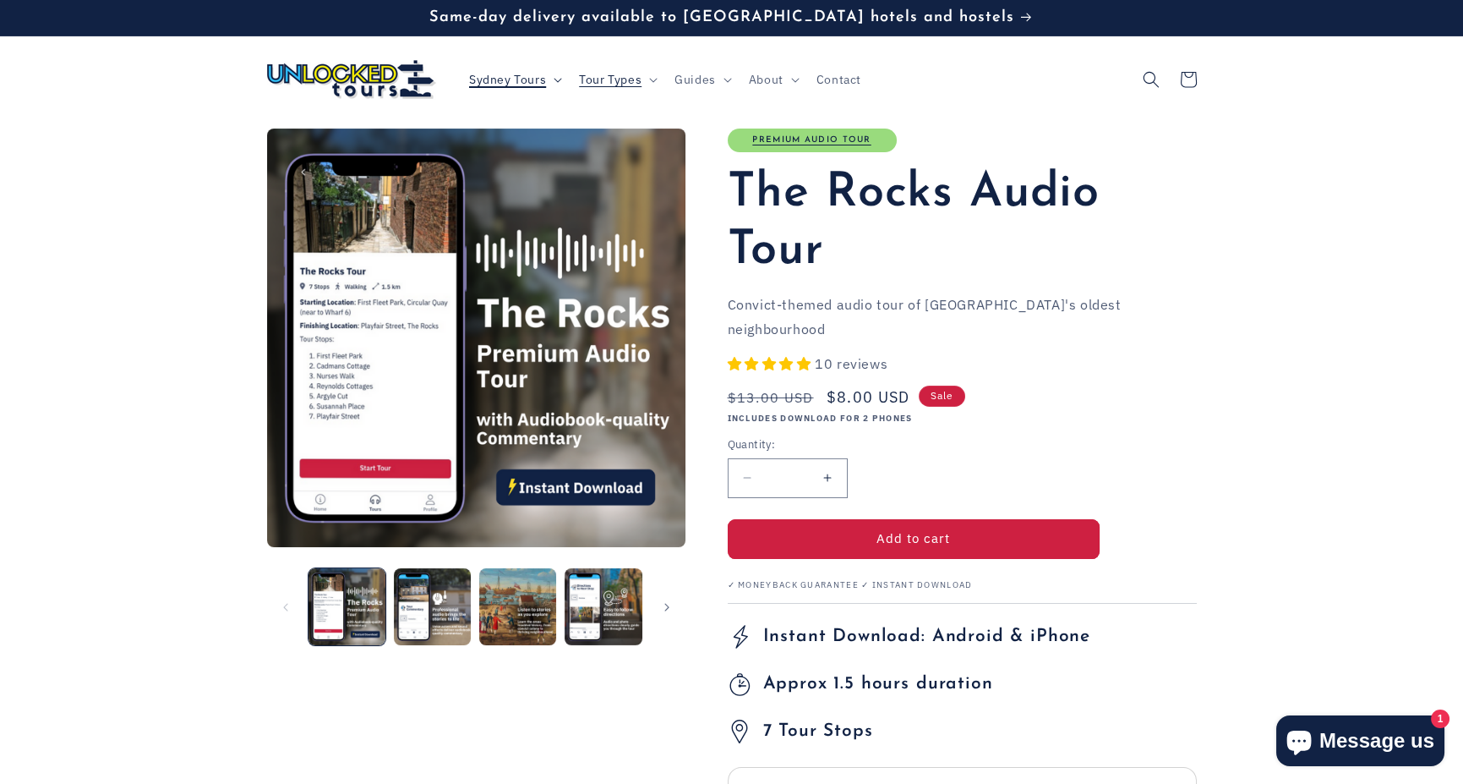
click at [550, 85] on summary "Sydney Tours" at bounding box center [514, 80] width 110 height 36
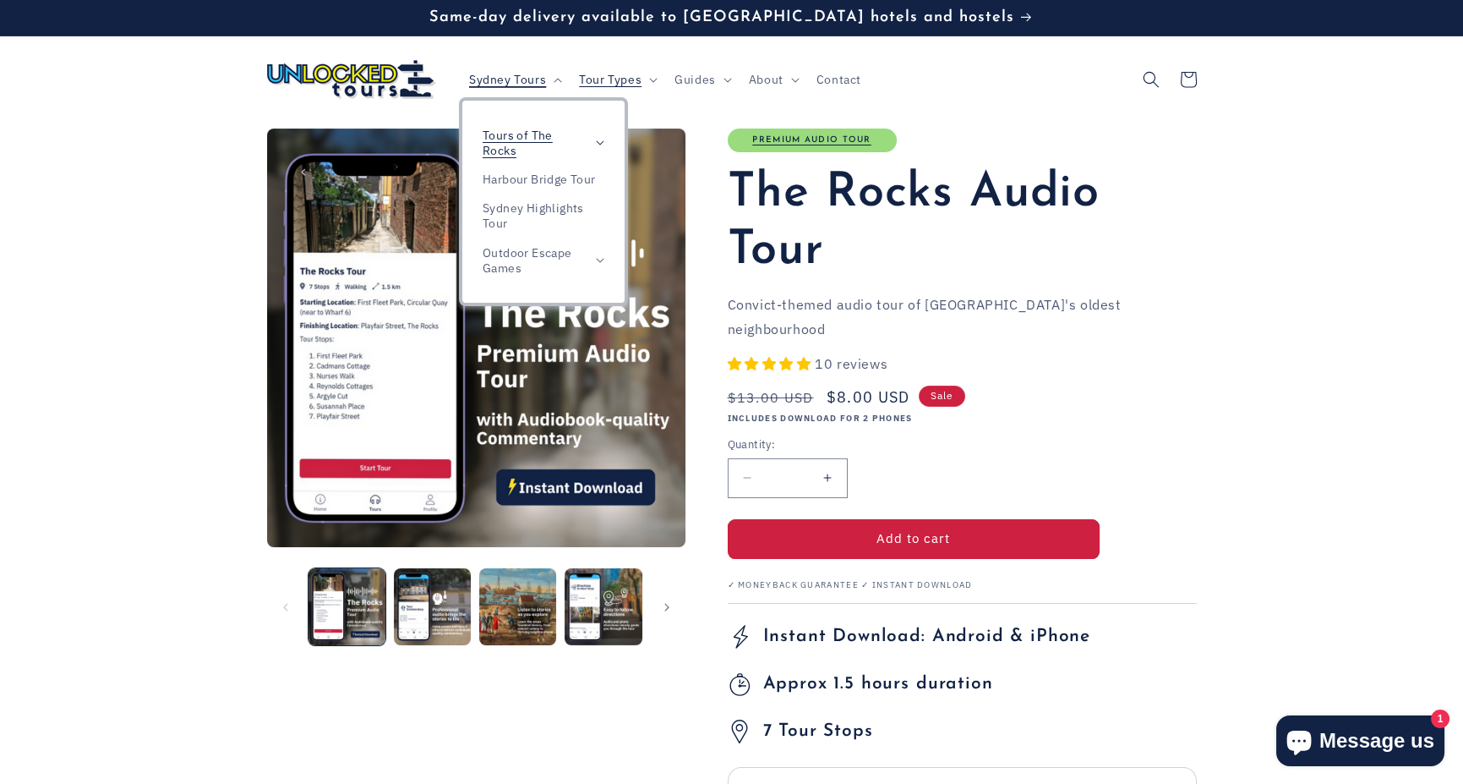
click at [592, 135] on summary "Tours of The Rocks" at bounding box center [543, 143] width 162 height 44
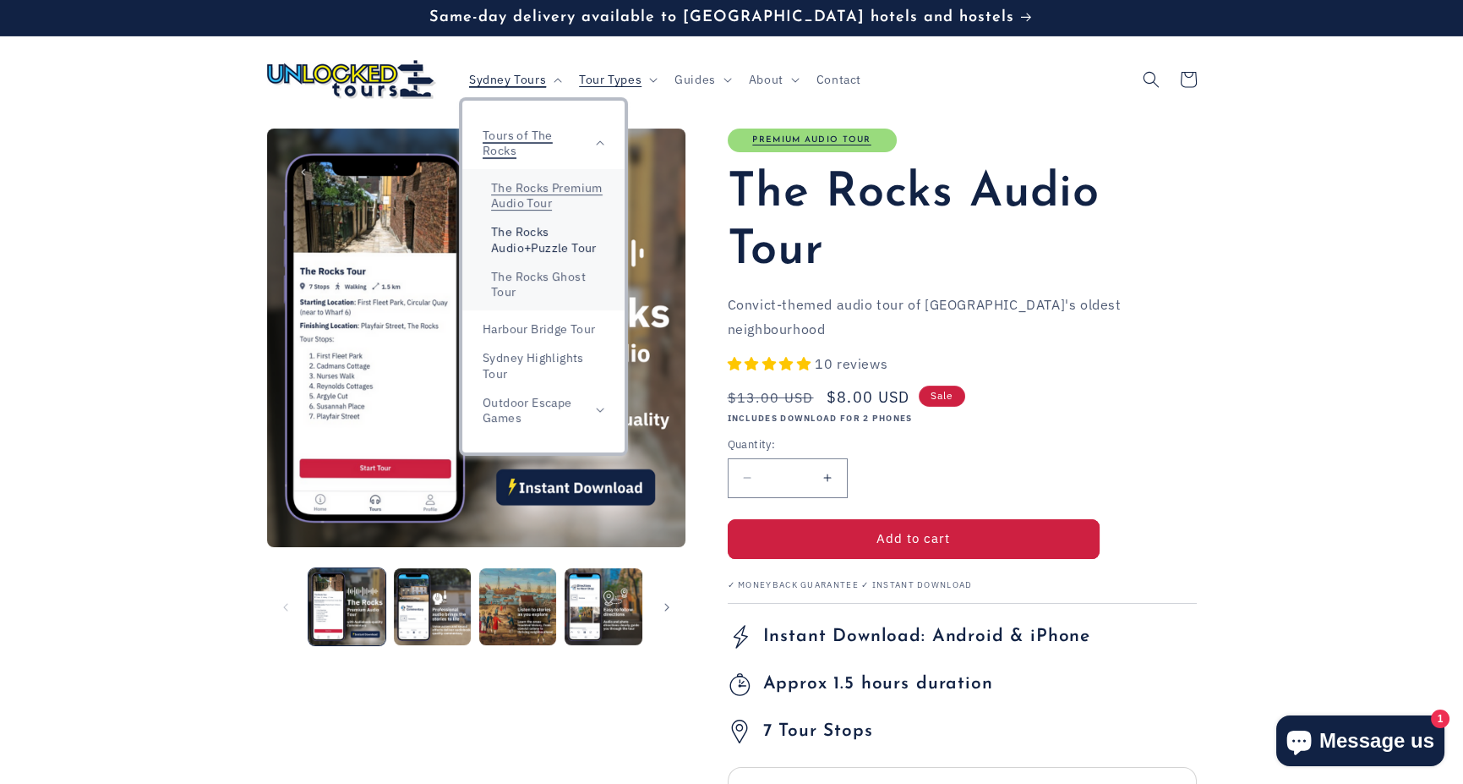
click at [573, 235] on link "The Rocks Audio+Puzzle Tour" at bounding box center [543, 239] width 162 height 44
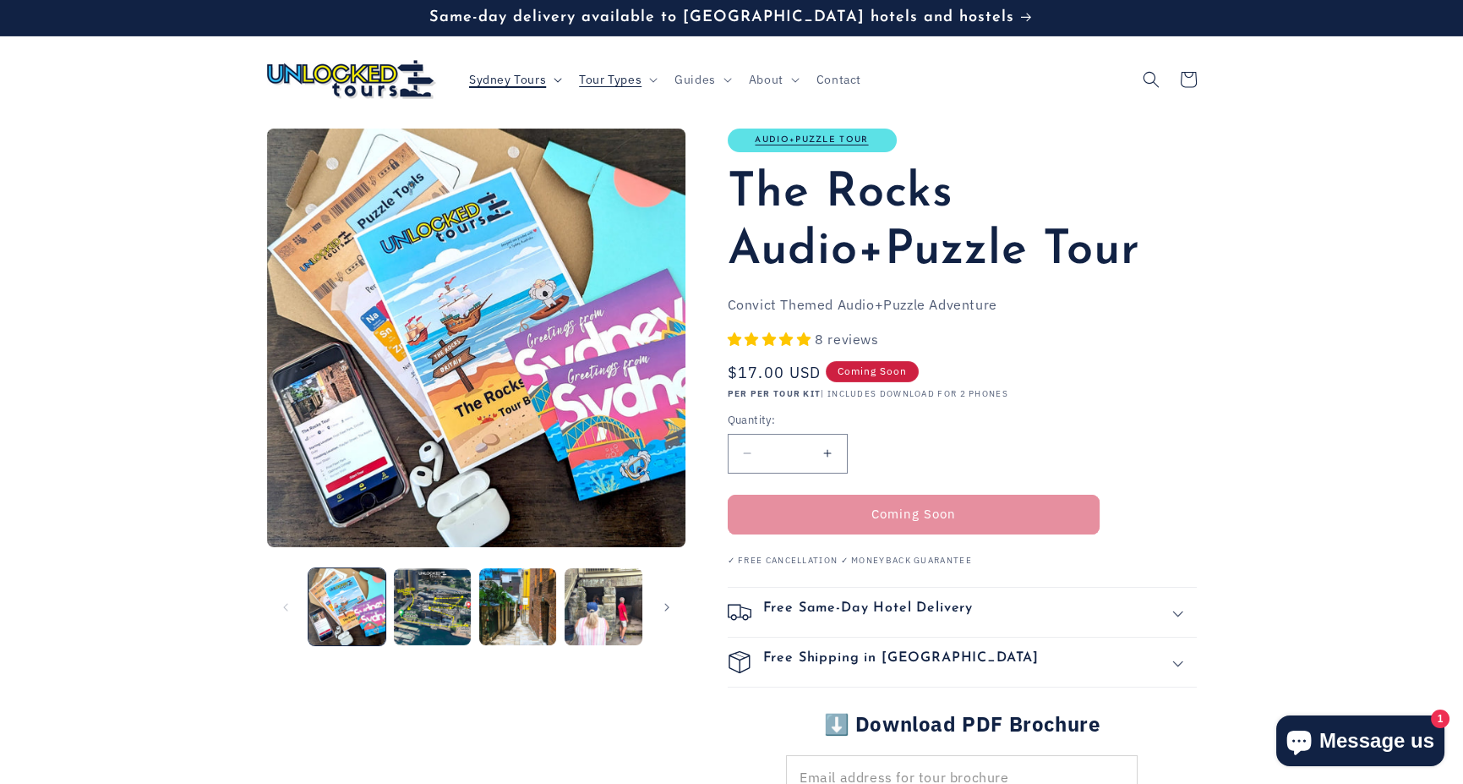
click at [549, 77] on summary "Sydney Tours" at bounding box center [514, 80] width 110 height 36
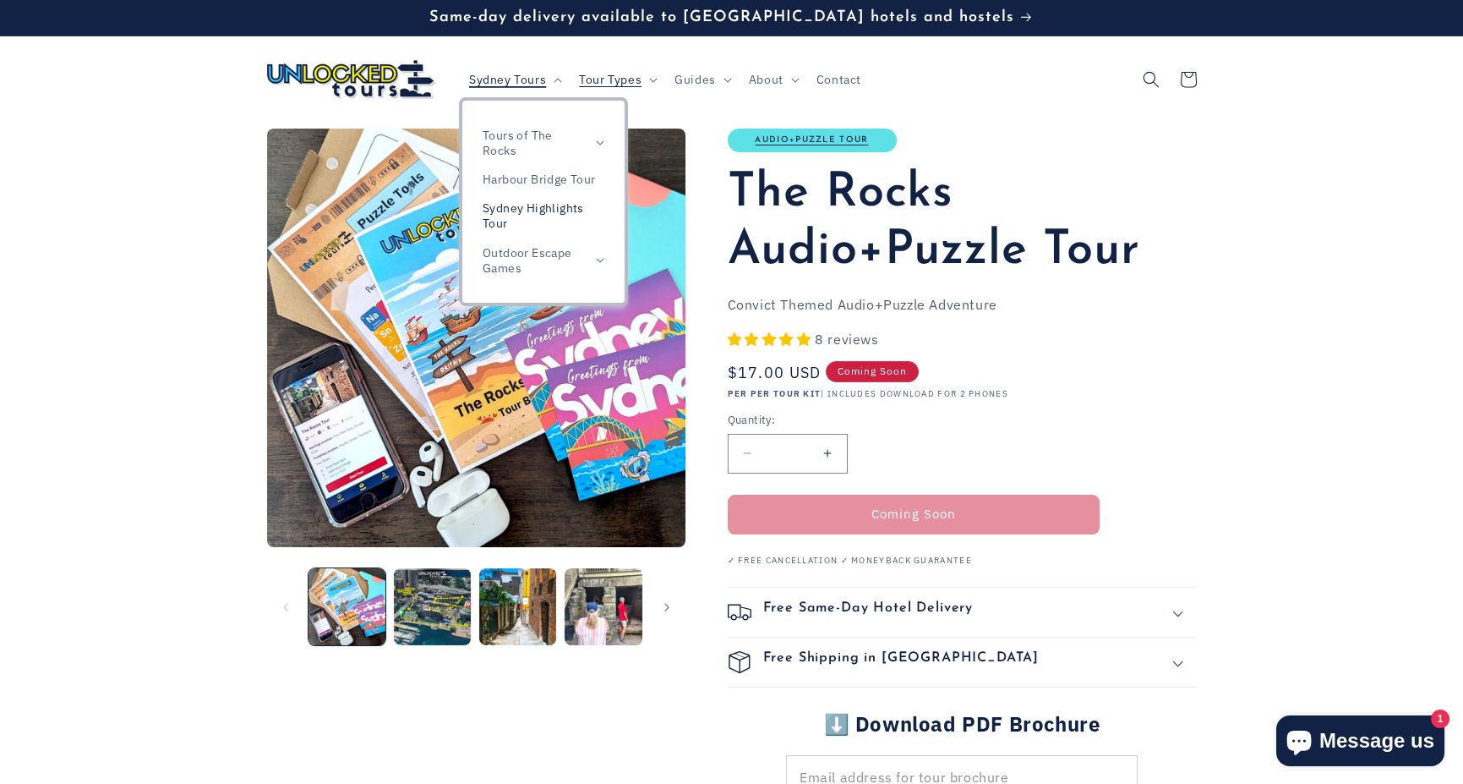
click at [537, 208] on link "Sydney Highlights Tour" at bounding box center [543, 216] width 162 height 44
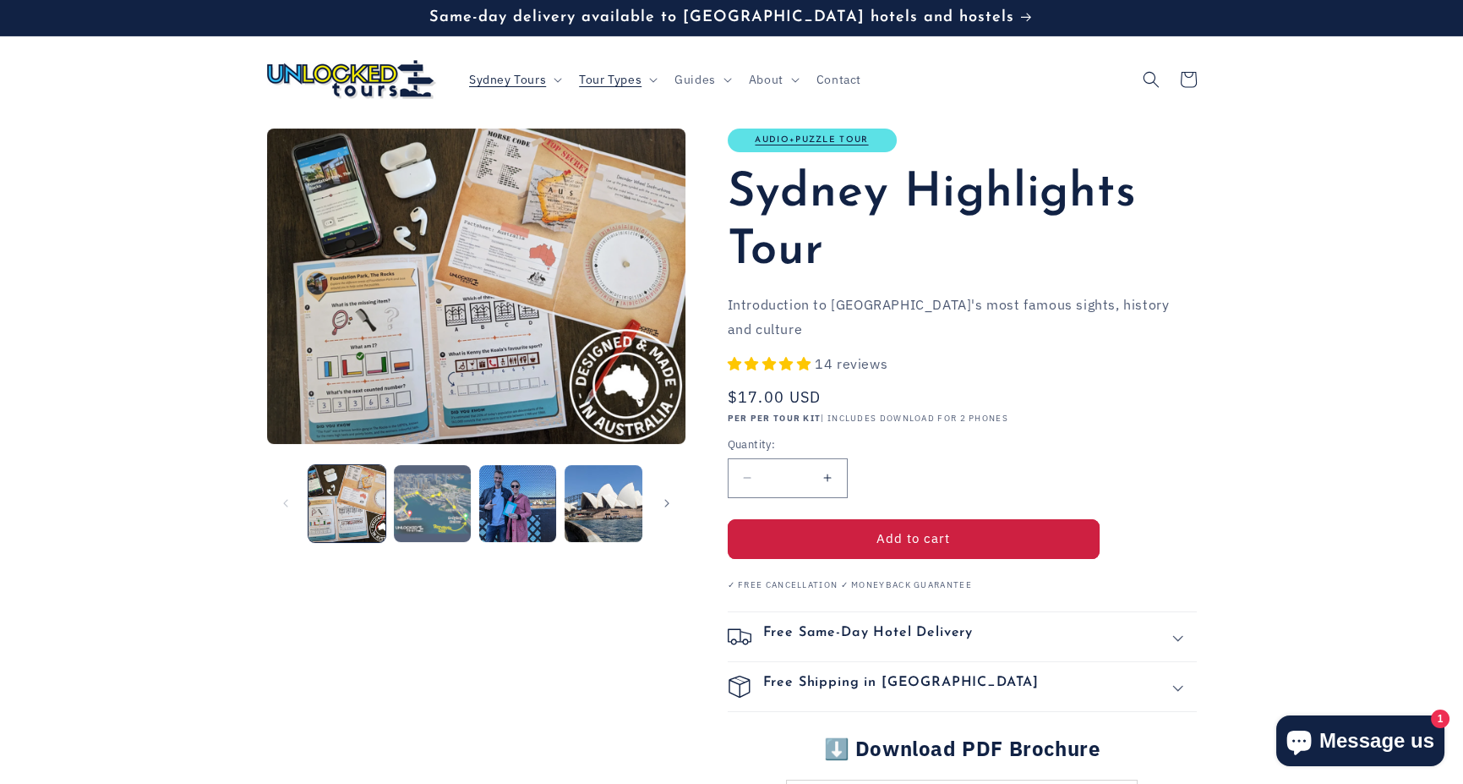
click at [433, 522] on button "Load image 2 in gallery view" at bounding box center [432, 503] width 77 height 77
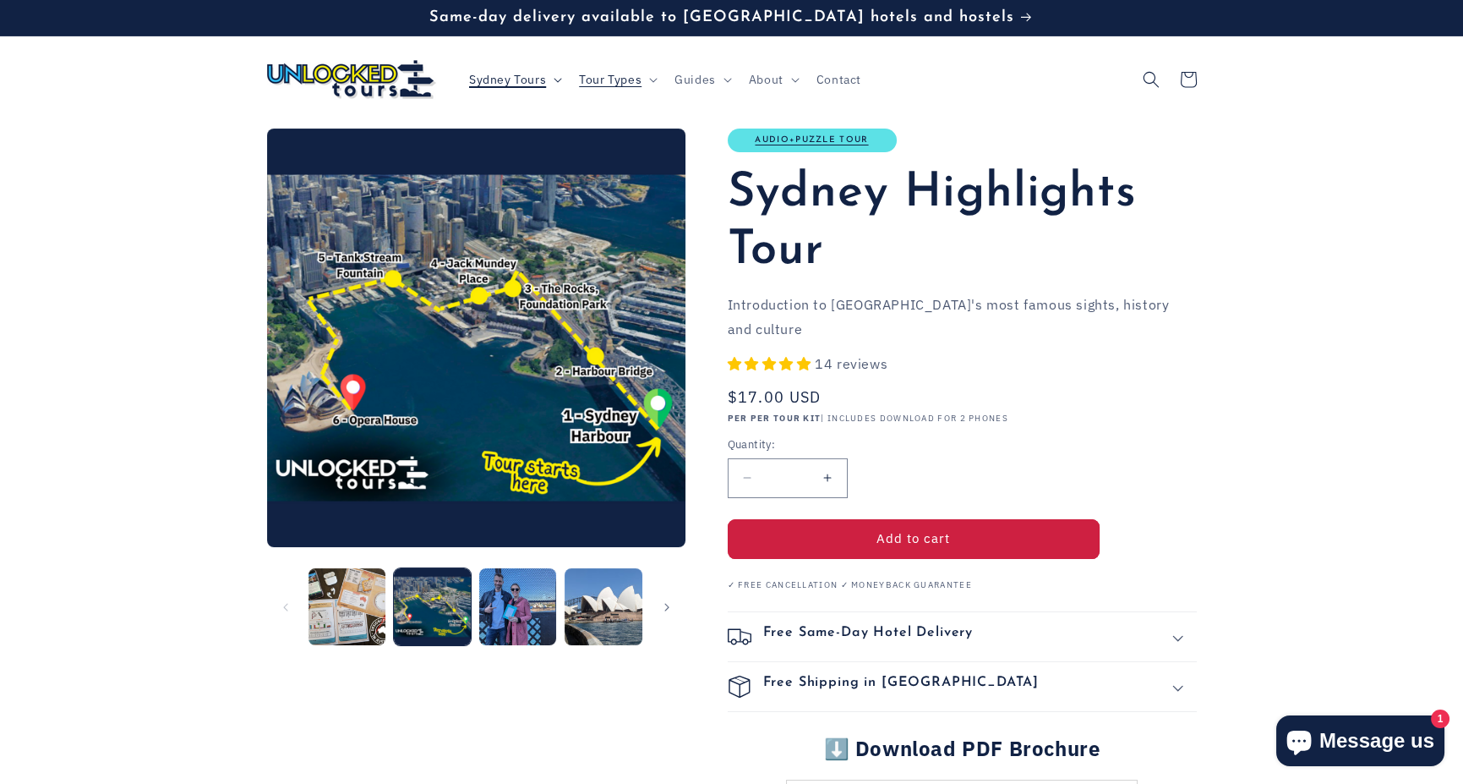
click at [543, 82] on span "Sydney Tours" at bounding box center [507, 79] width 77 height 15
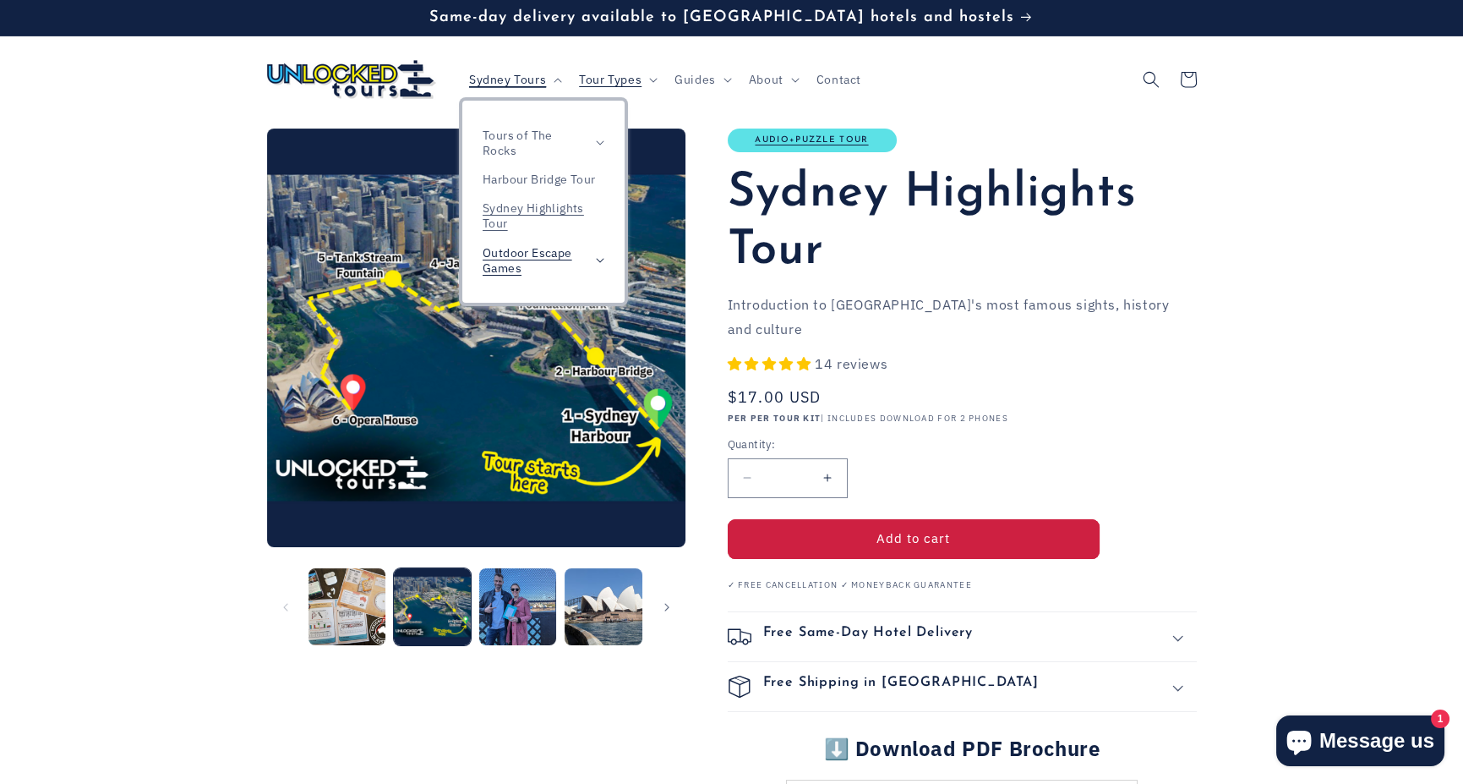
click at [551, 254] on span "Outdoor Escape Games" at bounding box center [535, 260] width 105 height 30
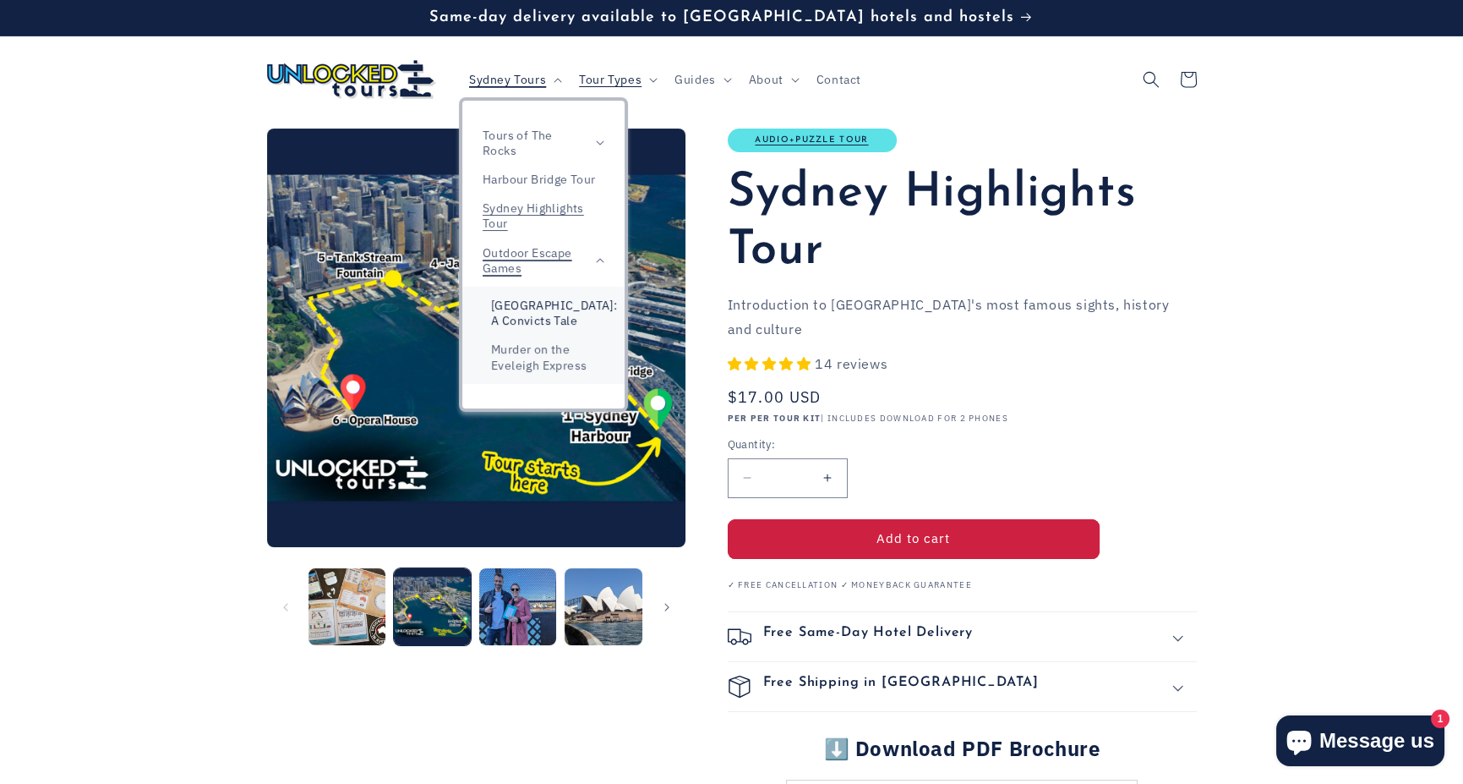
click at [554, 312] on link "[GEOGRAPHIC_DATA]: A Convicts Tale" at bounding box center [543, 313] width 162 height 44
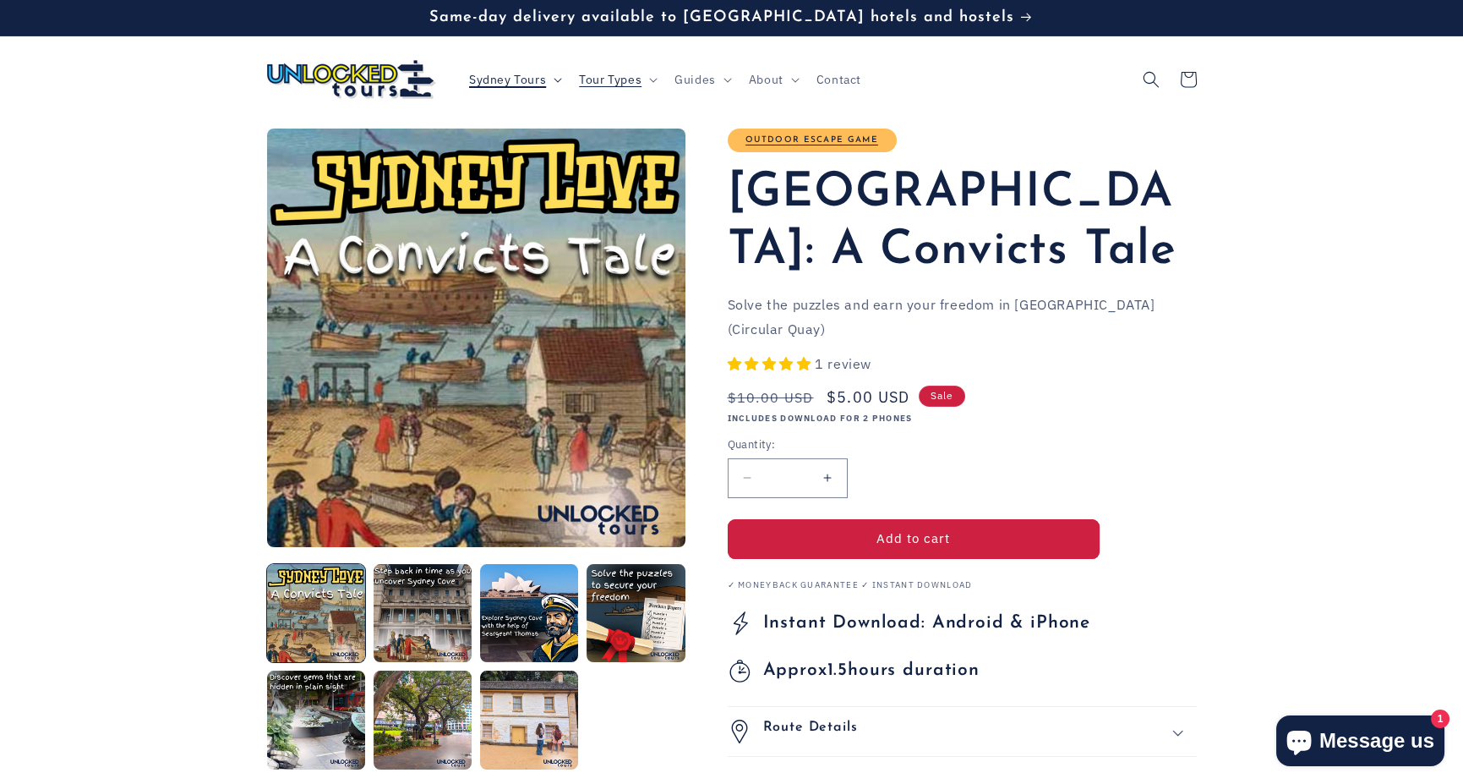
click at [511, 85] on span "Sydney Tours" at bounding box center [507, 79] width 77 height 15
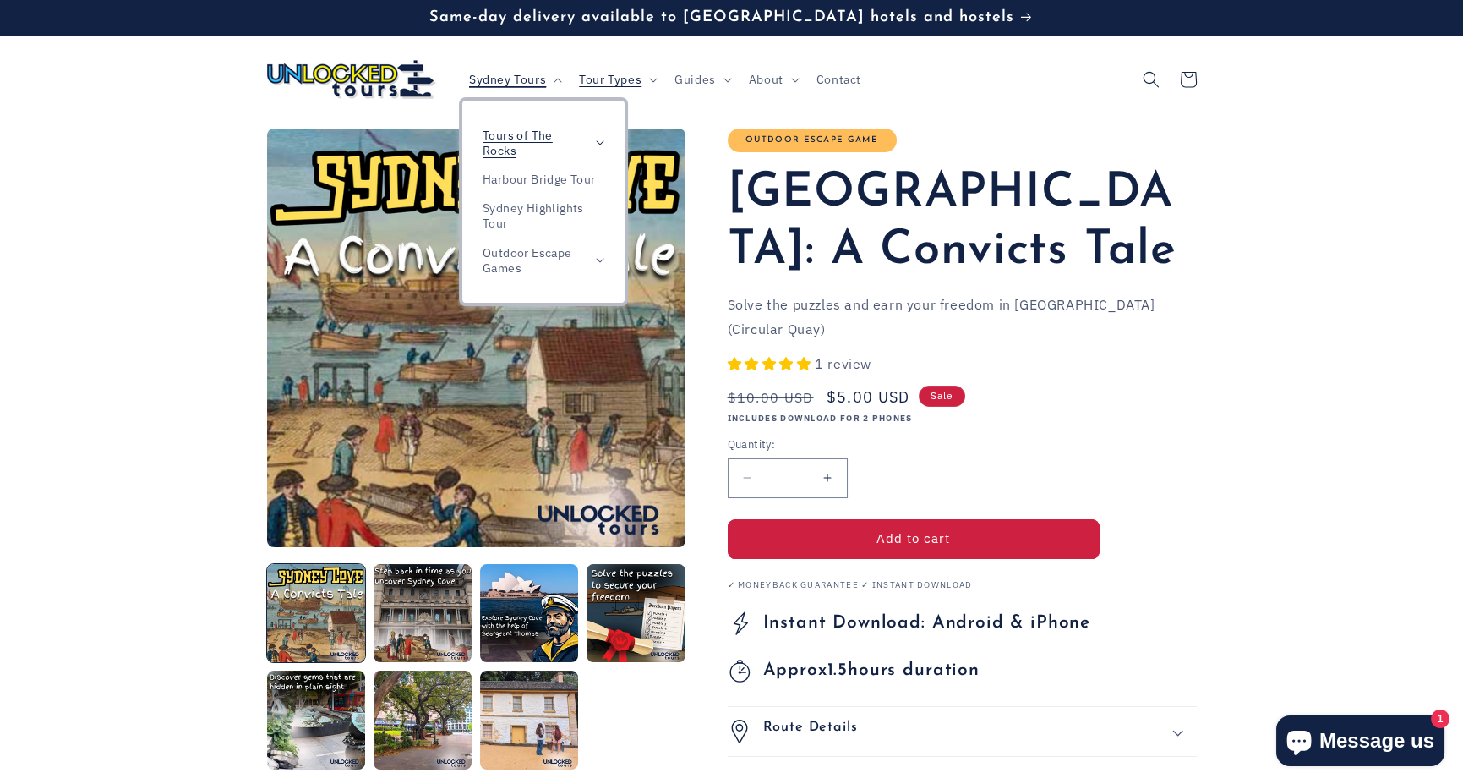
click at [526, 144] on span "Tours of The Rocks" at bounding box center [535, 143] width 105 height 30
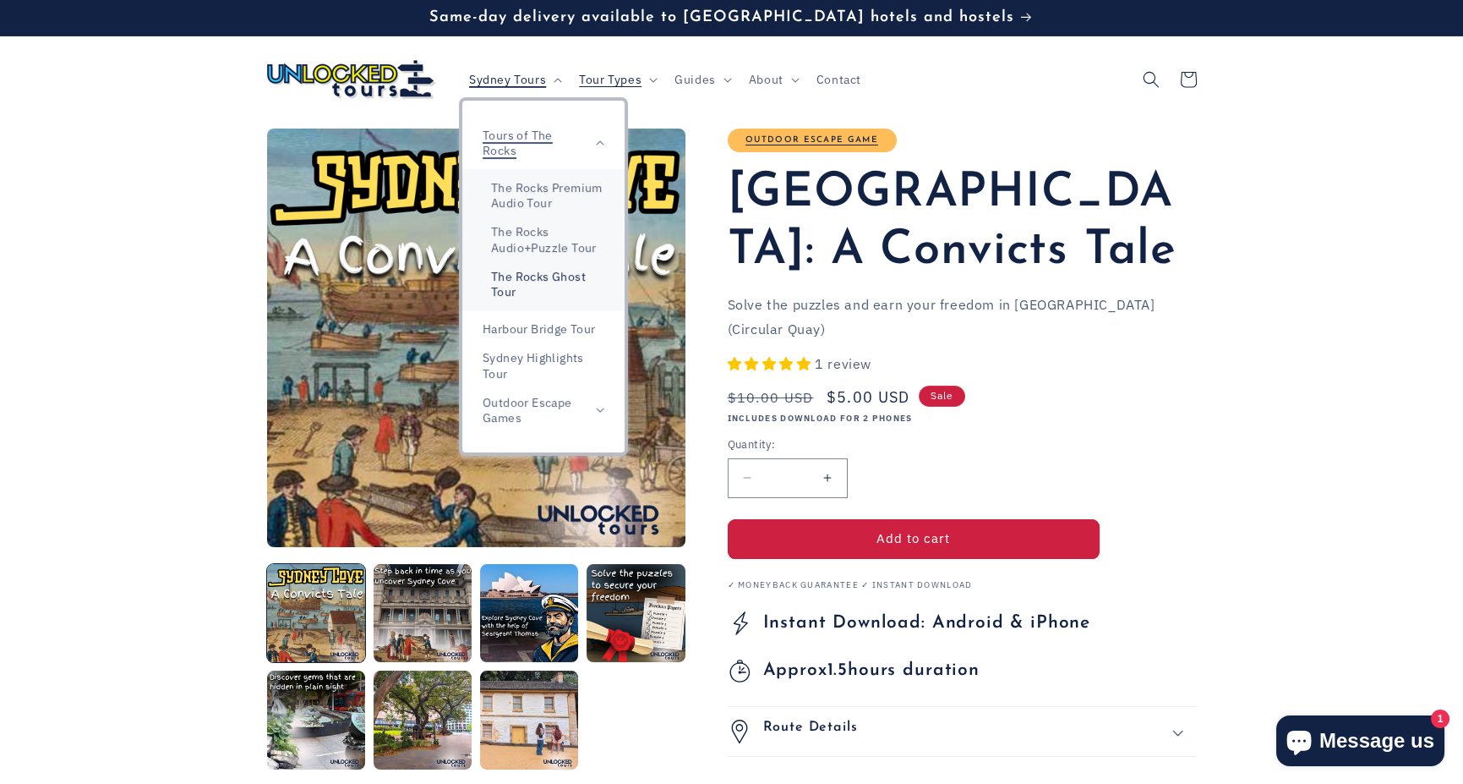
click at [537, 277] on link "The Rocks Ghost Tour" at bounding box center [543, 284] width 162 height 44
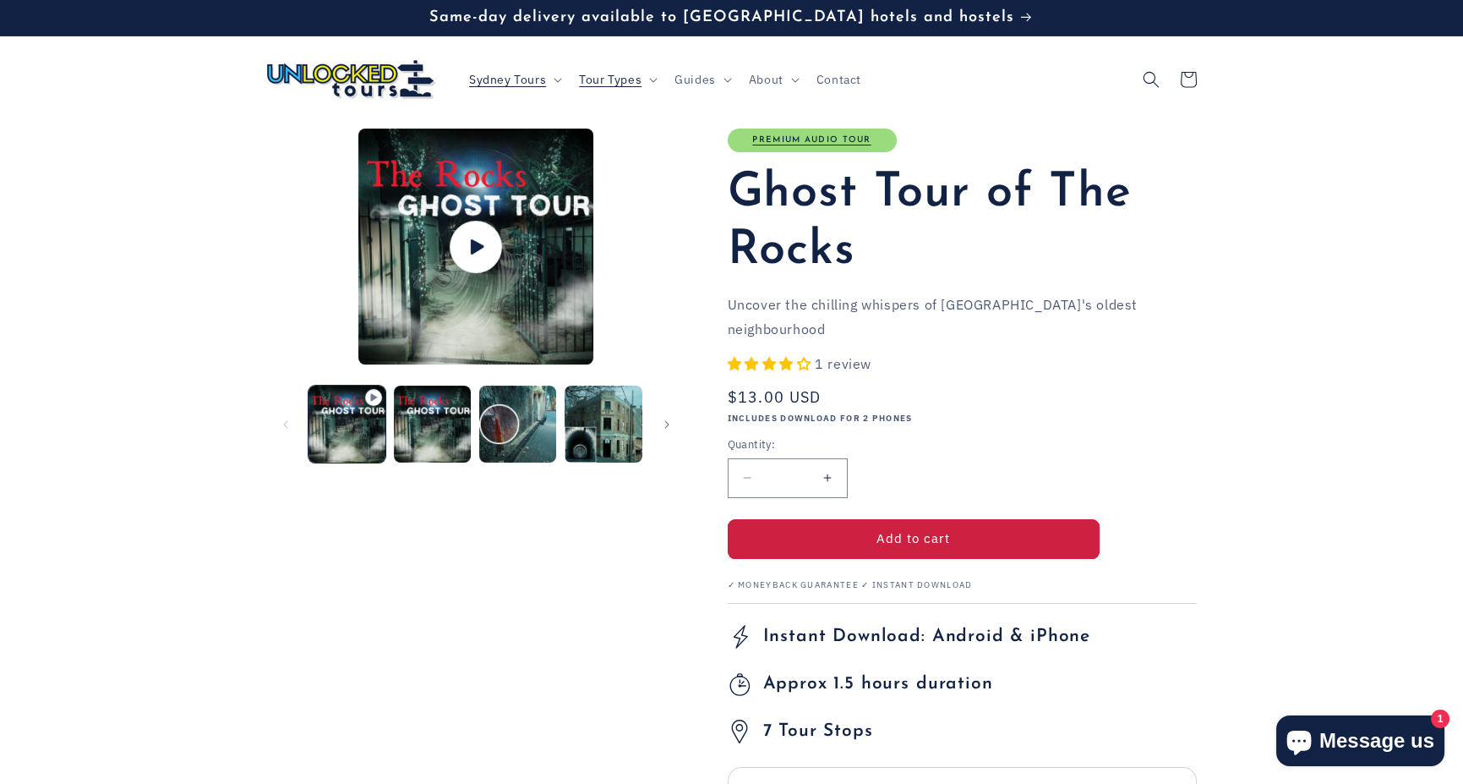
click at [836, 355] on span "1 review" at bounding box center [843, 363] width 57 height 17
click at [719, 79] on summary "Guides" at bounding box center [701, 80] width 74 height 36
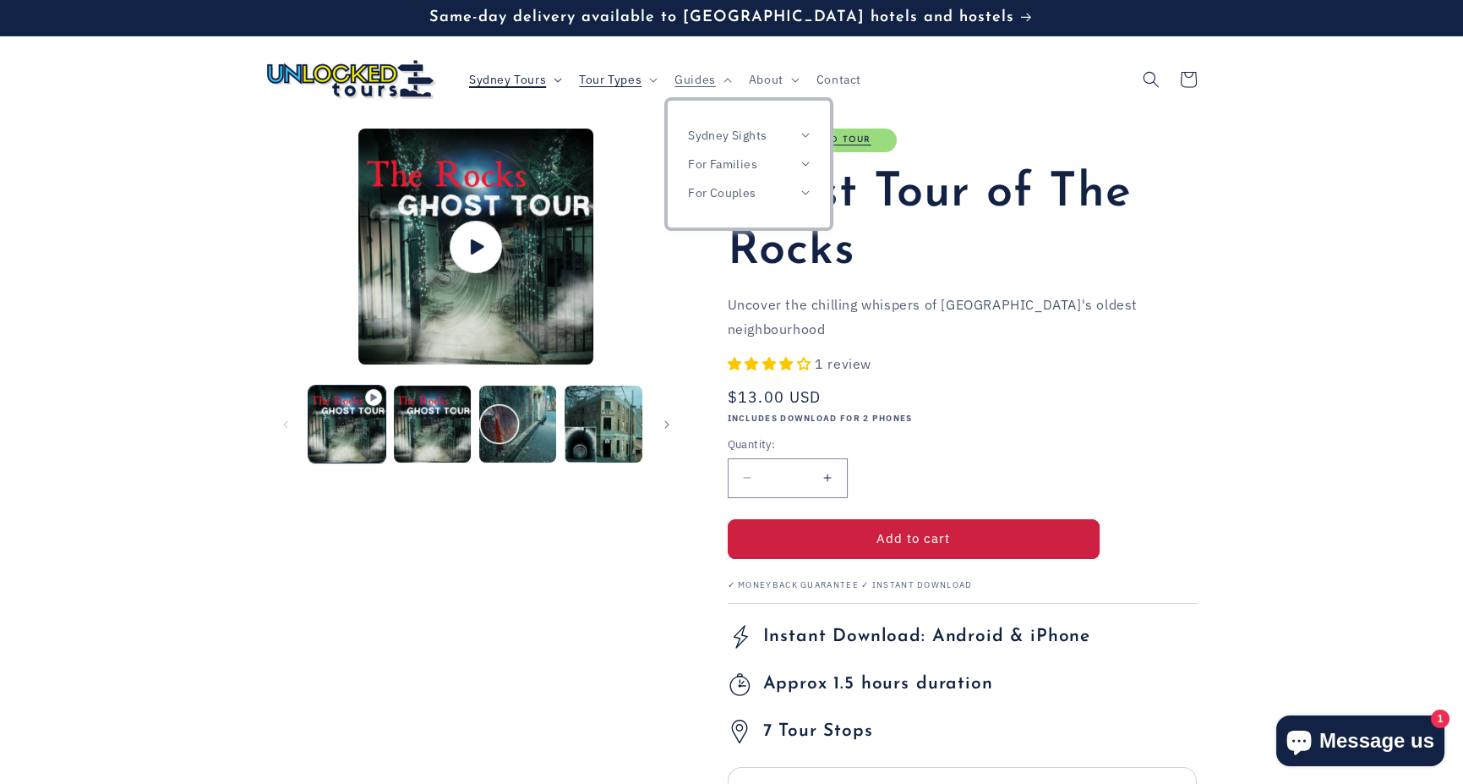
click at [563, 75] on summary "Sydney Tours" at bounding box center [514, 80] width 110 height 36
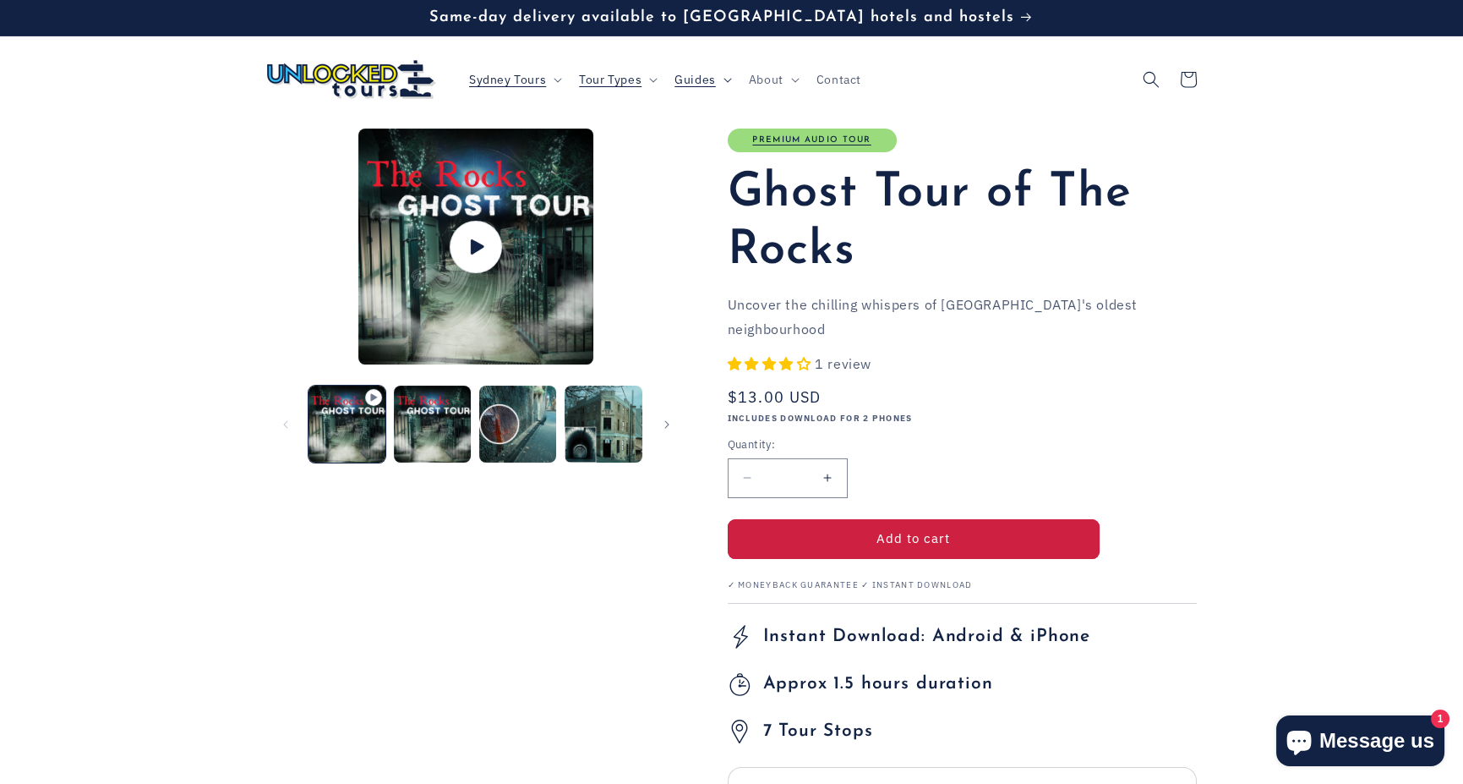
click at [702, 76] on span "Guides" at bounding box center [695, 79] width 41 height 15
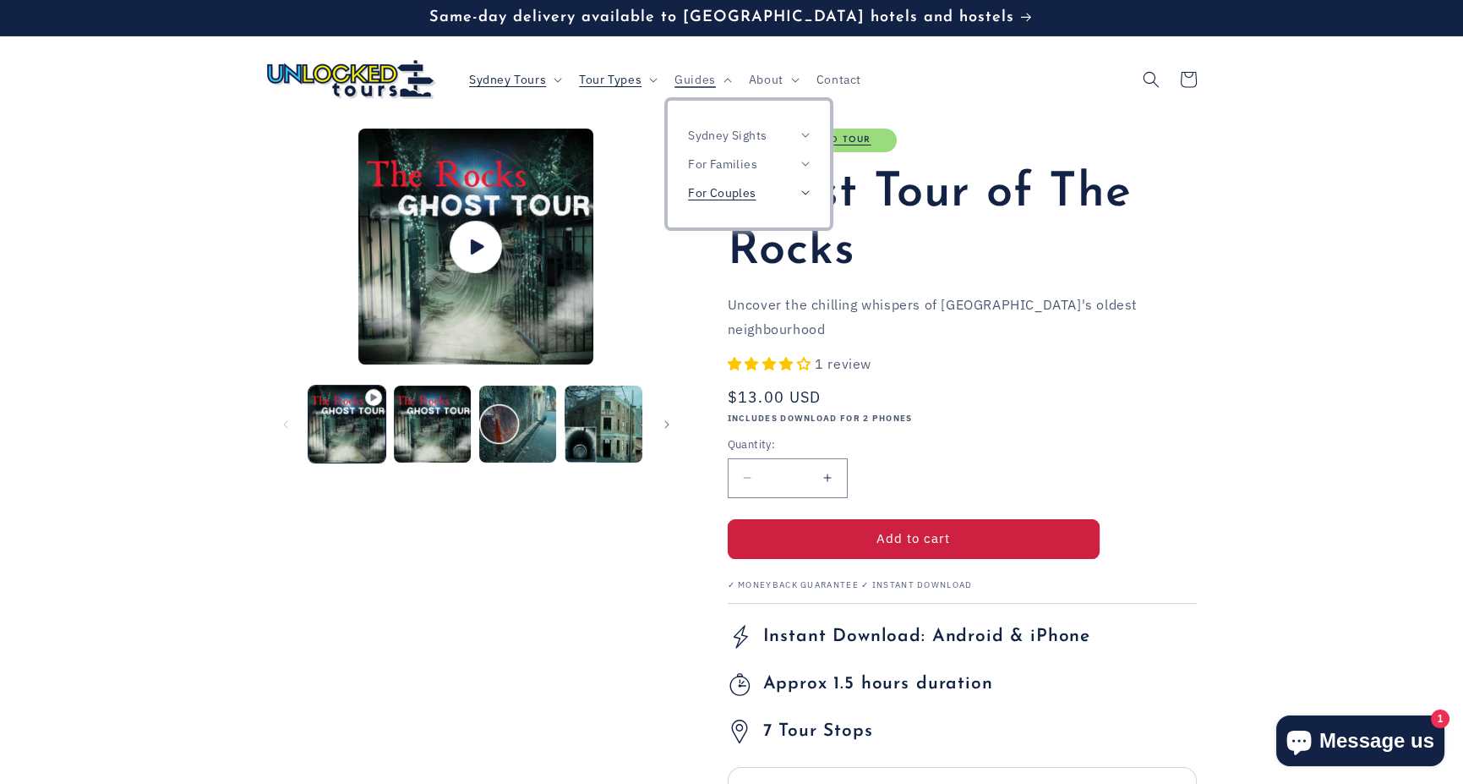
click at [735, 200] on span "For Couples" at bounding box center [722, 192] width 68 height 15
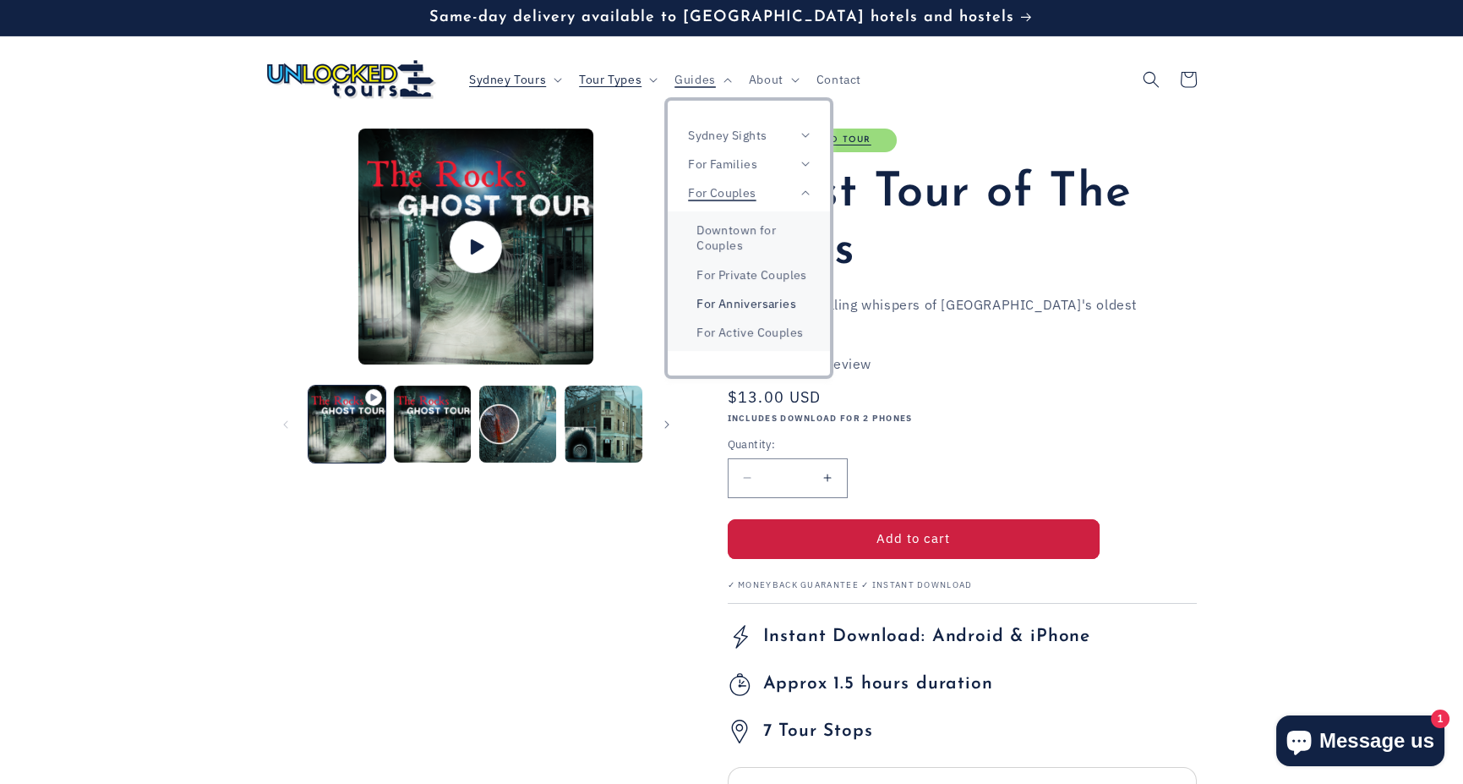
click at [764, 311] on link "For Anniversaries" at bounding box center [749, 303] width 162 height 29
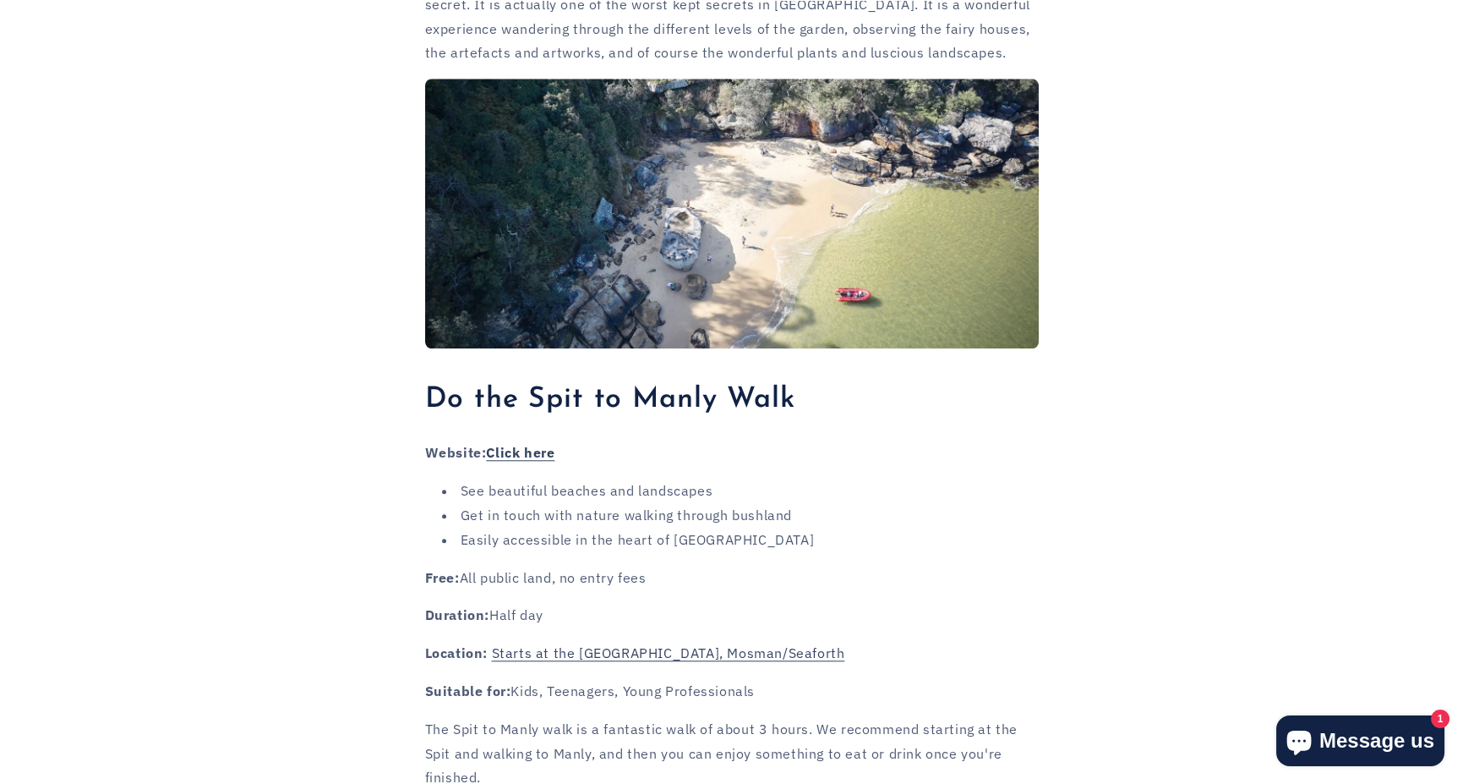
scroll to position [4117, 0]
click at [528, 452] on link "Click here" at bounding box center [520, 451] width 68 height 17
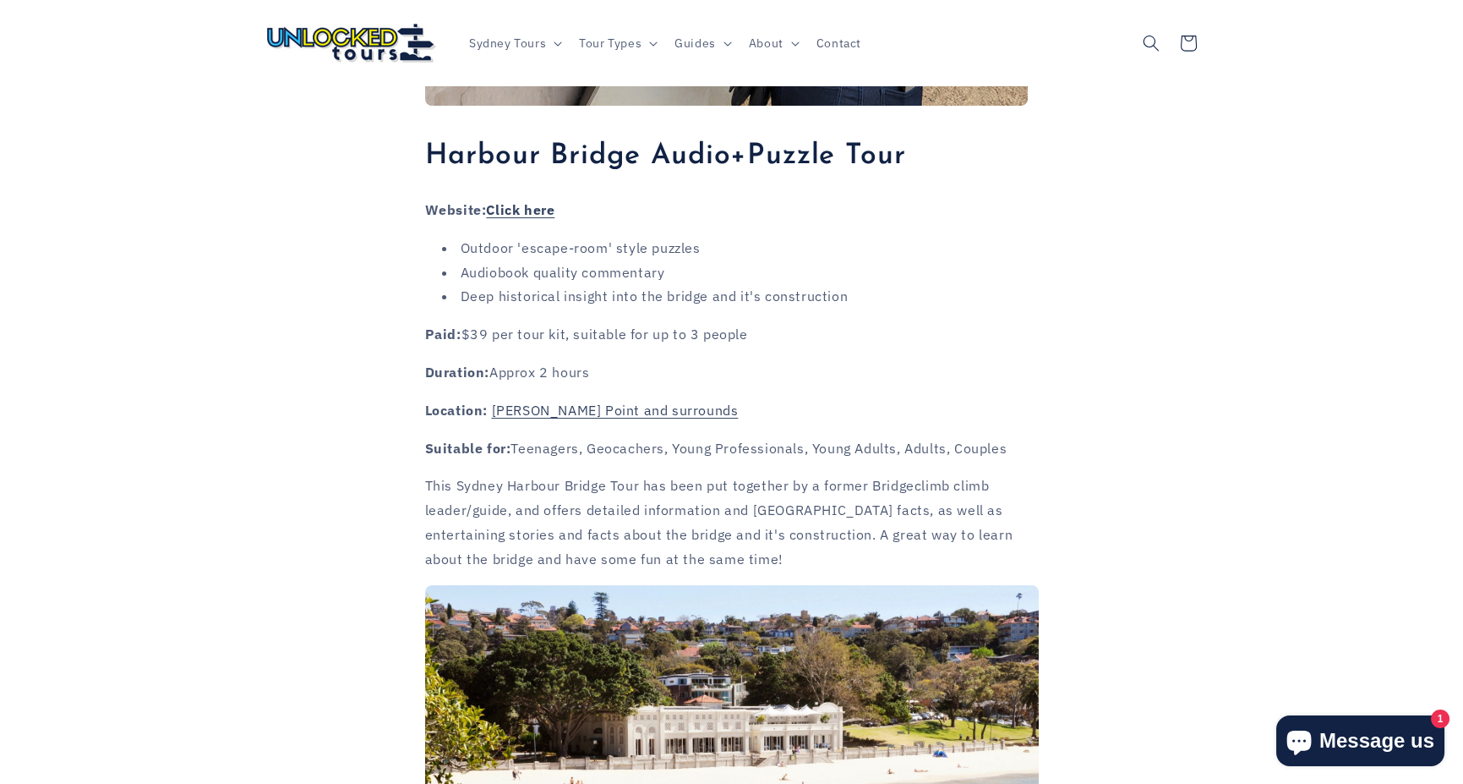
scroll to position [0, 0]
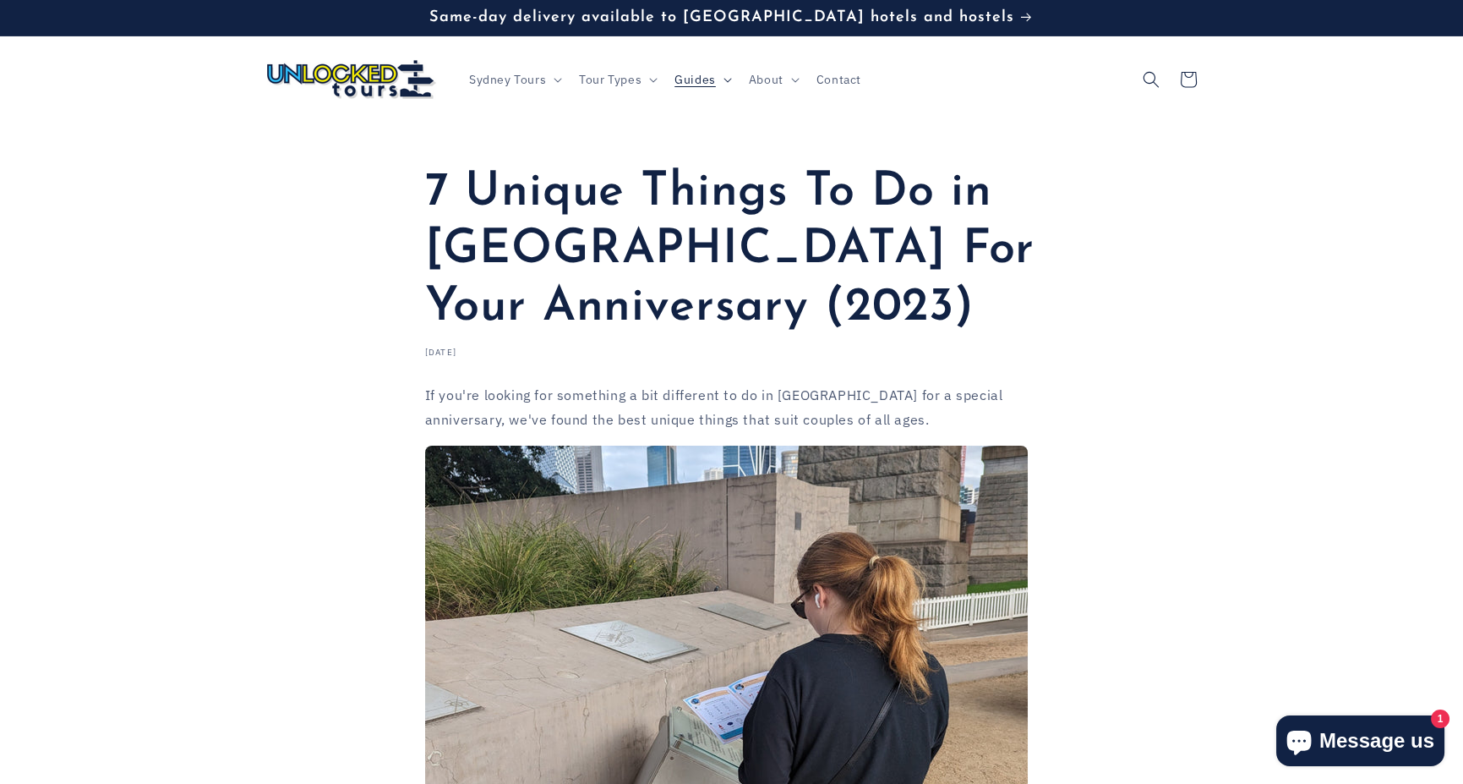
click at [719, 83] on summary "Guides" at bounding box center [701, 80] width 74 height 36
click at [746, 197] on span "For Couples" at bounding box center [722, 192] width 68 height 15
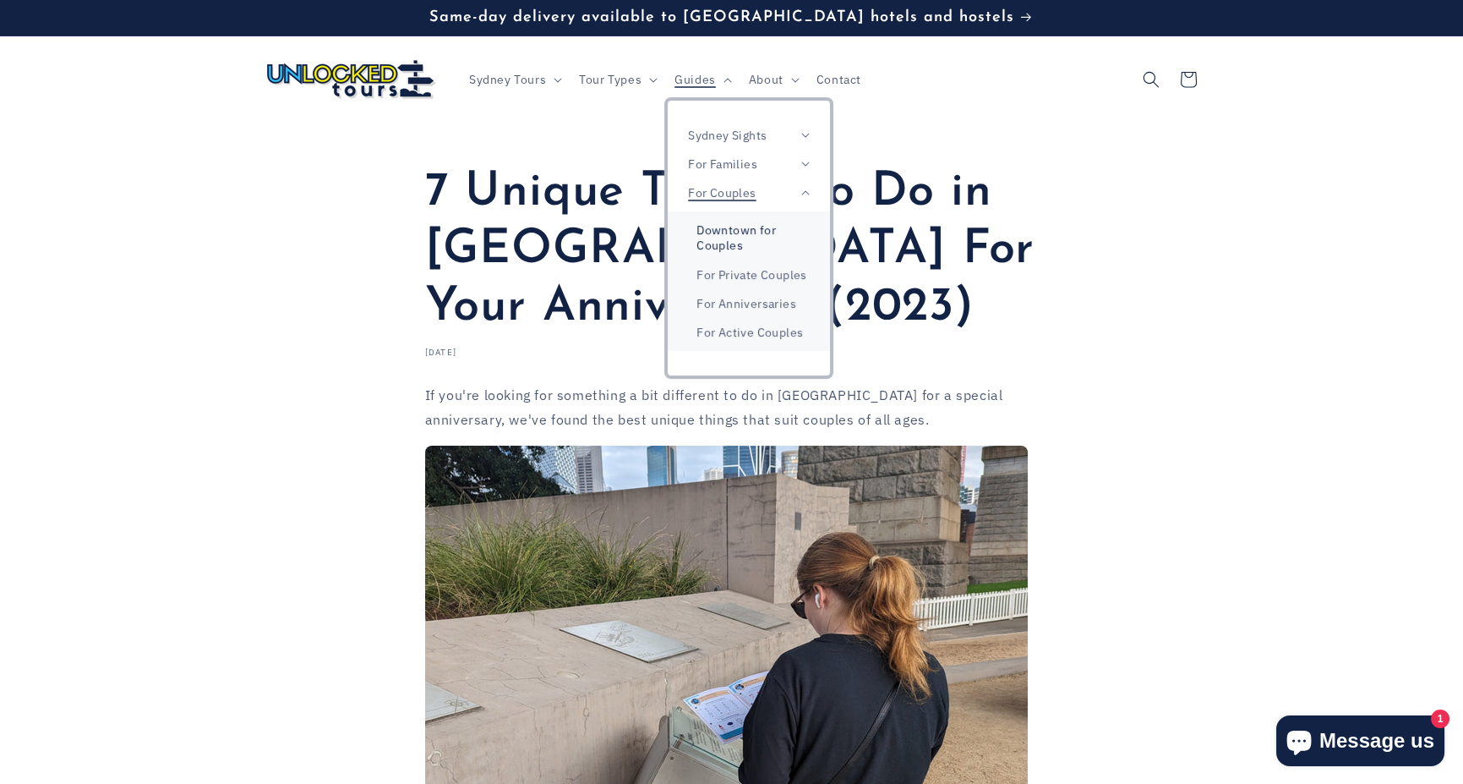
click at [752, 235] on link "Downtown for Couples" at bounding box center [749, 238] width 162 height 44
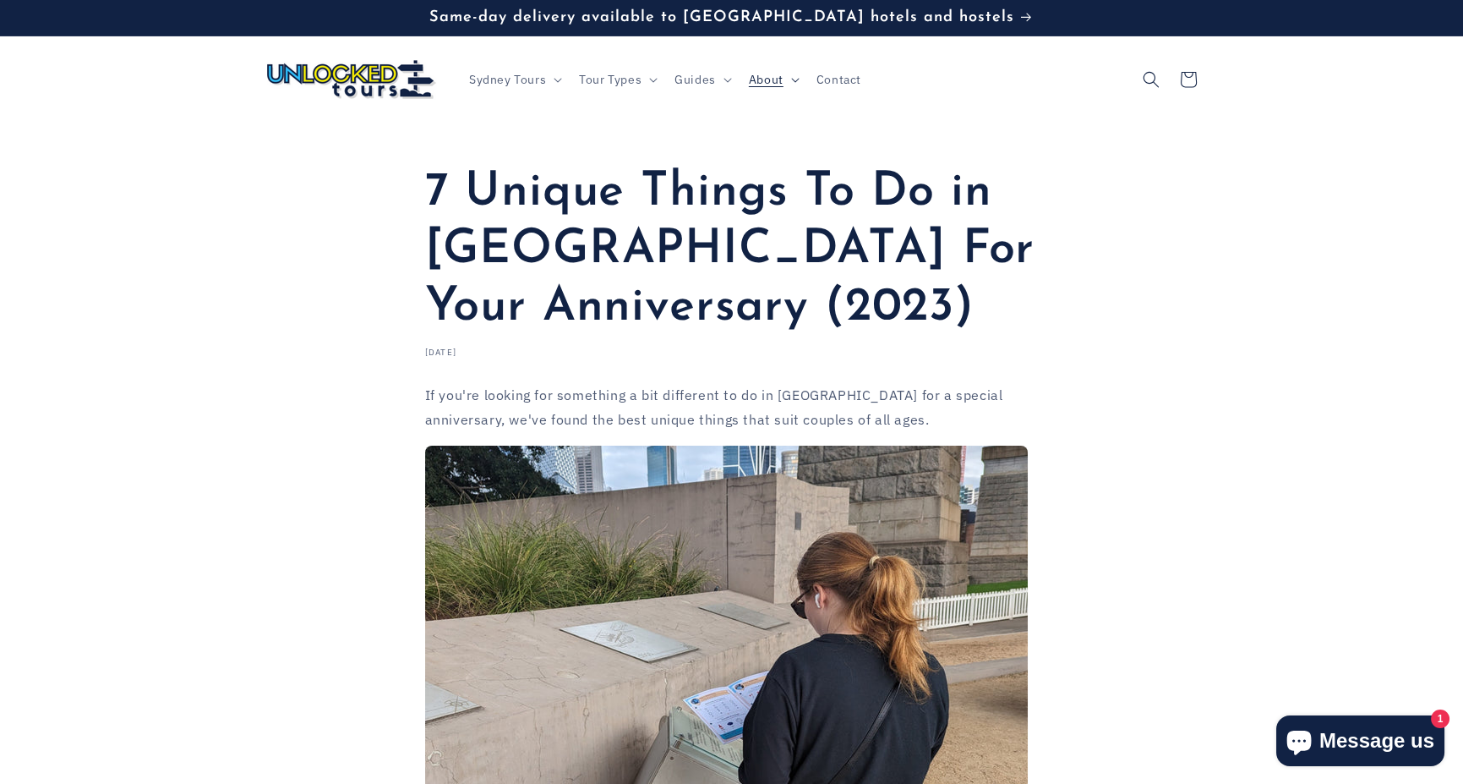
click at [769, 83] on span "About" at bounding box center [766, 79] width 35 height 15
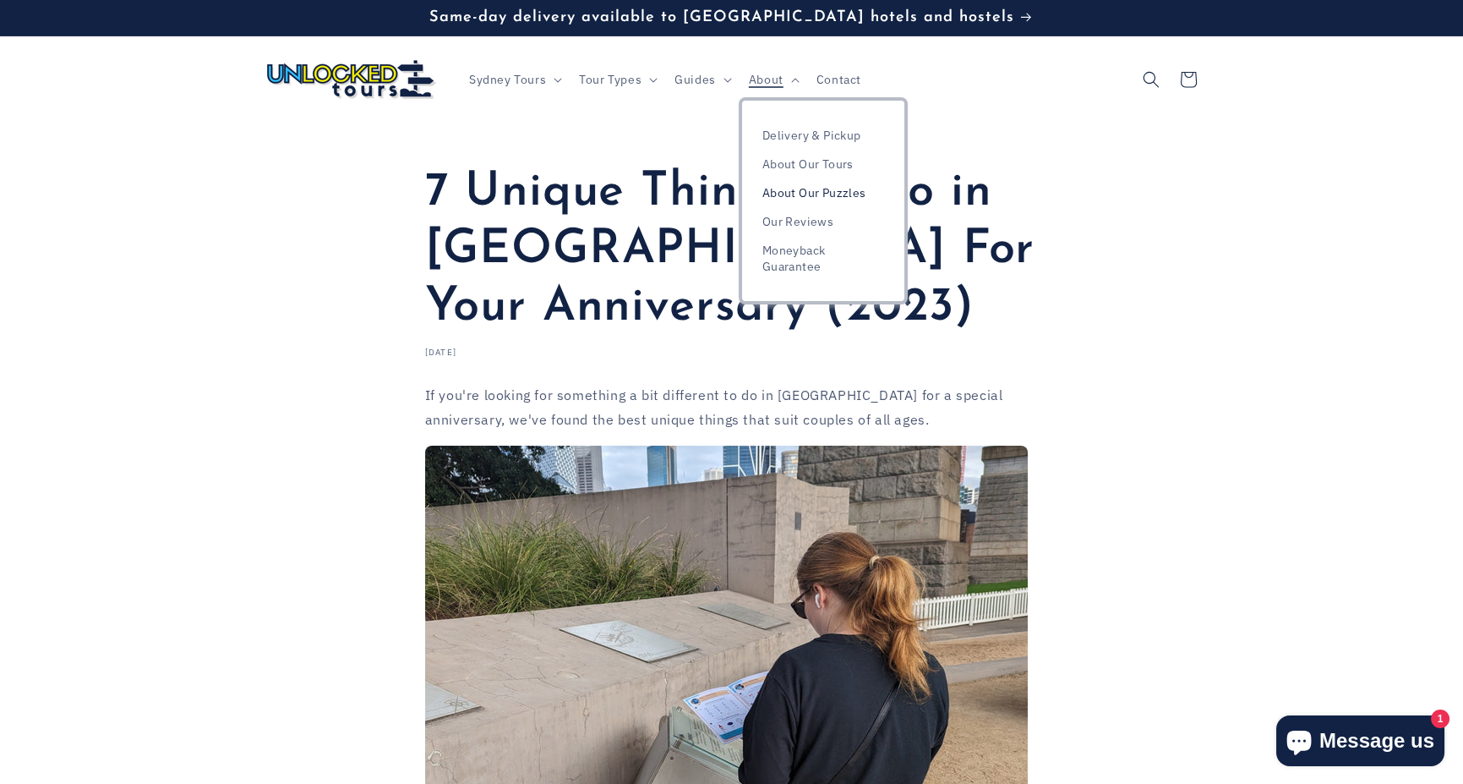
click at [807, 180] on link "About Our Puzzles" at bounding box center [823, 192] width 162 height 29
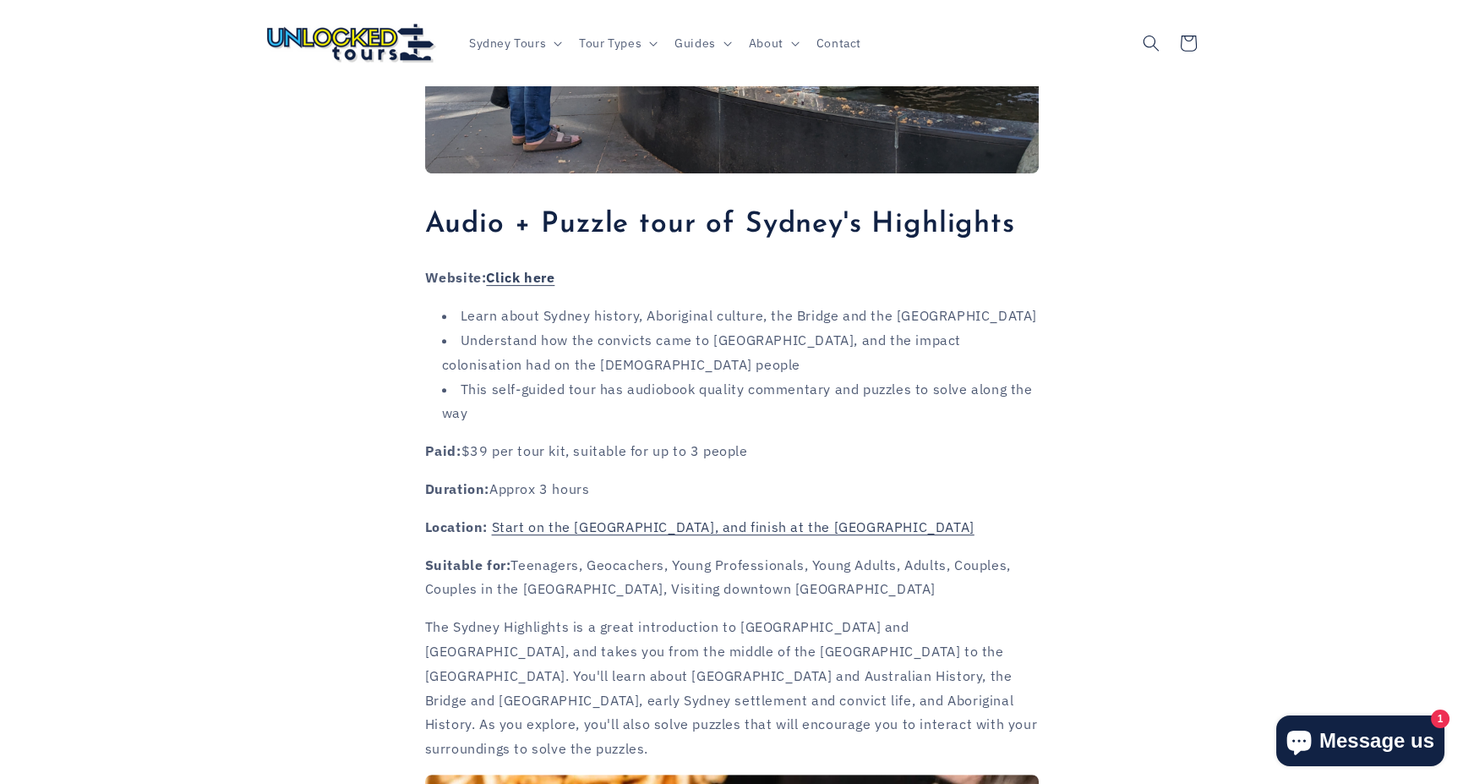
scroll to position [1835, 0]
click at [533, 270] on link "Click here" at bounding box center [520, 278] width 68 height 17
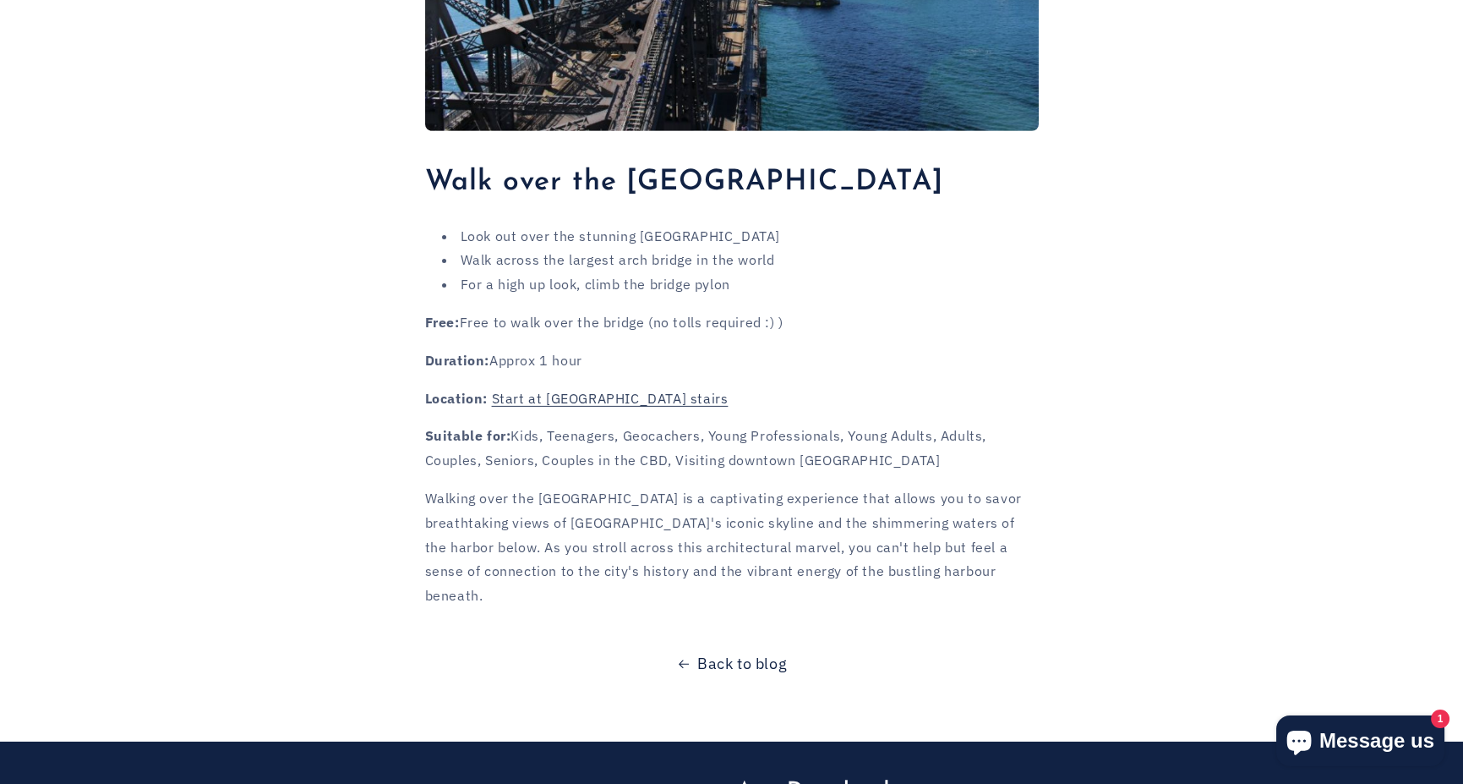
scroll to position [13909, 0]
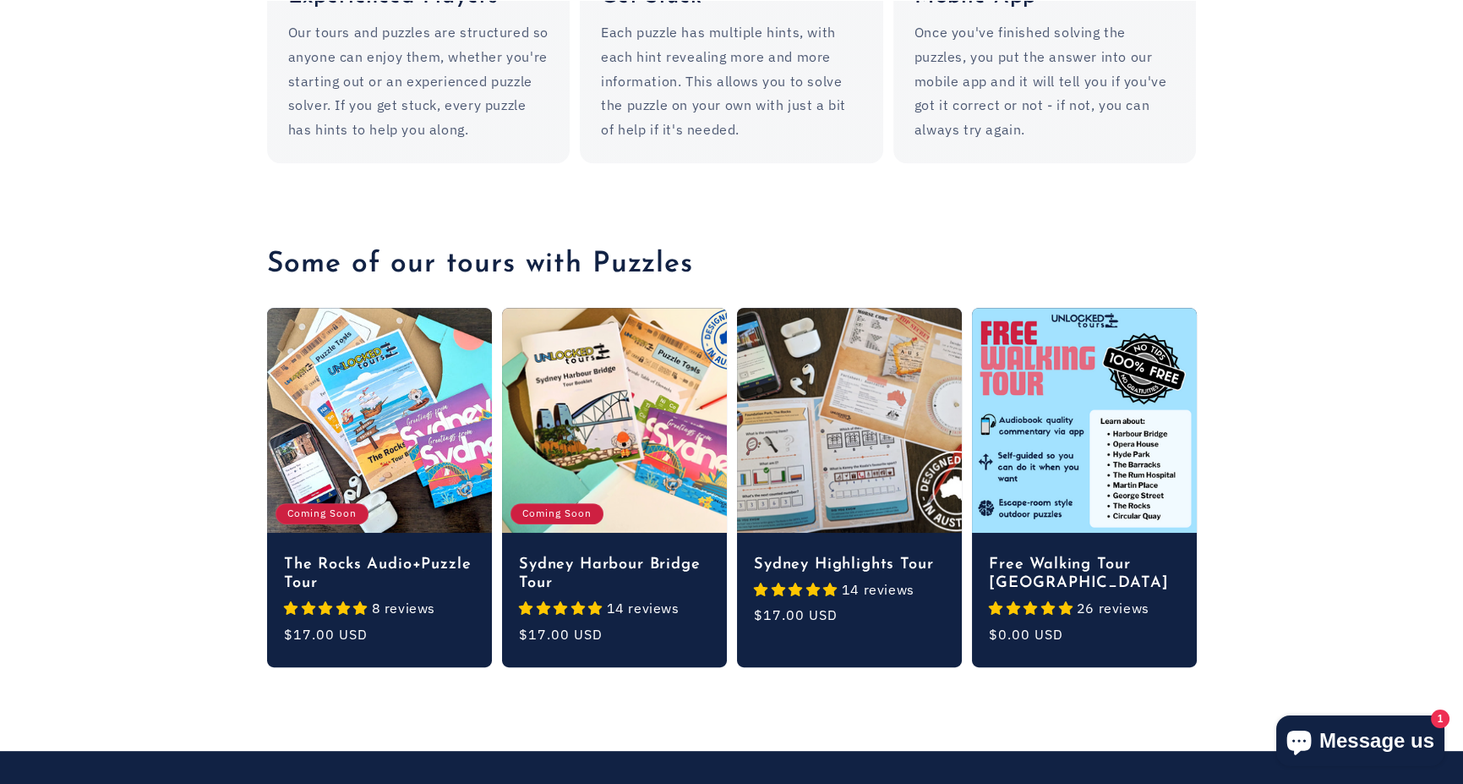
scroll to position [2097, 0]
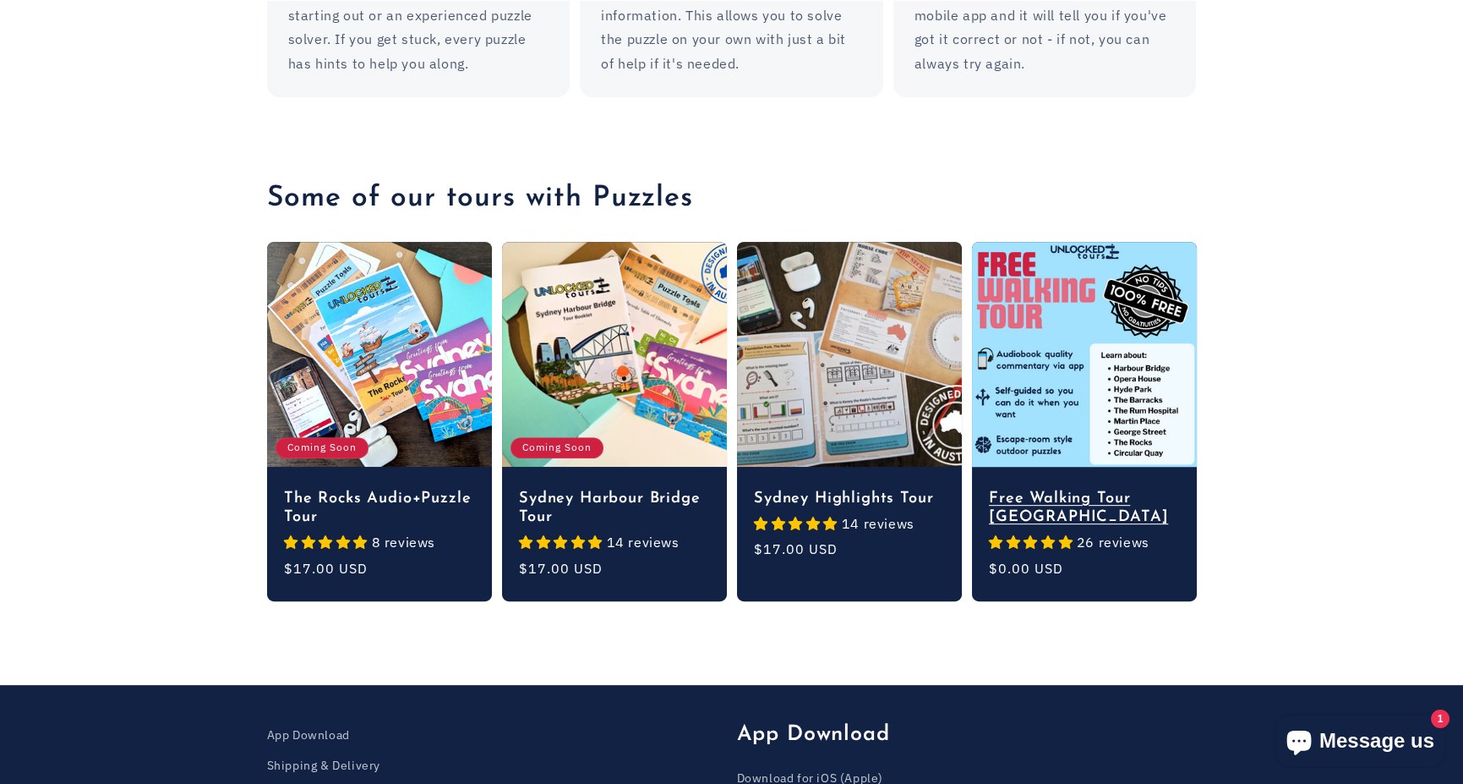
drag, startPoint x: 1100, startPoint y: 474, endPoint x: 1026, endPoint y: 501, distance: 78.4
click at [1026, 501] on link "Free Walking Tour [GEOGRAPHIC_DATA]" at bounding box center [1084, 507] width 191 height 37
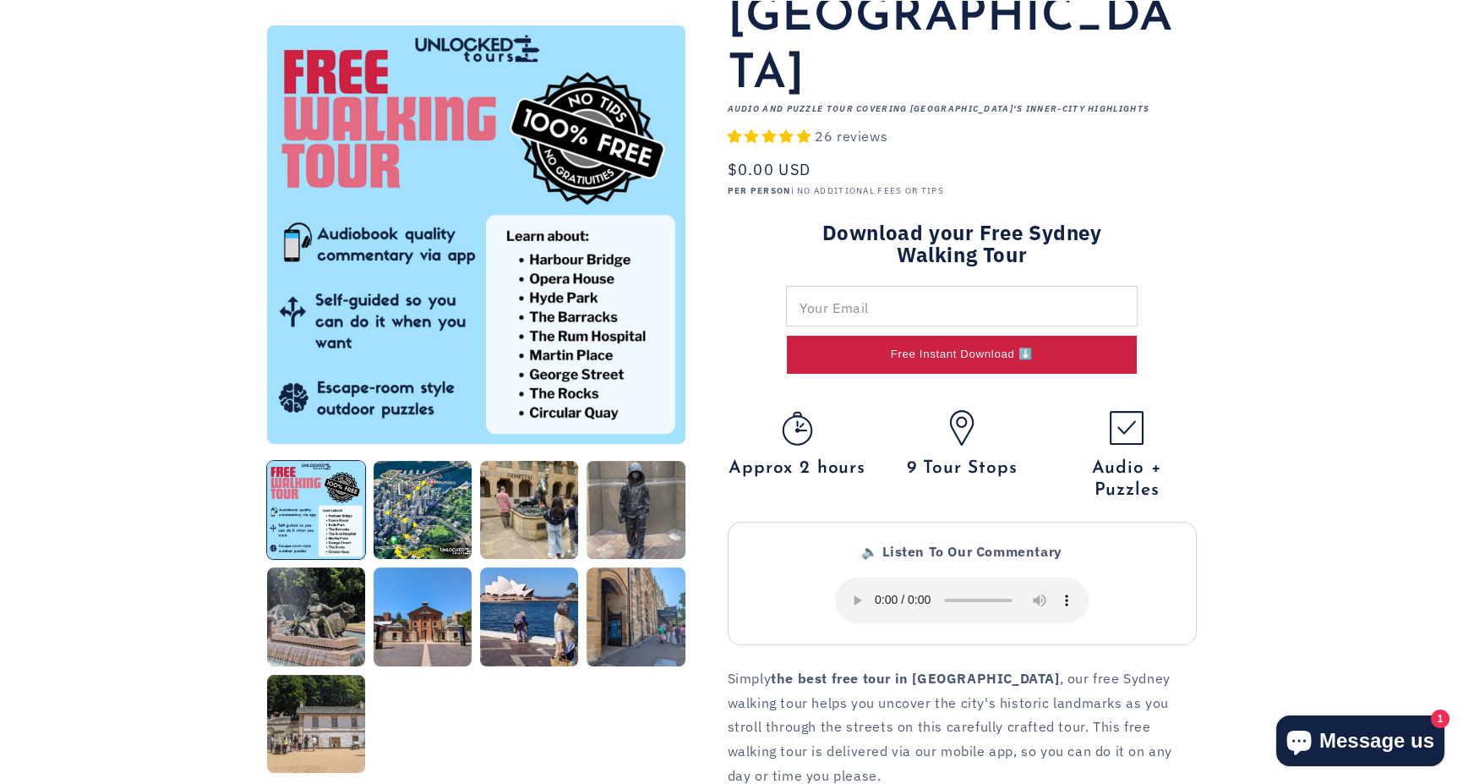
scroll to position [433, 0]
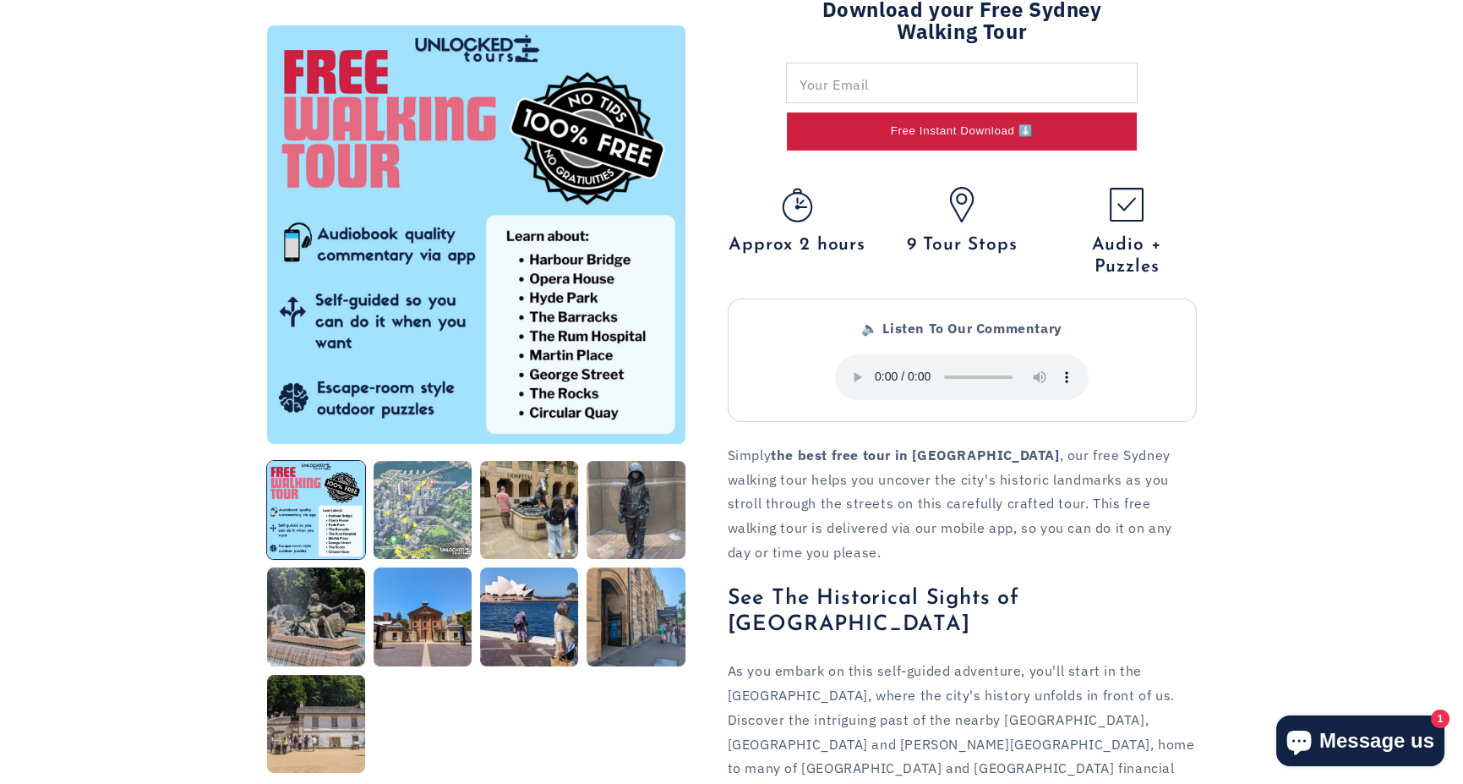
click at [431, 523] on button "Load image 2 in gallery view" at bounding box center [423, 510] width 98 height 98
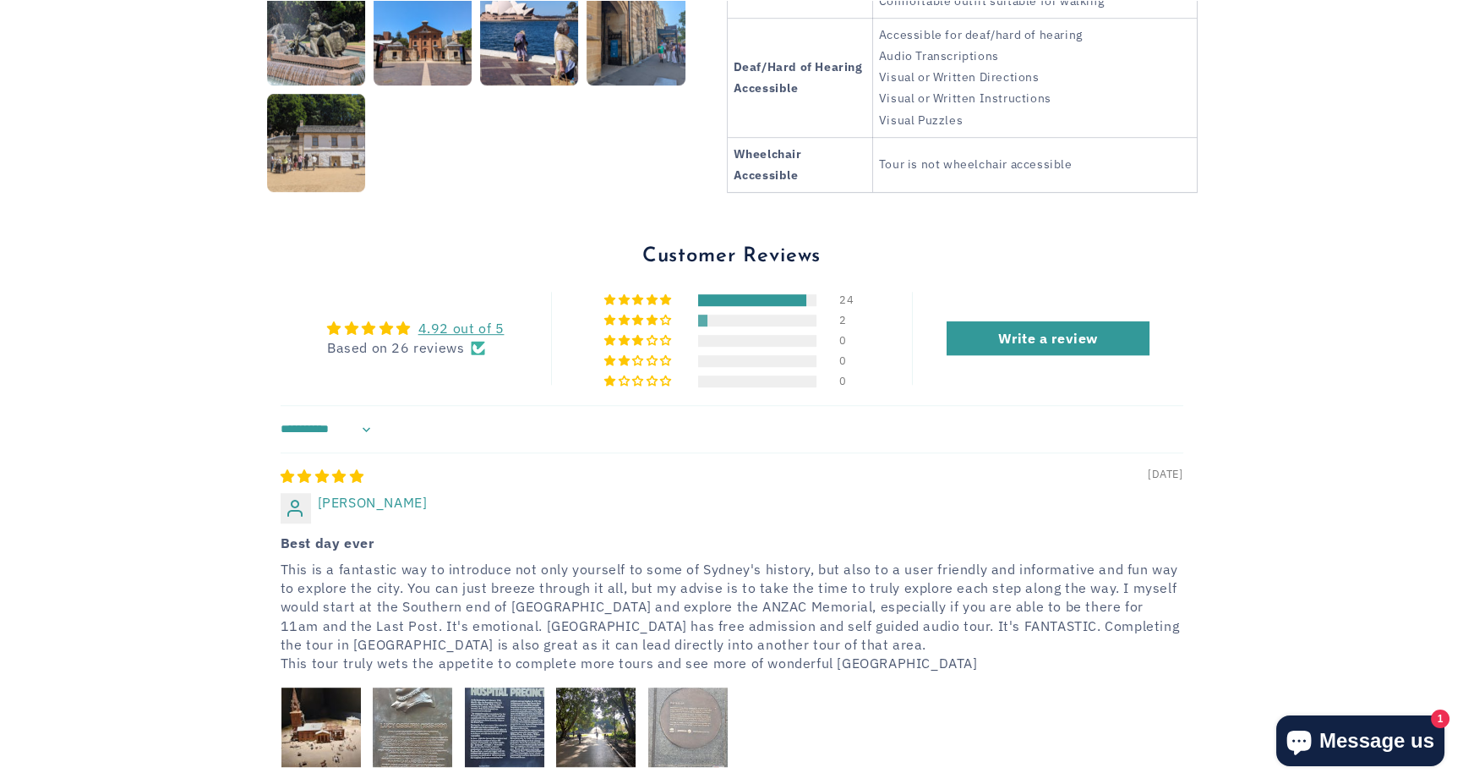
scroll to position [2677, 0]
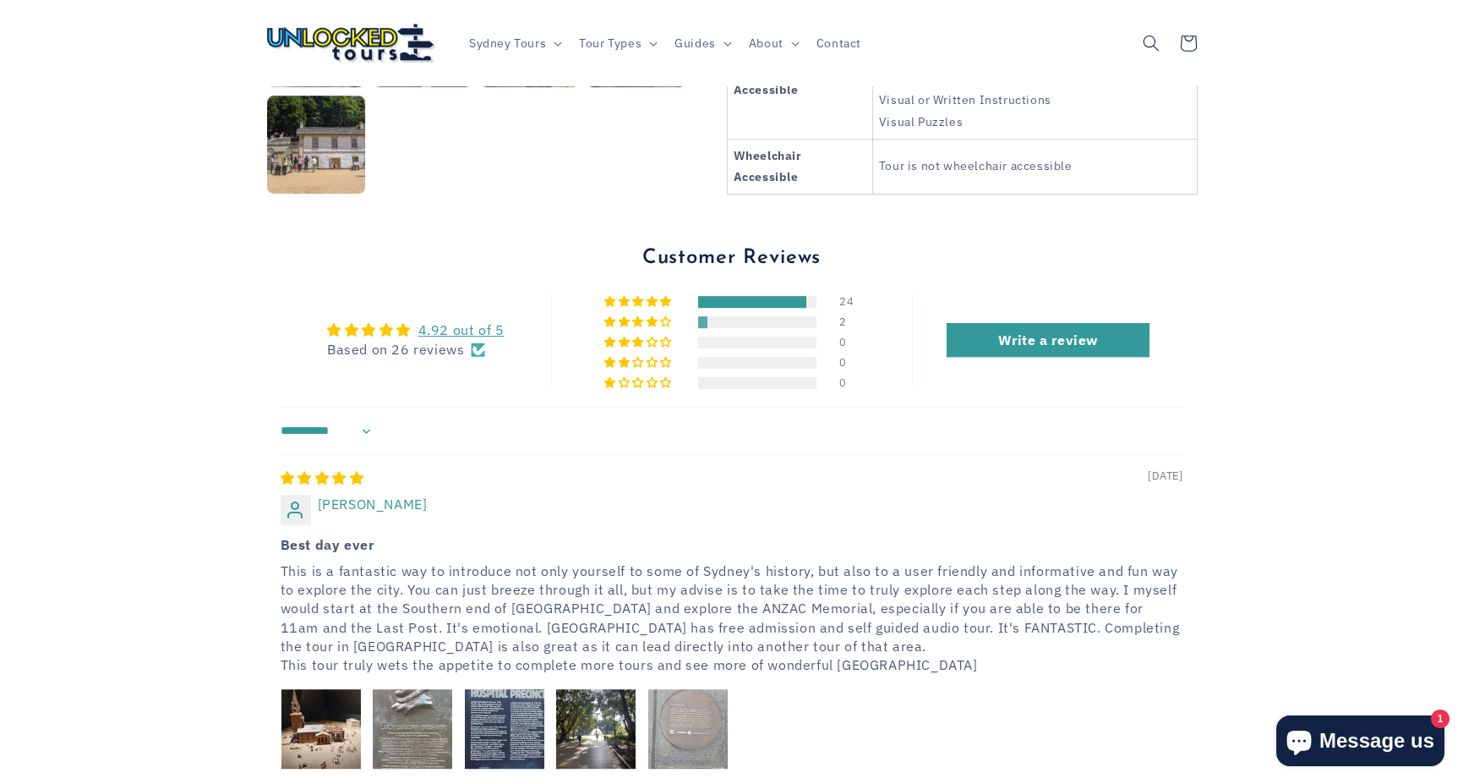
click at [591, 584] on div "[DATE] [PERSON_NAME] Best day ever This is a fantastic way to introduce not onl…" at bounding box center [732, 622] width 903 height 337
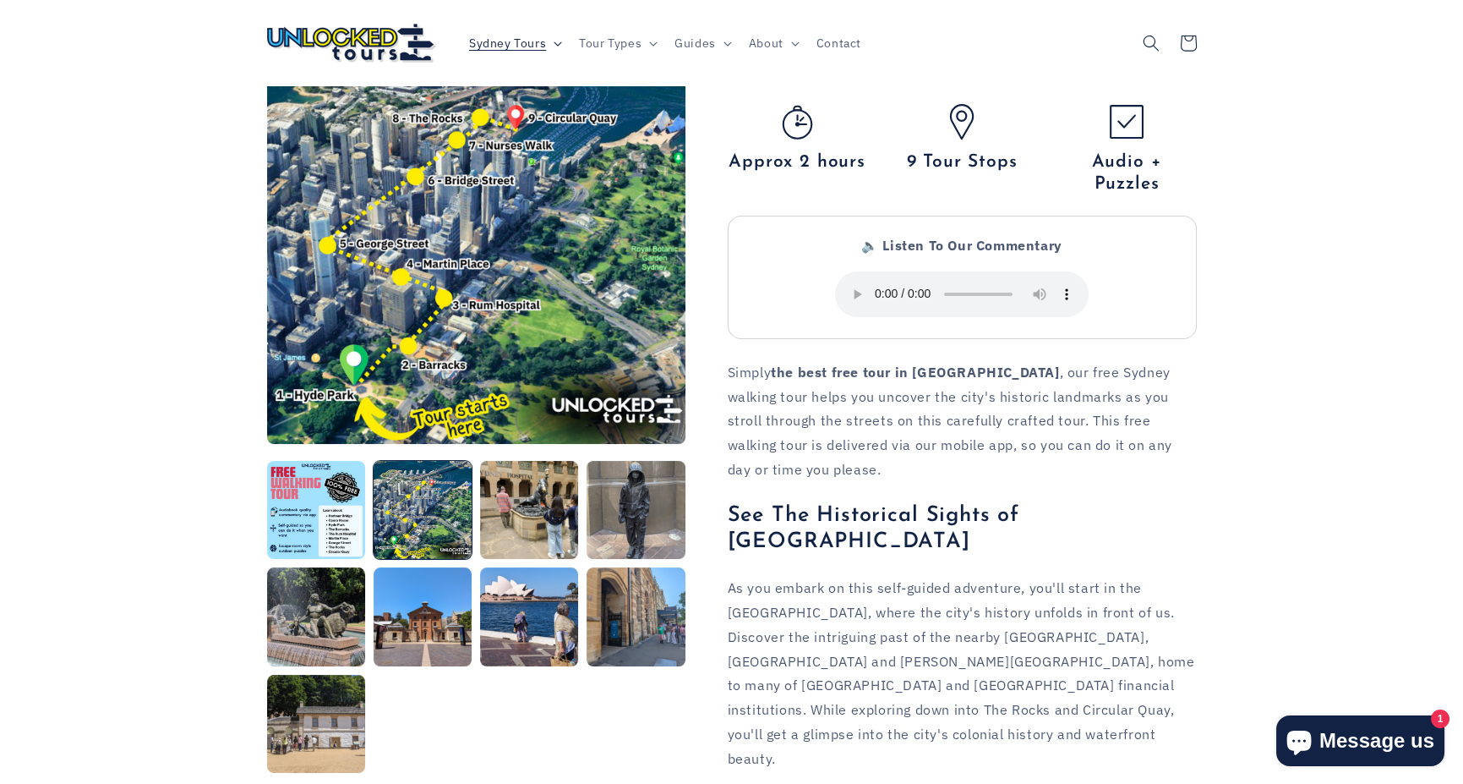
scroll to position [462, 0]
